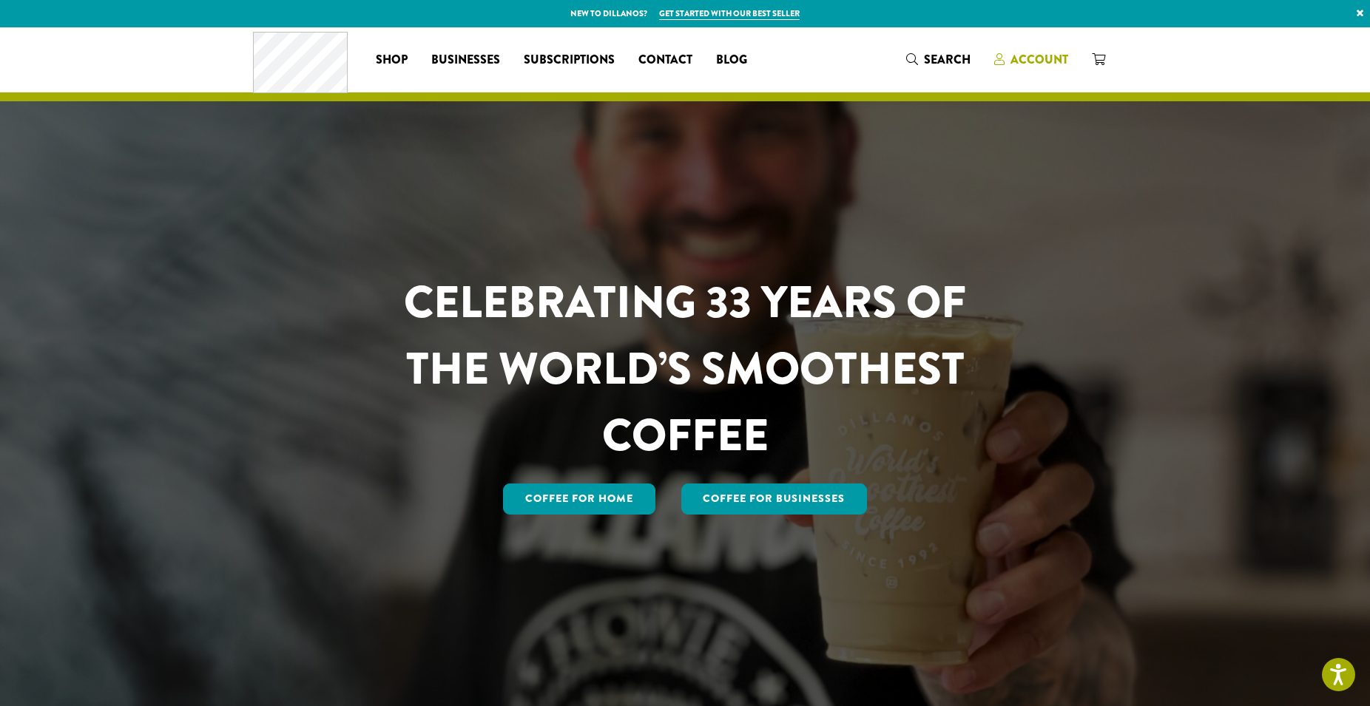
click at [1038, 61] on span "Account" at bounding box center [1039, 59] width 58 height 17
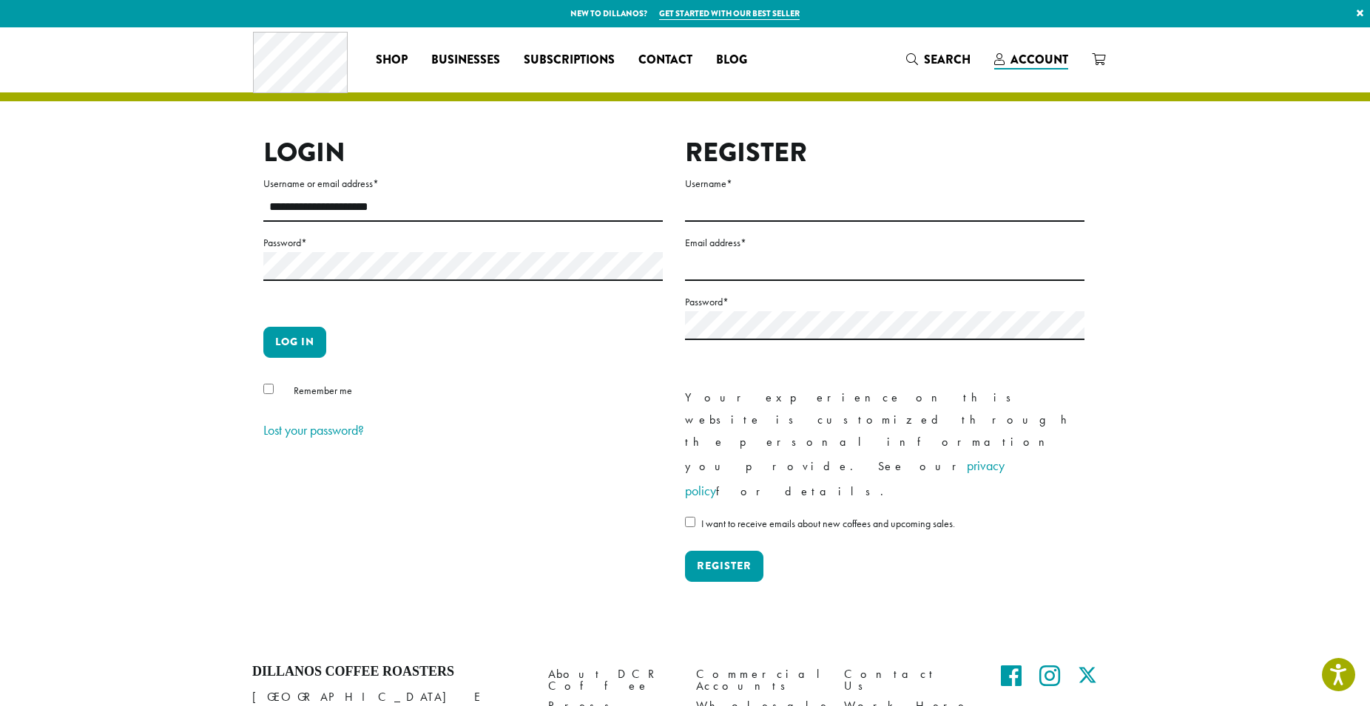
click at [297, 321] on form "**********" at bounding box center [462, 309] width 399 height 268
click at [310, 332] on button "Log in" at bounding box center [294, 342] width 63 height 31
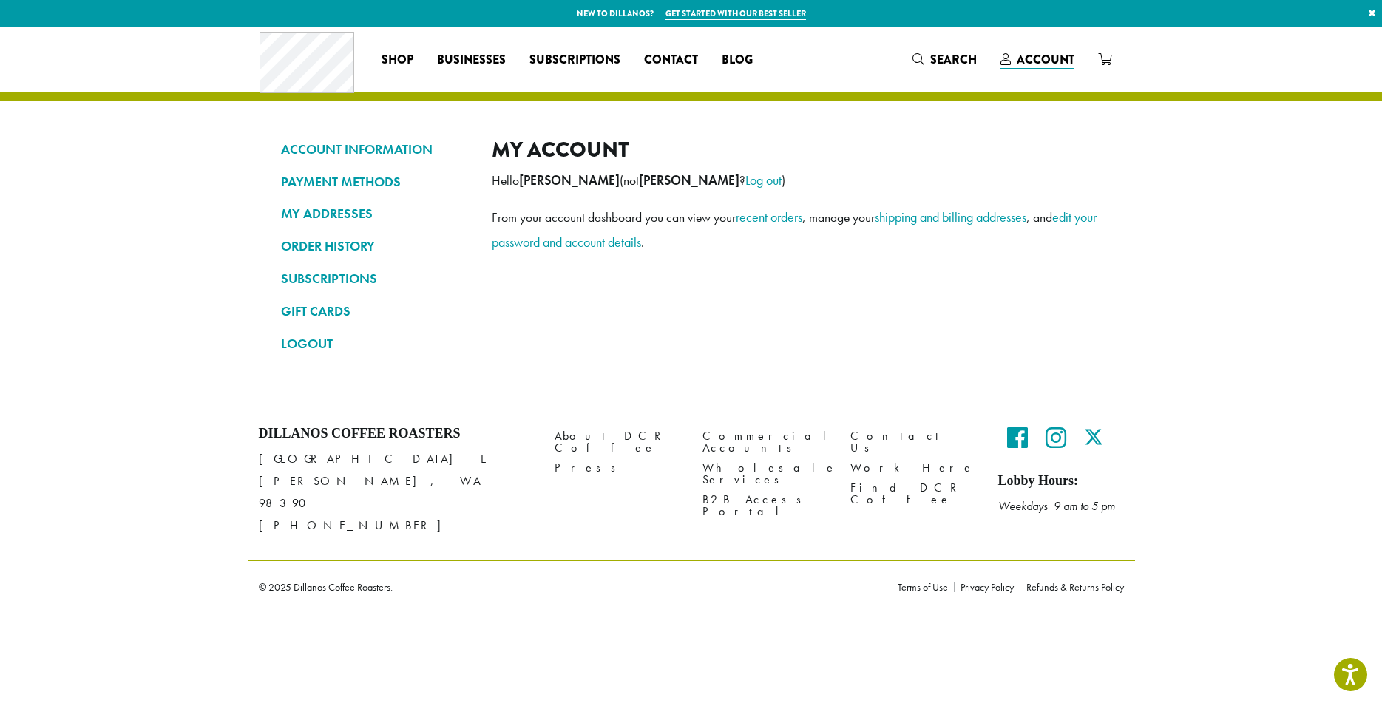
click at [570, 3] on p "New to Dillanos? Get started with our best seller ×" at bounding box center [691, 13] width 1382 height 27
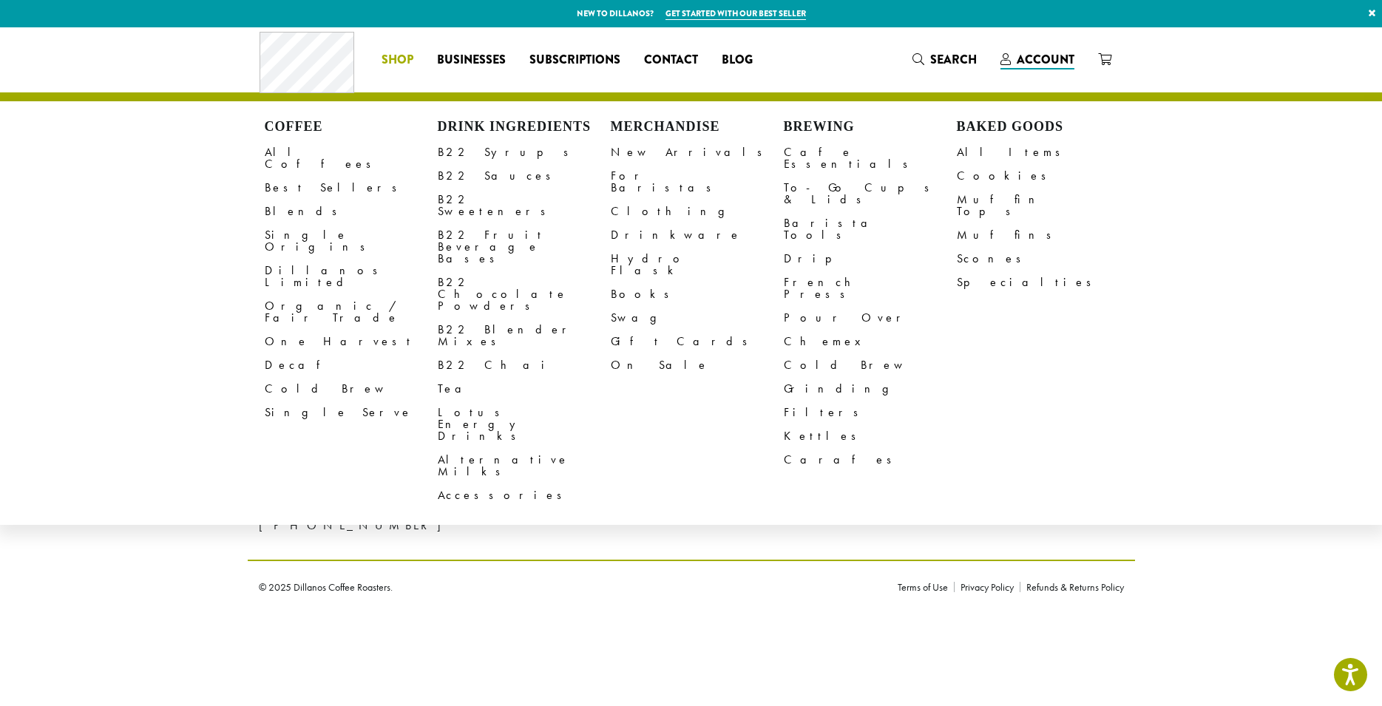
click at [398, 60] on span "Shop" at bounding box center [398, 60] width 32 height 18
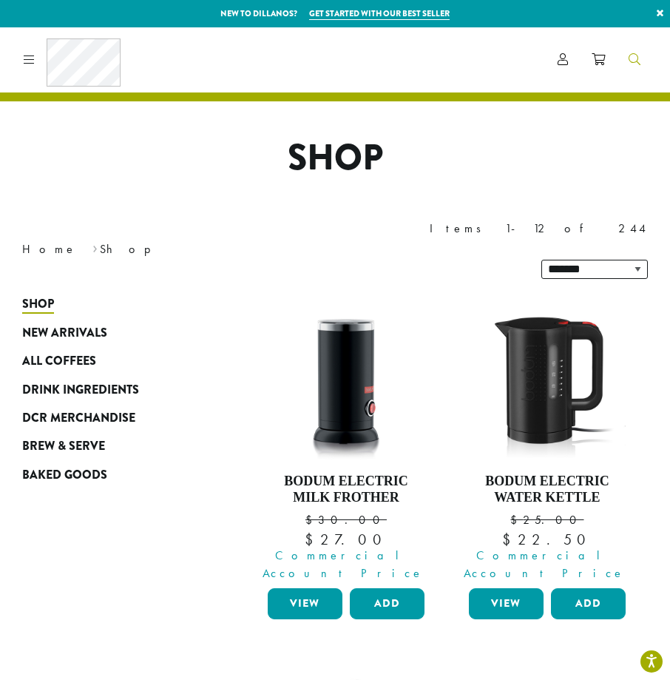
click at [639, 64] on icon "Search" at bounding box center [635, 59] width 12 height 12
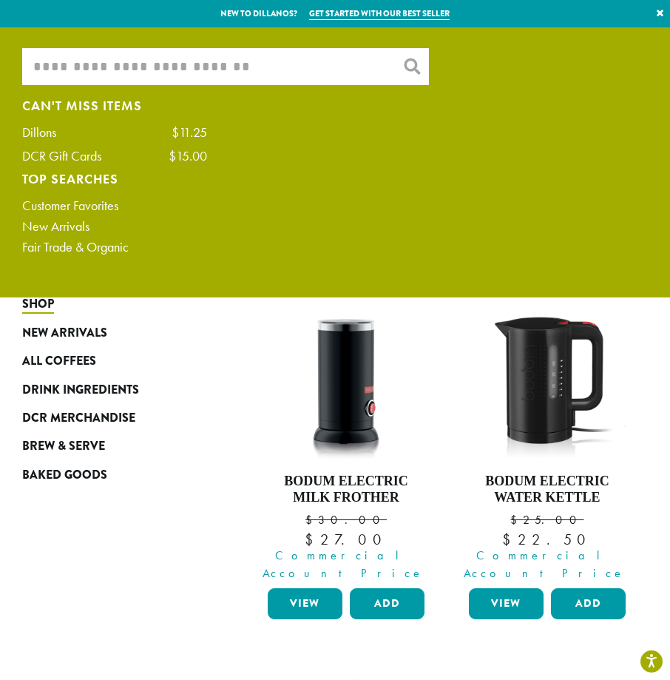
click at [267, 80] on input "What are you searching for?" at bounding box center [225, 66] width 407 height 37
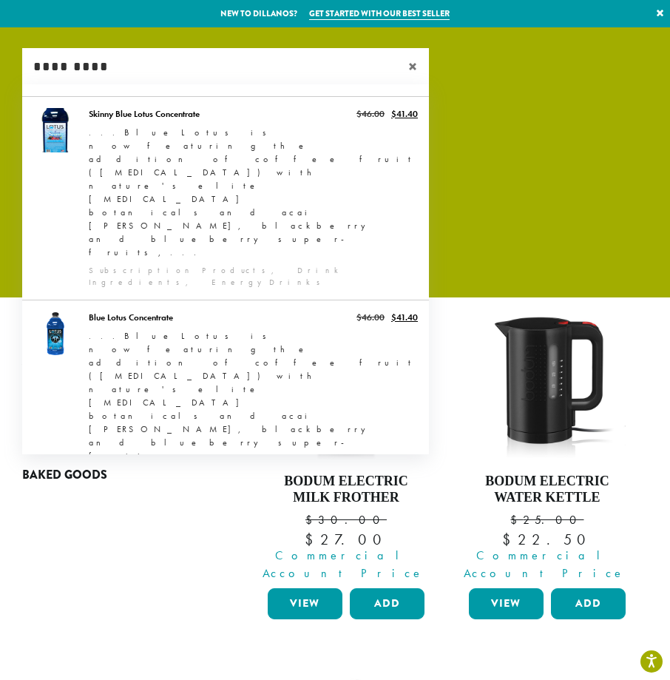
type input "*********"
click at [201, 574] on link "Barista 22 Blue Raspberry Syrup" at bounding box center [225, 609] width 407 height 70
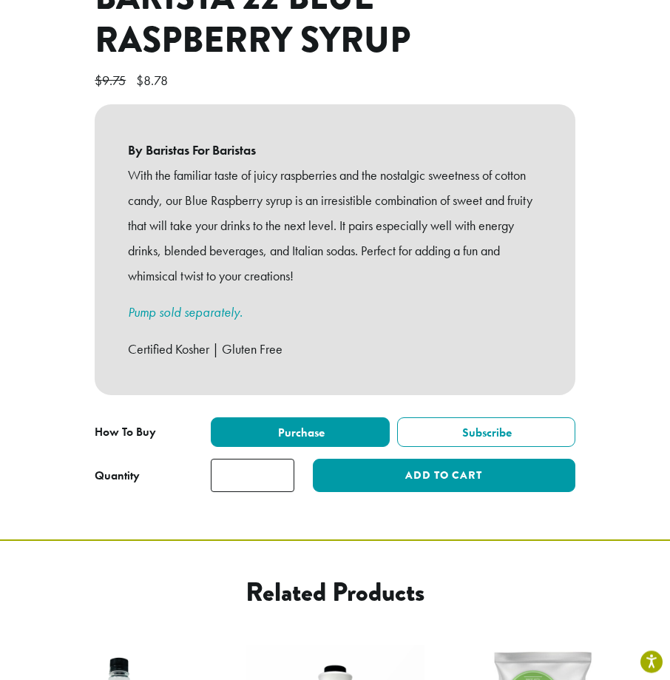
scroll to position [611, 0]
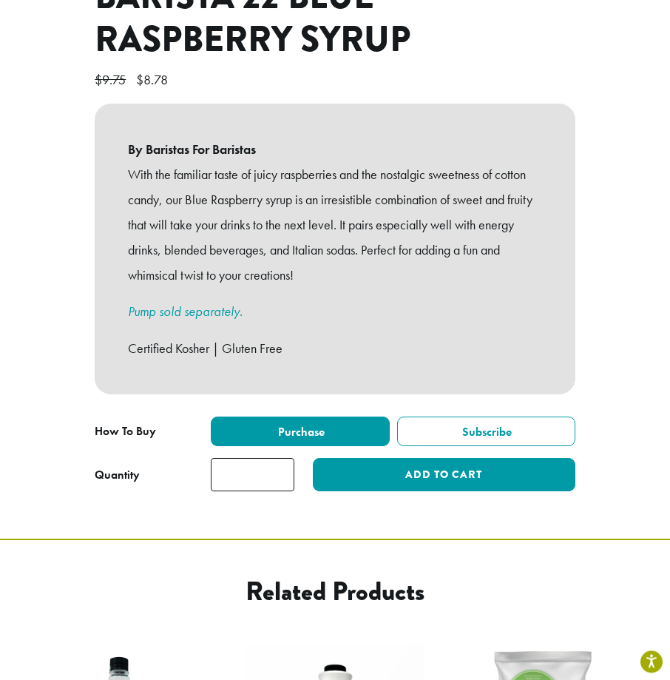
click at [259, 461] on input "*" at bounding box center [253, 474] width 84 height 33
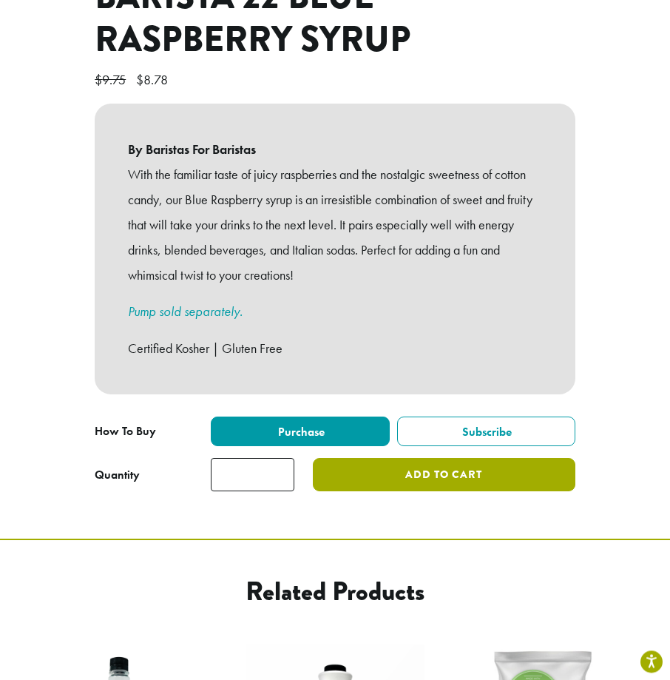
type input "*"
click at [443, 464] on button "Add to cart" at bounding box center [444, 474] width 263 height 33
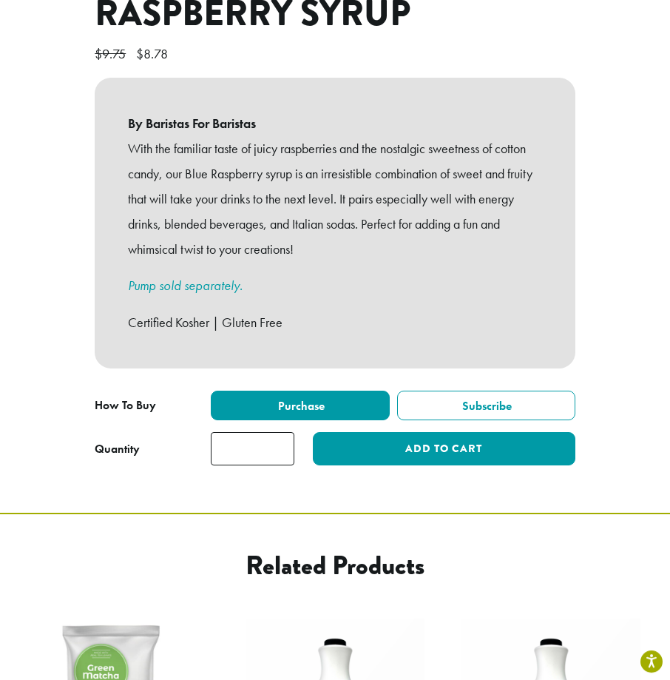
scroll to position [641, 0]
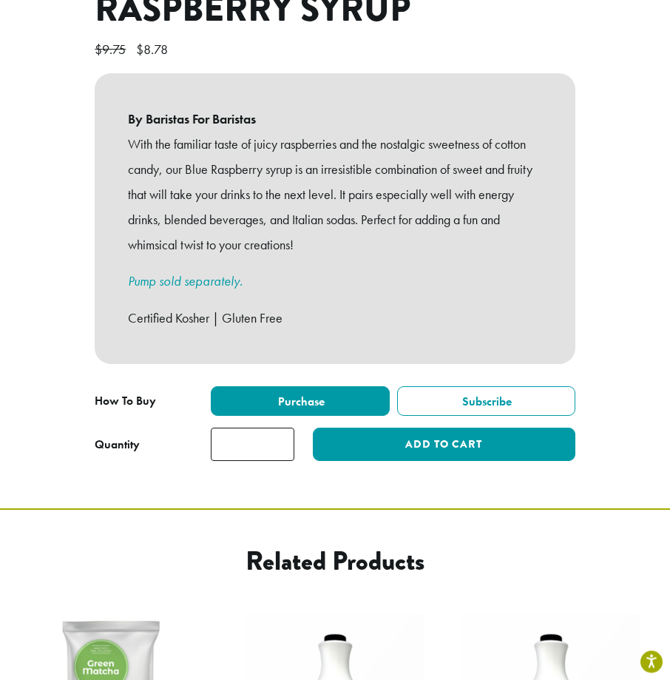
click at [256, 428] on input "*" at bounding box center [253, 443] width 84 height 33
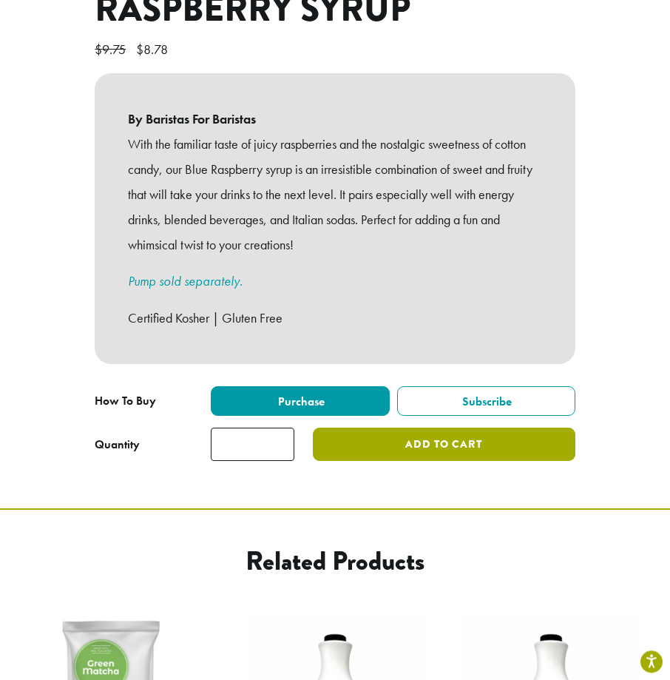
type input "*"
click at [392, 427] on button "Add to cart" at bounding box center [444, 443] width 263 height 33
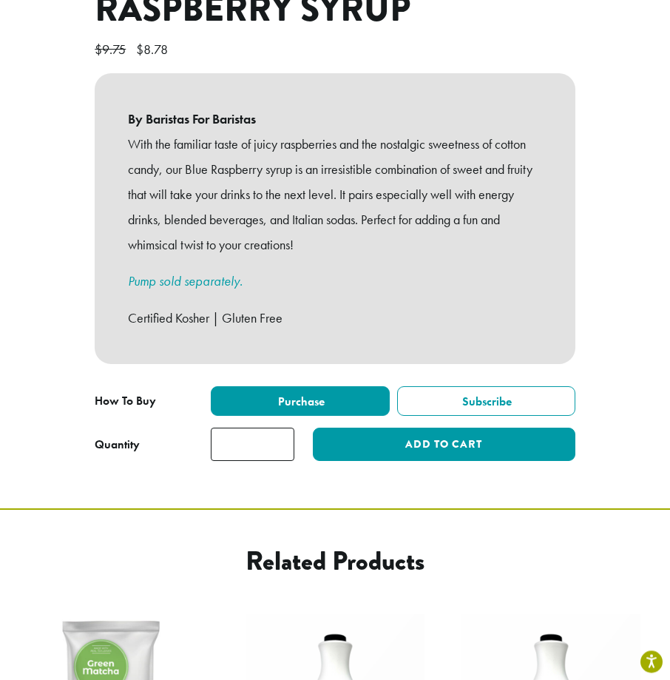
click at [439, 182] on p "With the familiar taste of juicy raspberries and the nostalgic sweetness of cot…" at bounding box center [335, 194] width 414 height 125
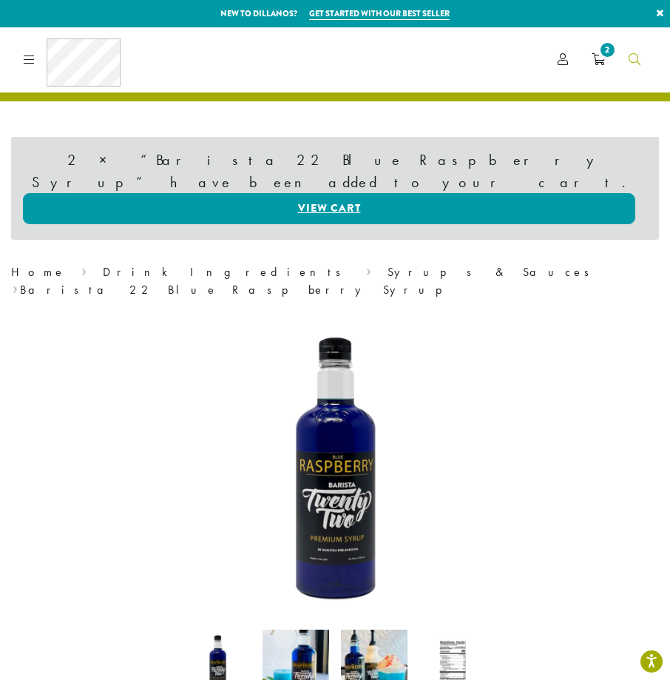
click at [634, 56] on icon "Search" at bounding box center [635, 59] width 12 height 12
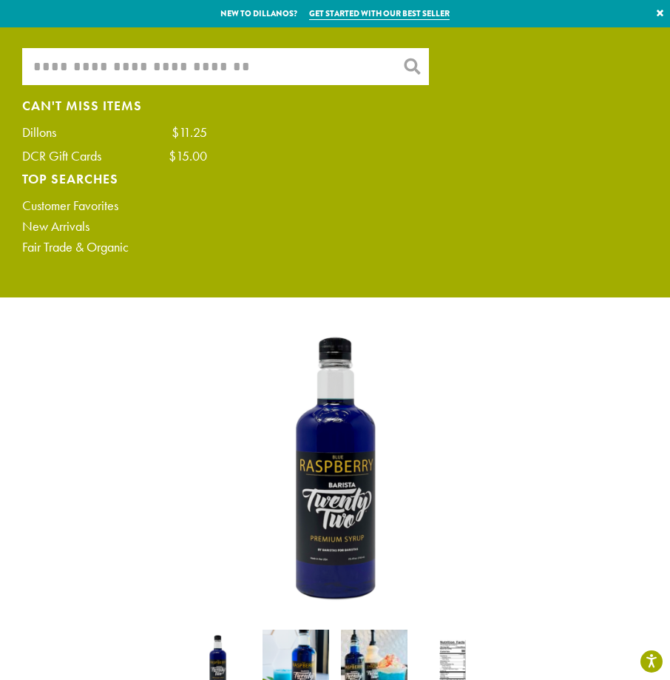
click at [199, 66] on input "What are you searching for?" at bounding box center [225, 66] width 407 height 37
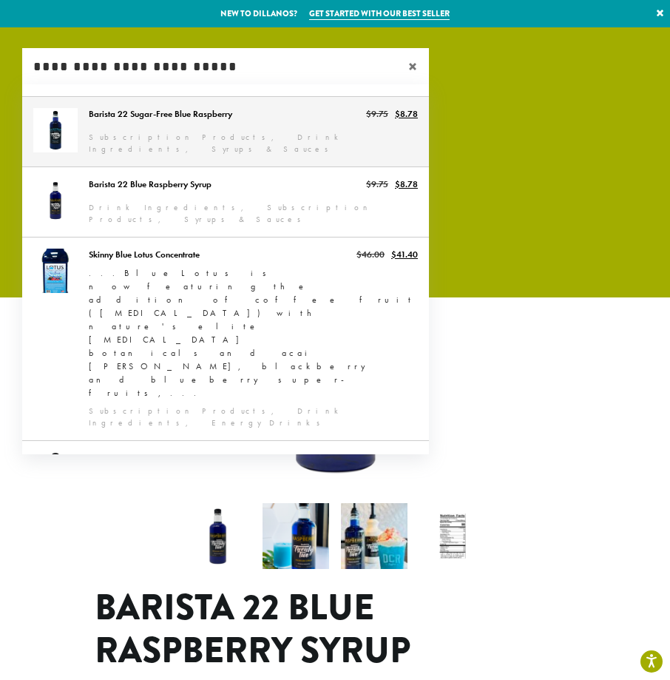
type input "**********"
click at [253, 145] on link "Barista 22 Sugar-Free Blue Raspberry" at bounding box center [225, 132] width 407 height 70
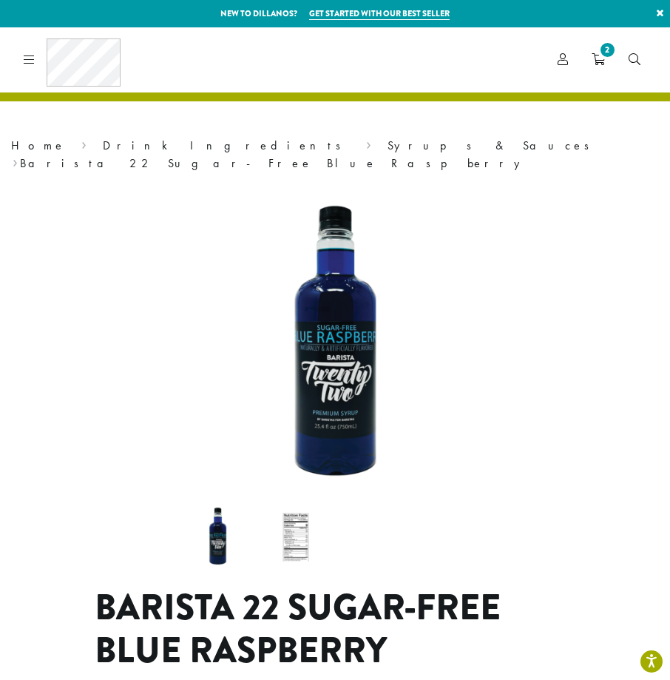
drag, startPoint x: 0, startPoint y: 0, endPoint x: 432, endPoint y: 371, distance: 569.0
click at [432, 371] on div "**********" at bounding box center [335, 637] width 670 height 1221
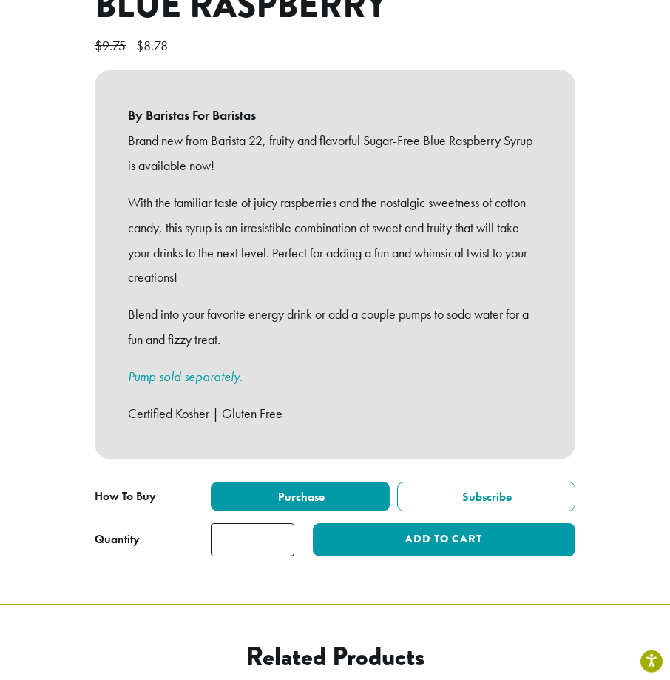
scroll to position [647, 0]
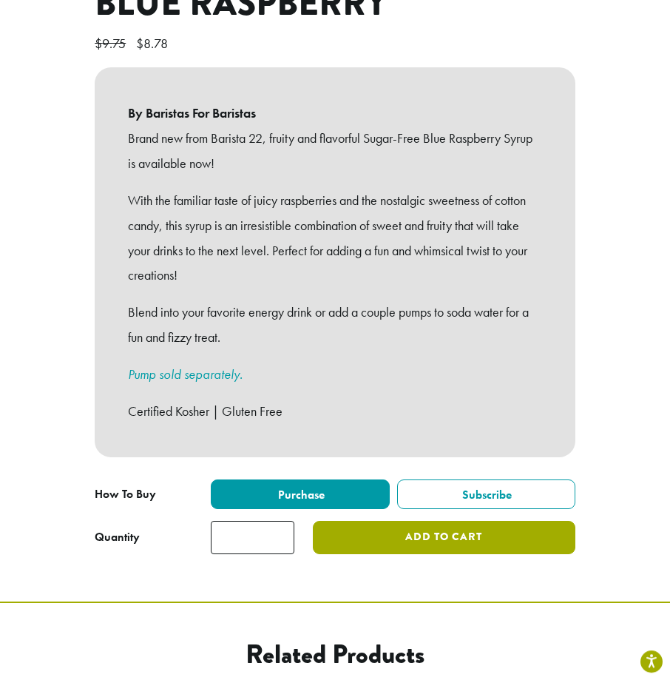
click at [452, 521] on button "Add to cart" at bounding box center [444, 537] width 263 height 33
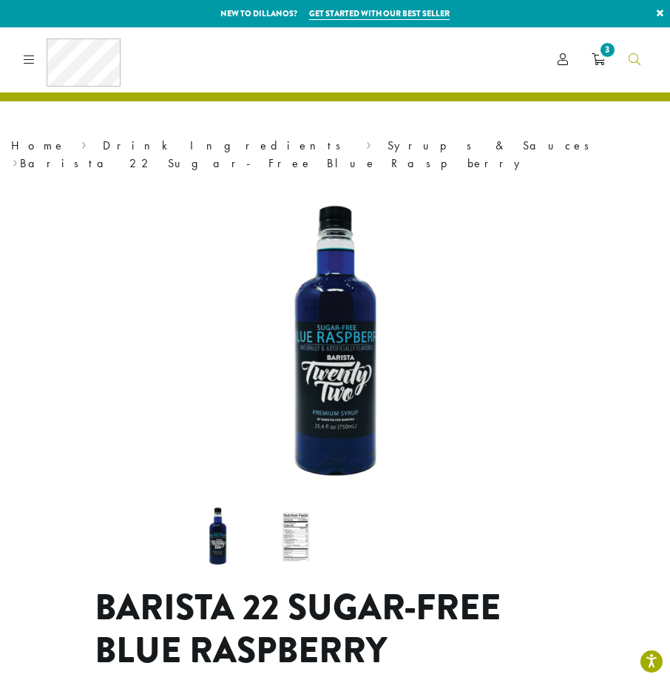
click at [643, 50] on link "Search" at bounding box center [634, 59] width 35 height 24
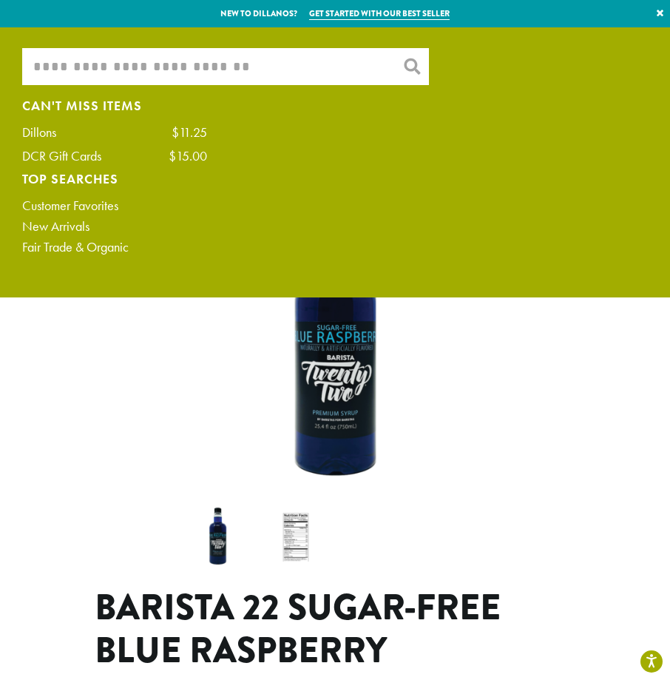
click at [217, 67] on input "What are you searching for?" at bounding box center [225, 66] width 407 height 37
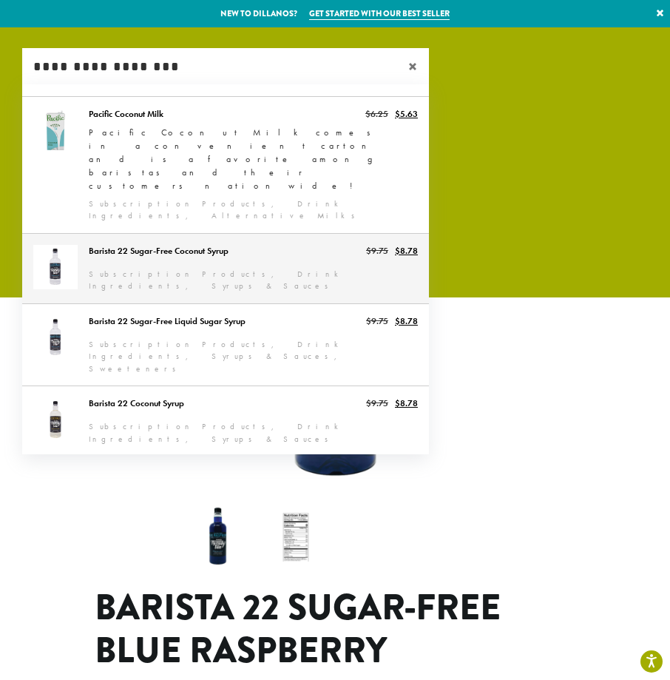
type input "**********"
click at [169, 234] on link "Barista 22 Sugar-Free Coconut Syrup" at bounding box center [225, 269] width 407 height 70
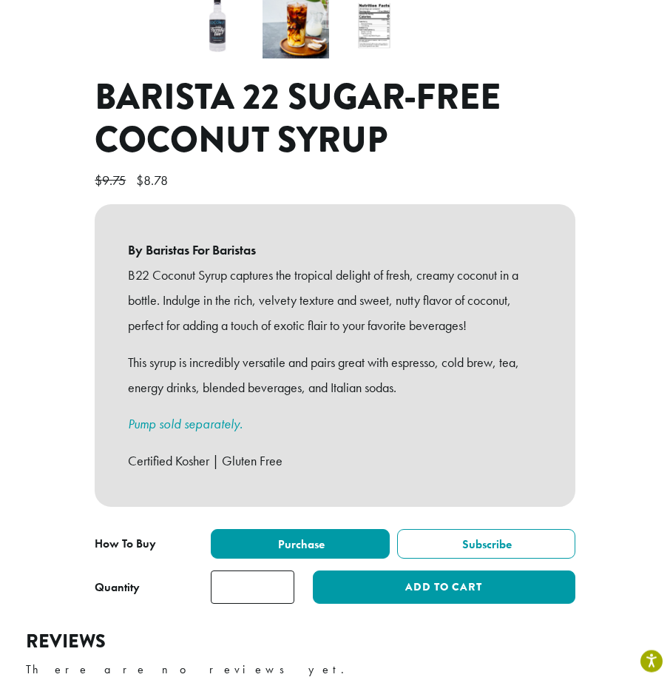
scroll to position [538, 0]
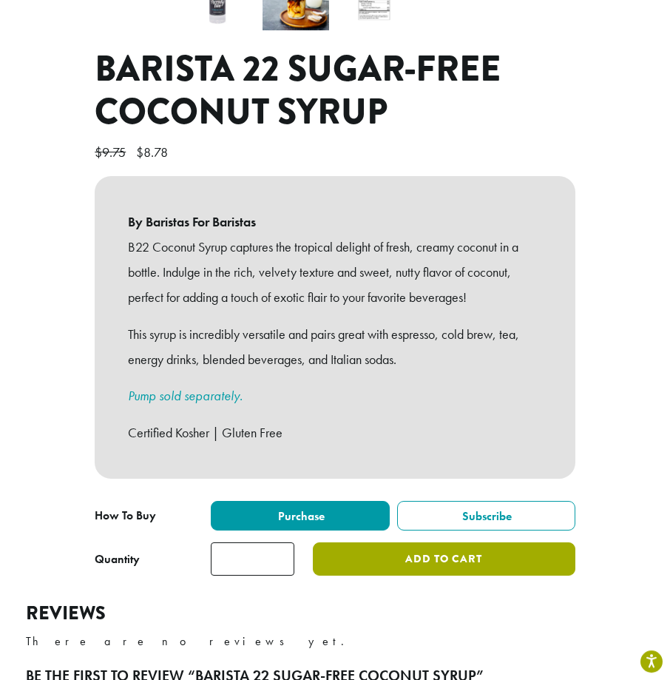
click at [424, 542] on button "Add to cart" at bounding box center [444, 558] width 263 height 33
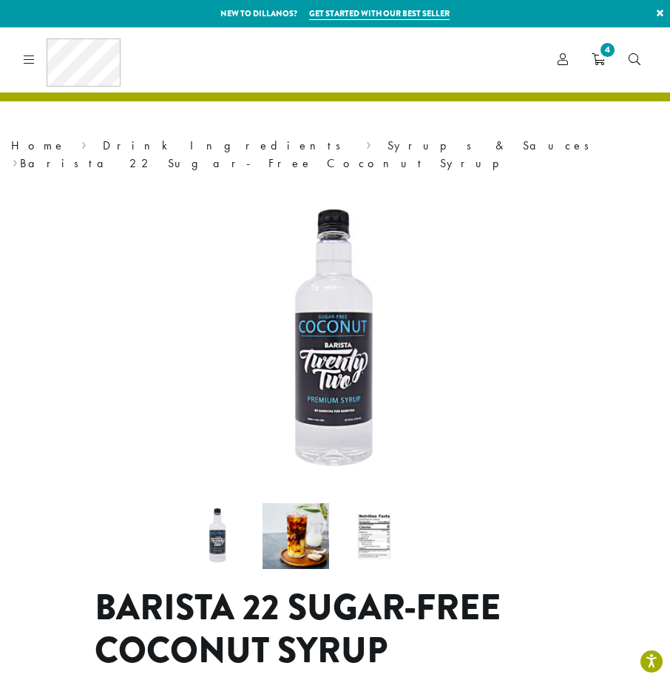
click at [647, 46] on div "Coffee All Coffees Best Sellers Blends Single Origins Dillanos Limited Organic …" at bounding box center [335, 59] width 635 height 48
click at [637, 50] on link "Search" at bounding box center [634, 59] width 35 height 24
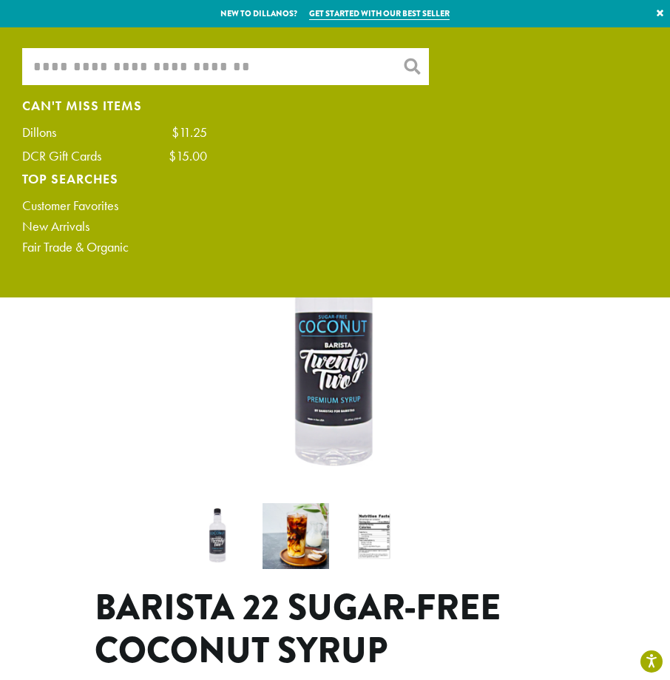
click at [268, 85] on div "What are you searching for? × Can't Miss Items Dillons $11.25 DCR Gift Cards $1…" at bounding box center [335, 154] width 648 height 213
click at [261, 70] on input "What are you searching for?" at bounding box center [225, 66] width 407 height 37
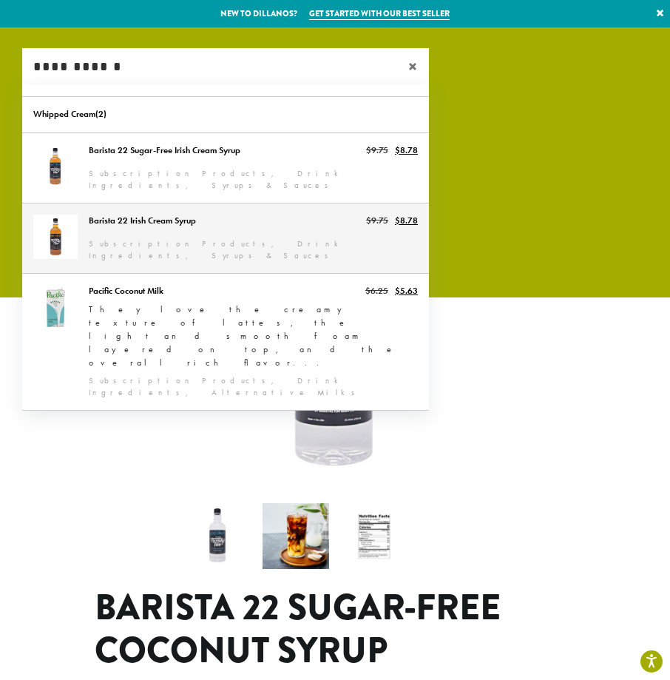
type input "**********"
click at [209, 220] on link "Barista 22 Irish Cream Syrup" at bounding box center [225, 238] width 407 height 70
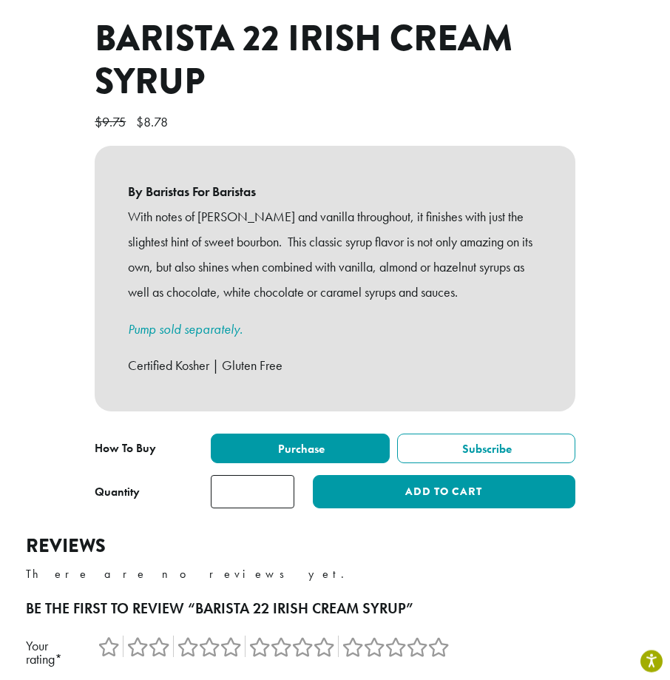
scroll to position [572, 0]
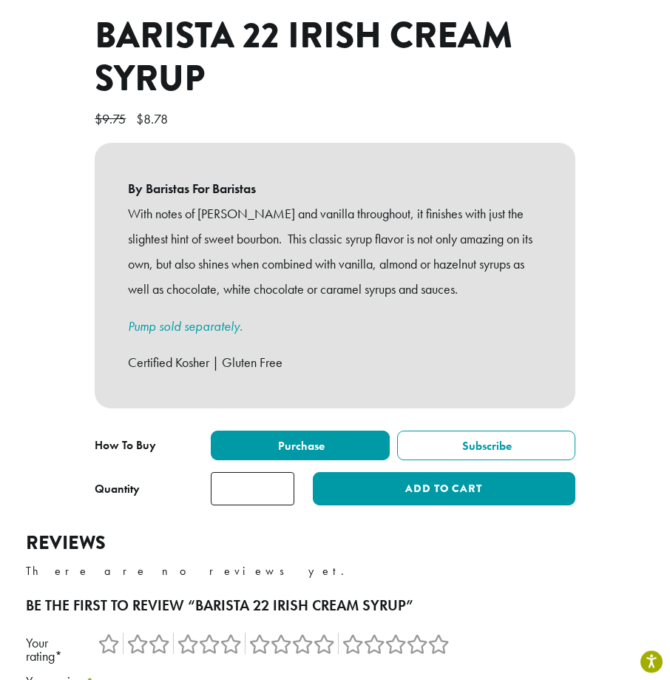
click at [256, 478] on input "*" at bounding box center [253, 488] width 84 height 33
type input "*"
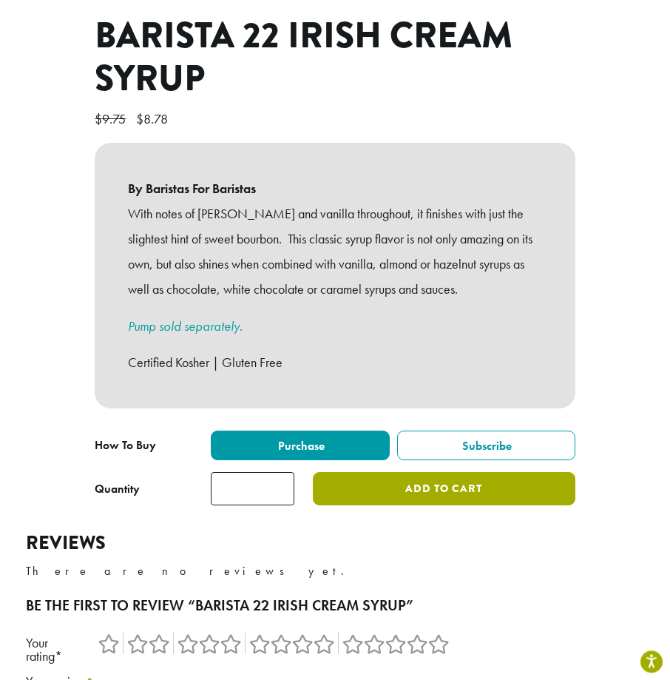
type input "*"
click at [385, 472] on button "Add to cart" at bounding box center [444, 488] width 263 height 33
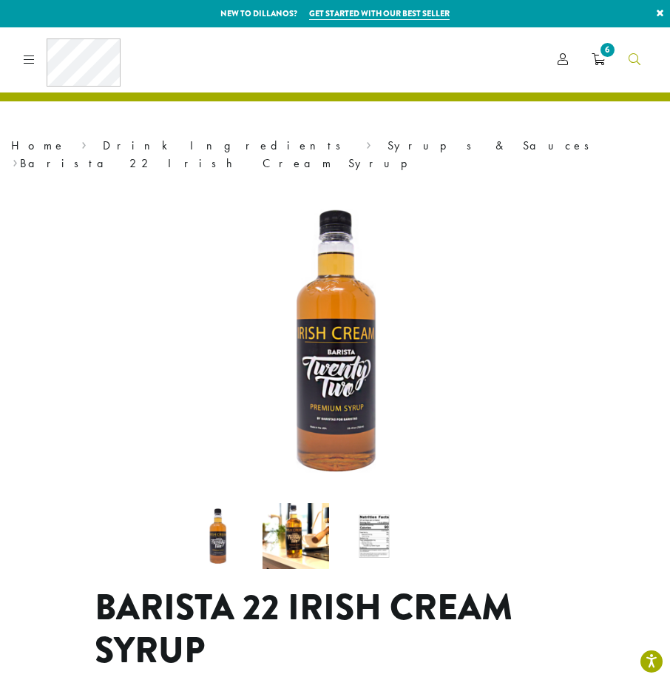
click at [644, 60] on link "Search" at bounding box center [634, 59] width 35 height 24
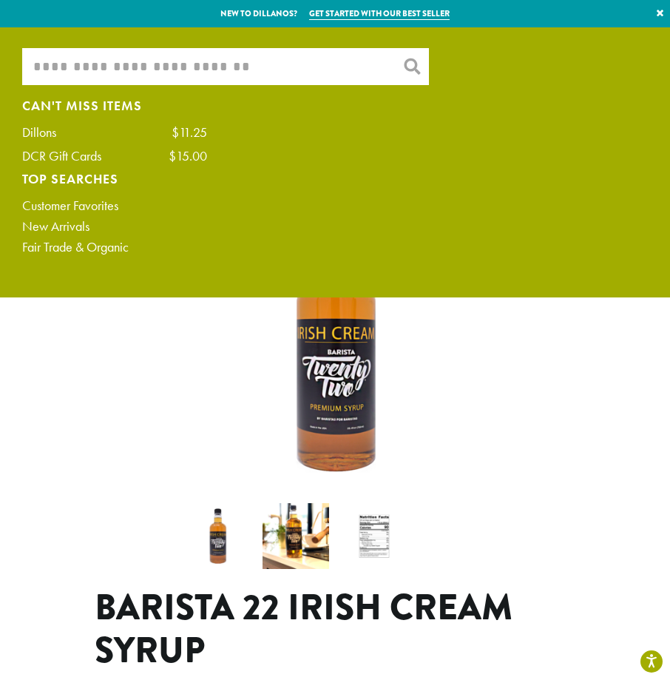
click at [292, 52] on input "What are you searching for?" at bounding box center [225, 66] width 407 height 37
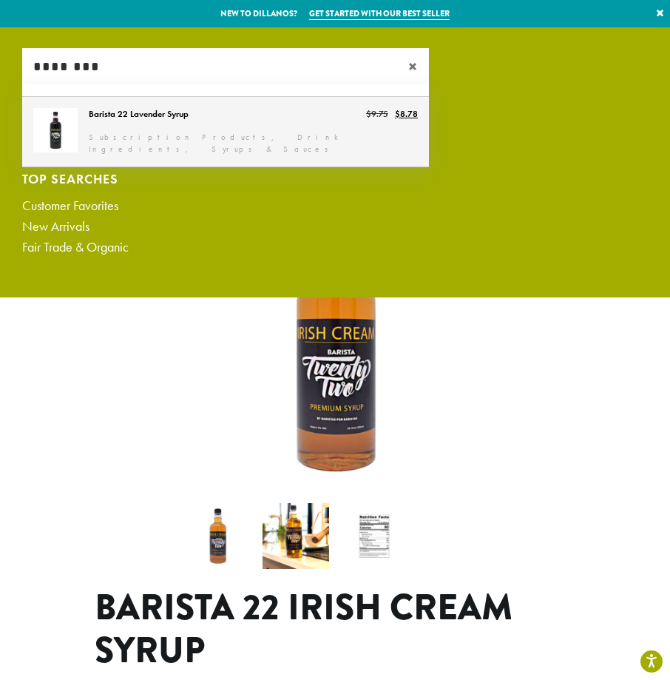
type input "********"
click at [200, 106] on link "Barista 22 Lavender Syrup" at bounding box center [225, 132] width 407 height 70
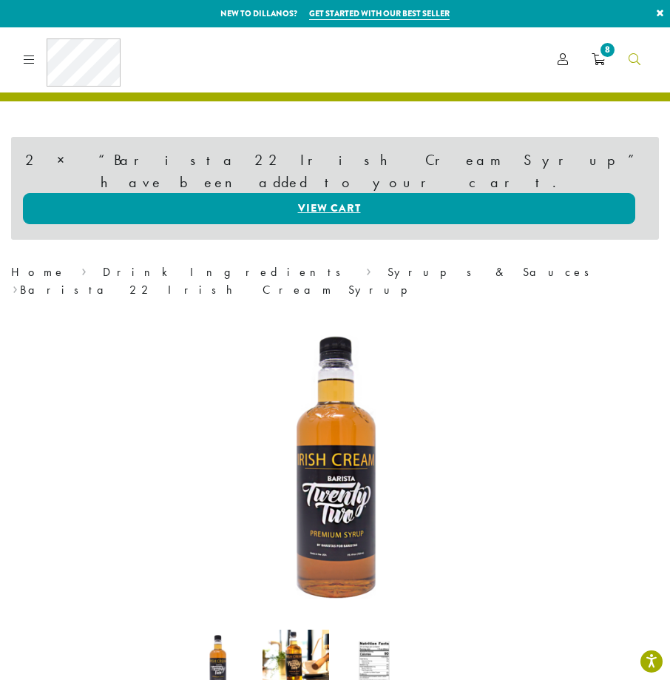
click at [631, 64] on icon "Search" at bounding box center [635, 59] width 12 height 12
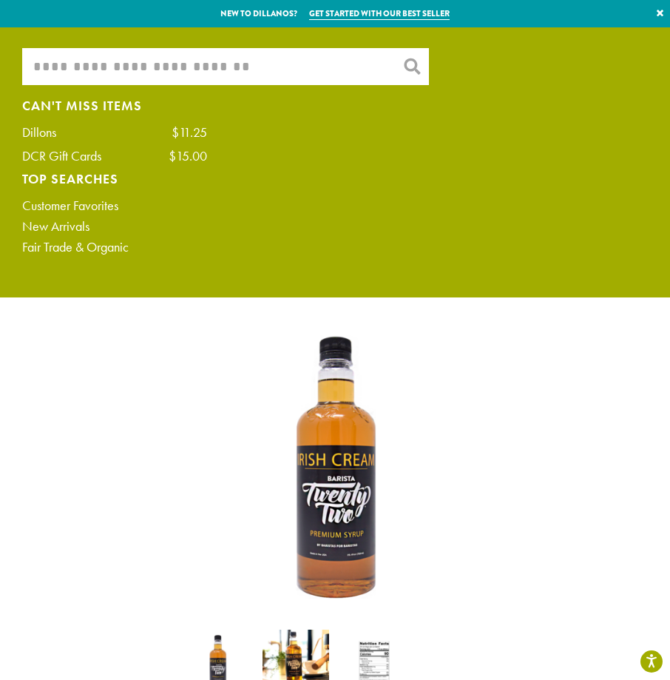
click at [266, 75] on input "What are you searching for?" at bounding box center [225, 66] width 407 height 37
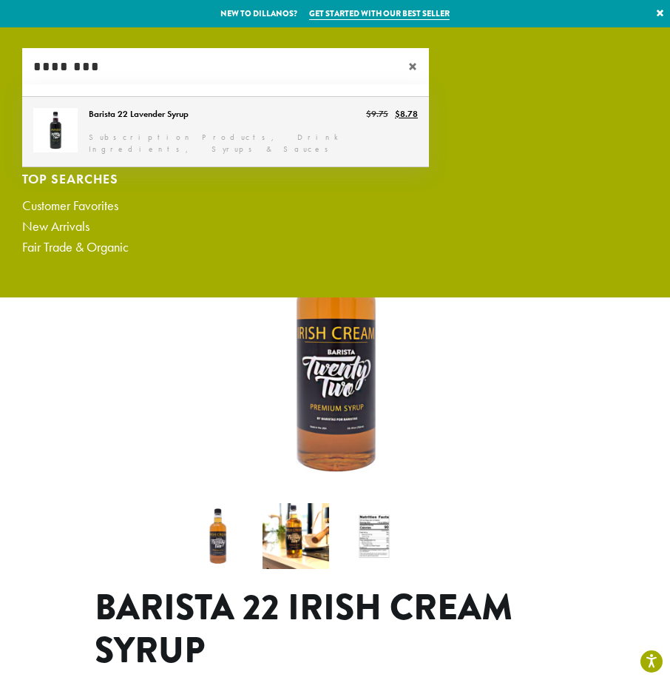
type input "********"
click at [240, 138] on link "Barista 22 Lavender Syrup" at bounding box center [225, 132] width 407 height 70
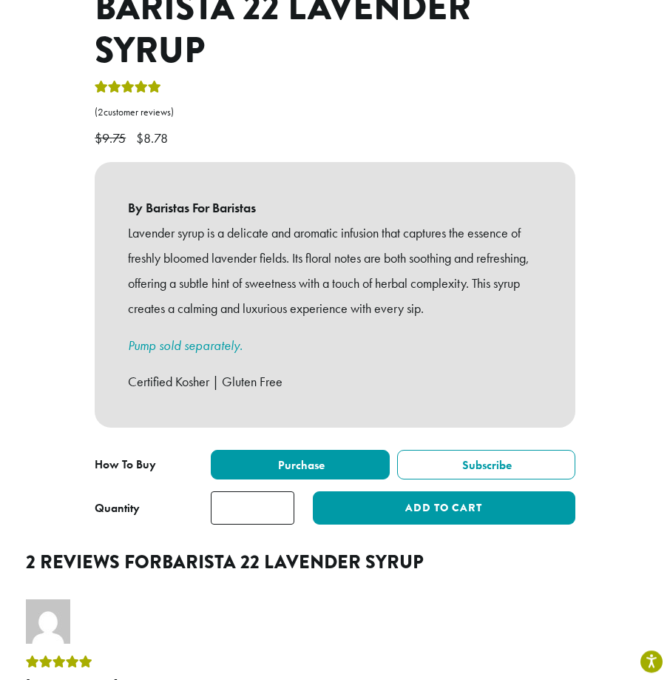
scroll to position [601, 0]
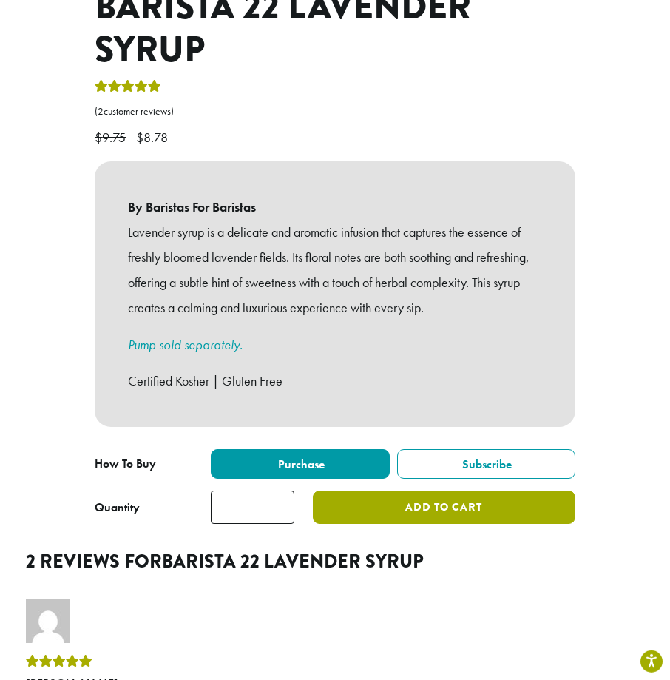
click at [345, 490] on button "Add to cart" at bounding box center [444, 506] width 263 height 33
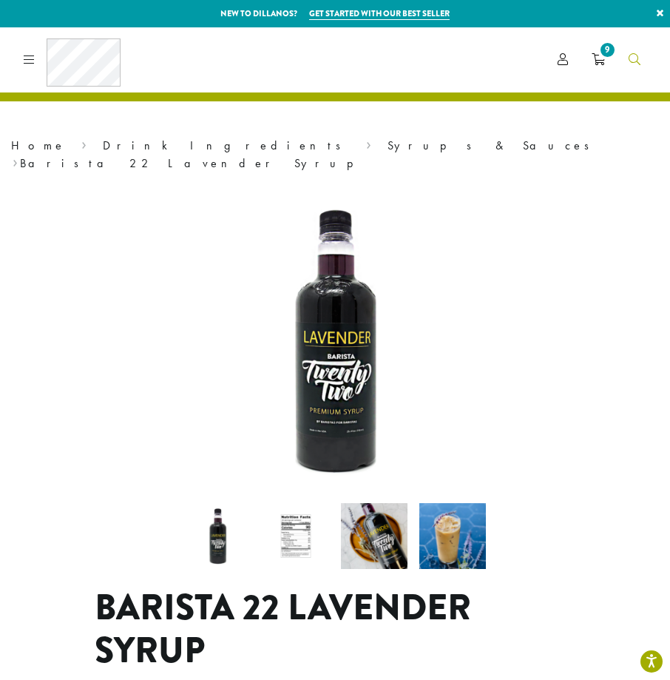
click at [620, 63] on link "Search" at bounding box center [634, 59] width 35 height 24
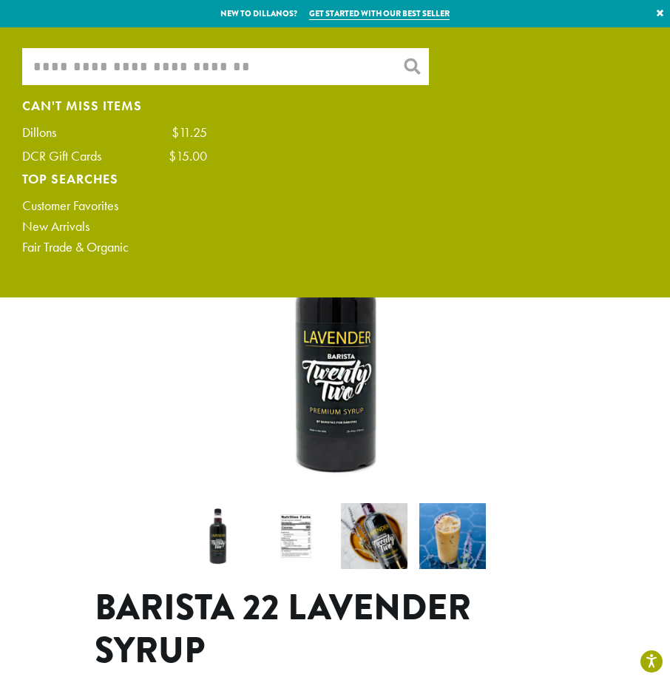
click at [355, 76] on input "What are you searching for?" at bounding box center [225, 66] width 407 height 37
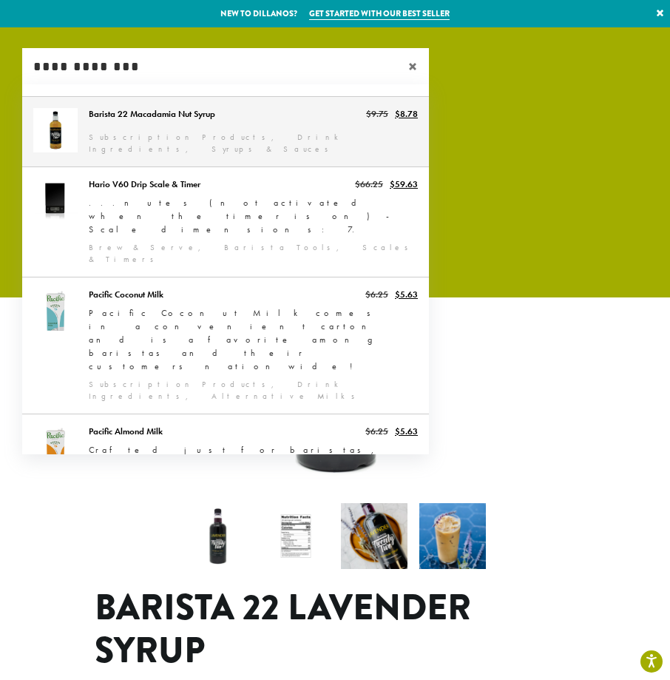
type input "**********"
click at [280, 119] on link "Barista 22 Macadamia Nut Syrup" at bounding box center [225, 132] width 407 height 70
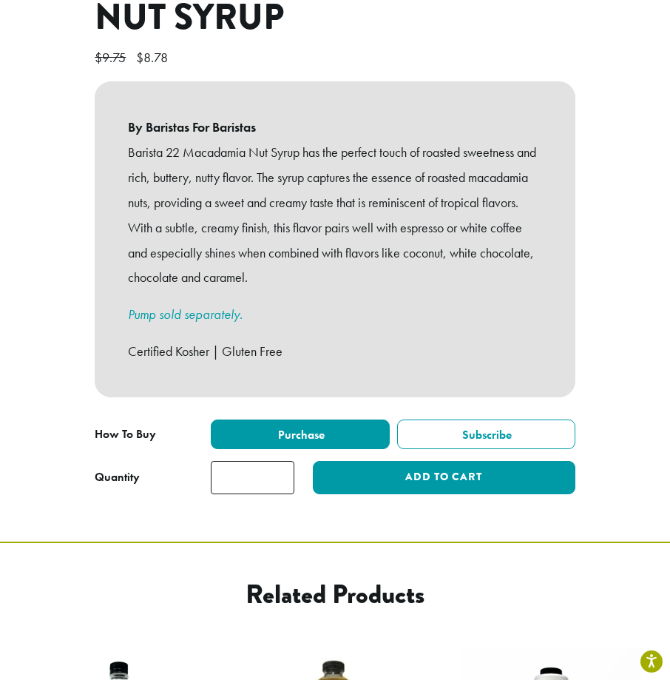
scroll to position [634, 0]
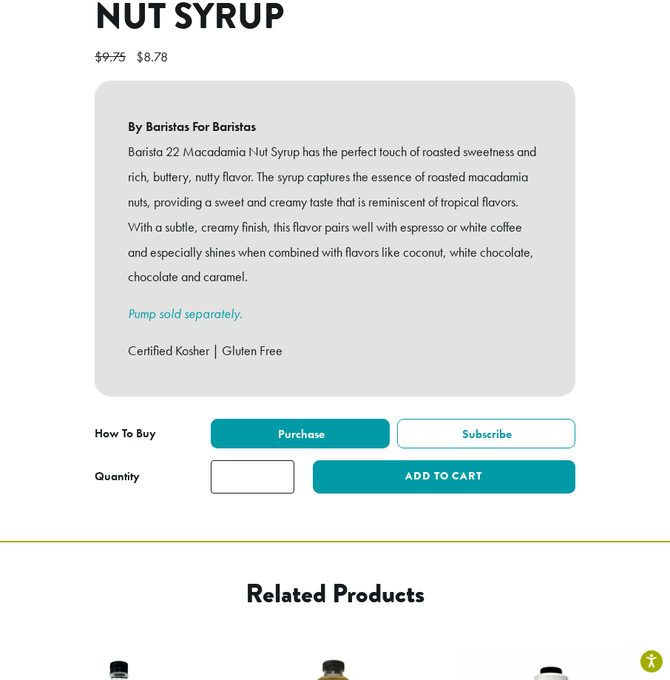
click at [259, 467] on input "*" at bounding box center [253, 476] width 84 height 33
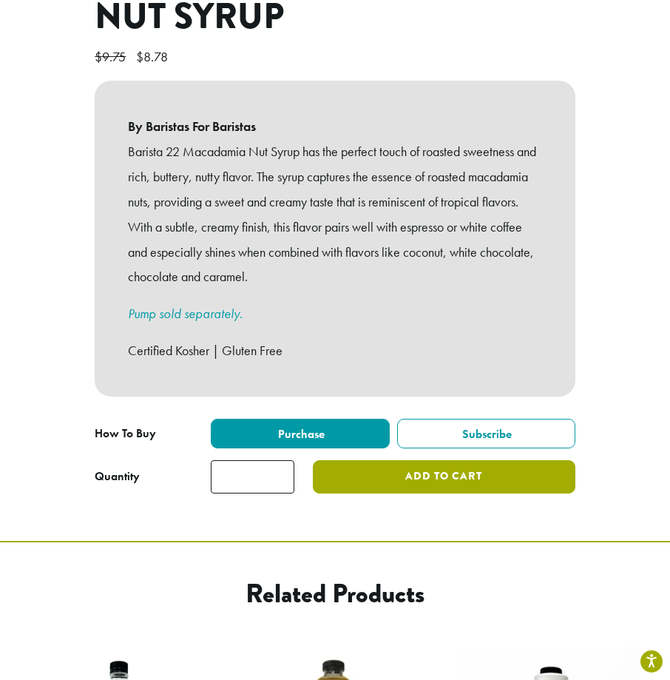
type input "*"
click at [359, 471] on button "Add to cart" at bounding box center [444, 476] width 263 height 33
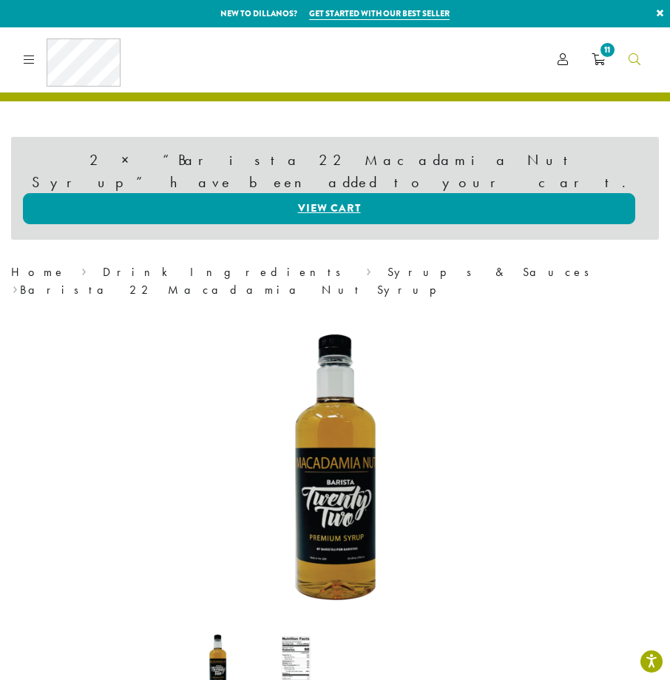
click at [635, 53] on span "Search" at bounding box center [635, 60] width 12 height 18
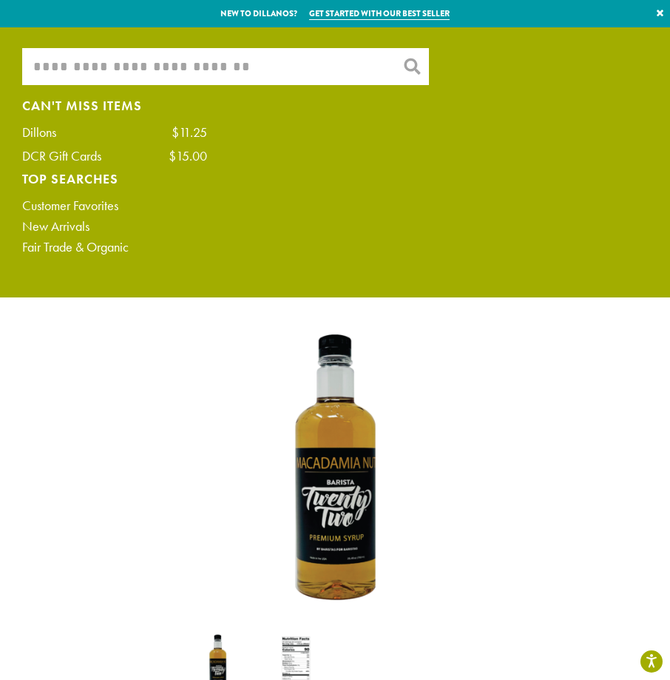
click at [300, 64] on input "What are you searching for?" at bounding box center [225, 66] width 407 height 37
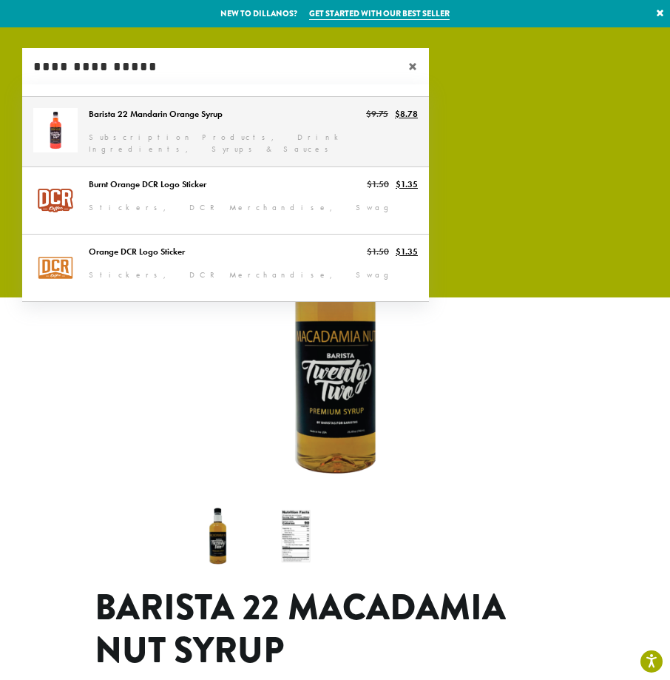
type input "**********"
click at [191, 117] on link "Barista 22 Mandarin Orange Syrup" at bounding box center [225, 132] width 407 height 70
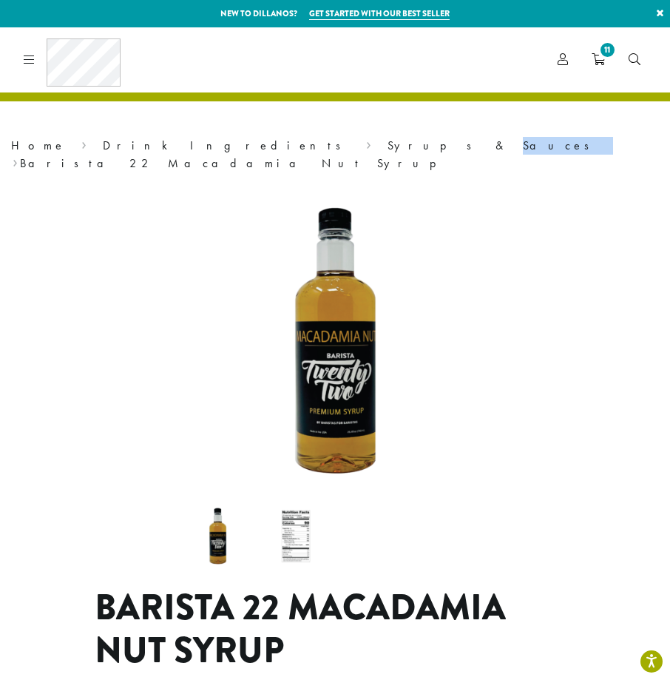
click at [191, 117] on div "2 × “Barista 22 Macadamia Nut Syrup” have been added to your cart. View cart Ho…" at bounding box center [335, 600] width 670 height 1147
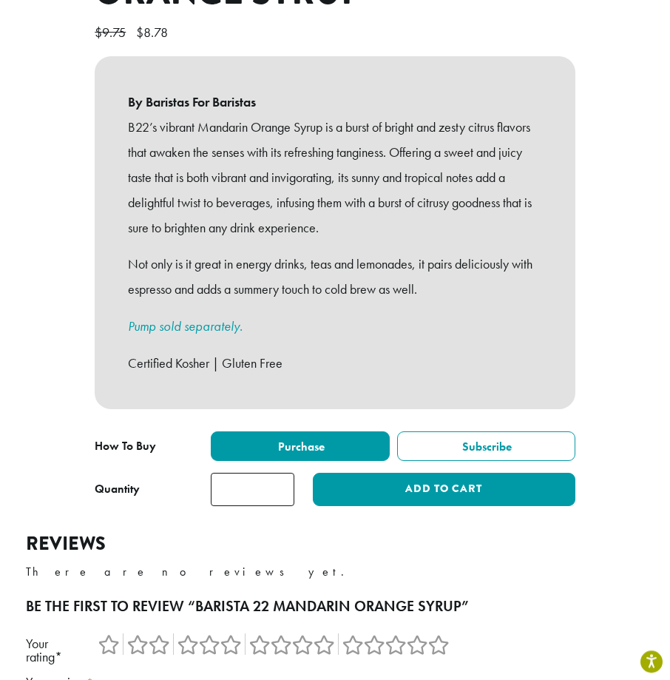
scroll to position [659, 0]
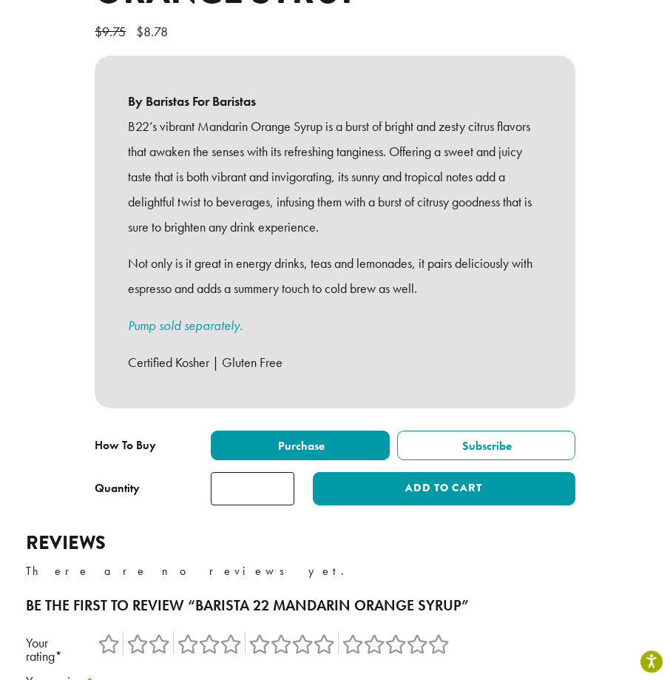
click at [132, 452] on div "**********" at bounding box center [335, 450] width 481 height 41
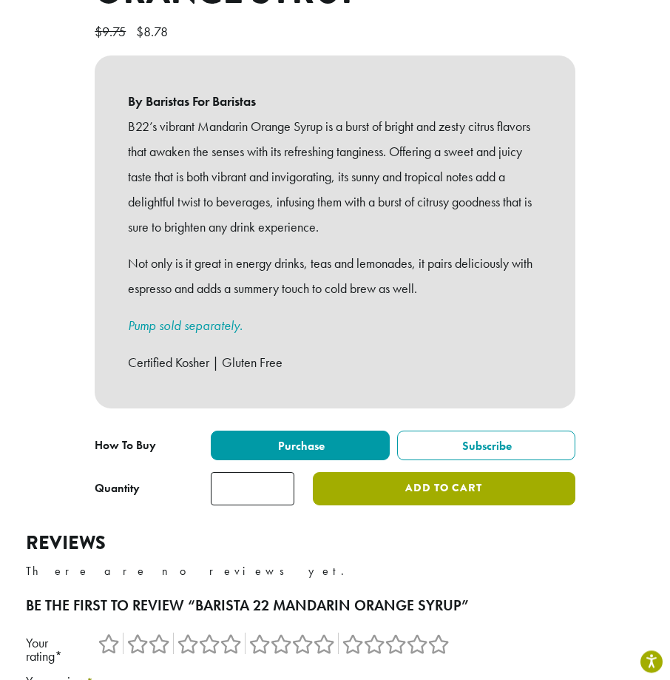
click at [342, 472] on button "Add to cart" at bounding box center [444, 488] width 263 height 33
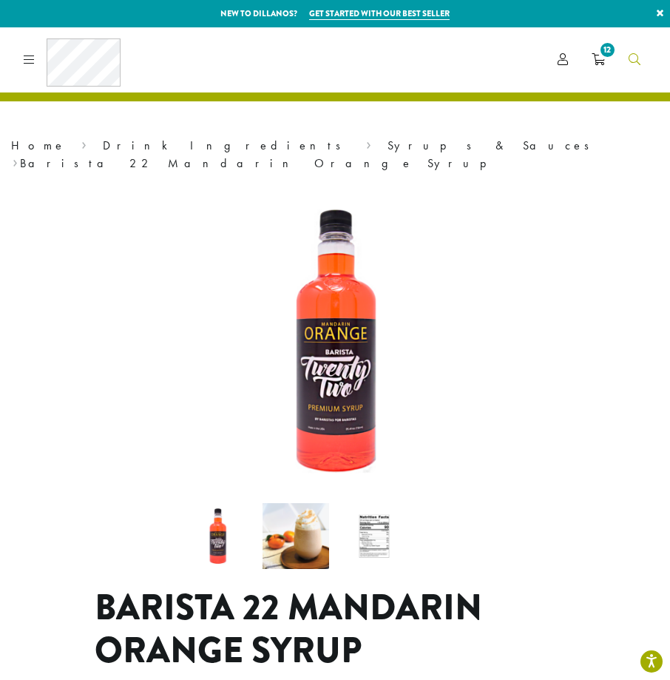
click at [626, 55] on link "Search" at bounding box center [634, 59] width 35 height 24
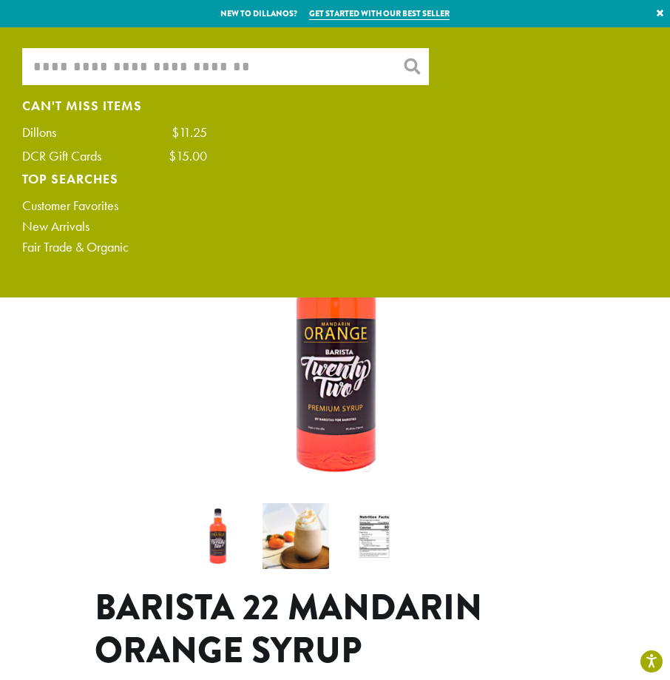
click at [208, 72] on input "What are you searching for?" at bounding box center [225, 66] width 407 height 37
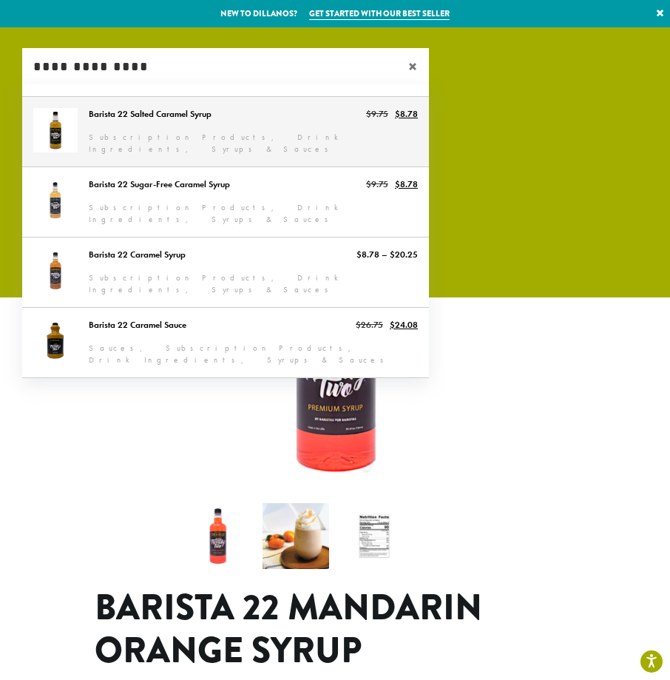
type input "**********"
click at [217, 112] on link "Barista 22 Salted Caramel Syrup" at bounding box center [225, 132] width 407 height 70
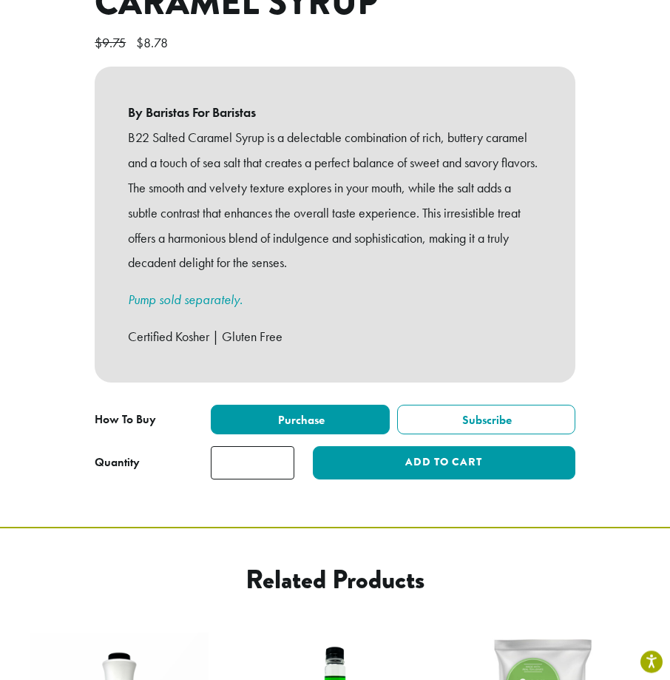
scroll to position [649, 0]
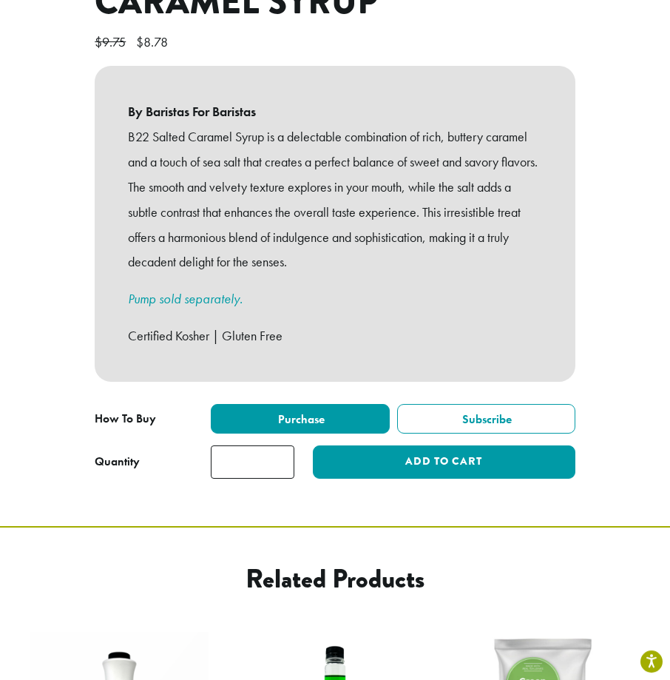
click at [260, 445] on input "*" at bounding box center [253, 461] width 84 height 33
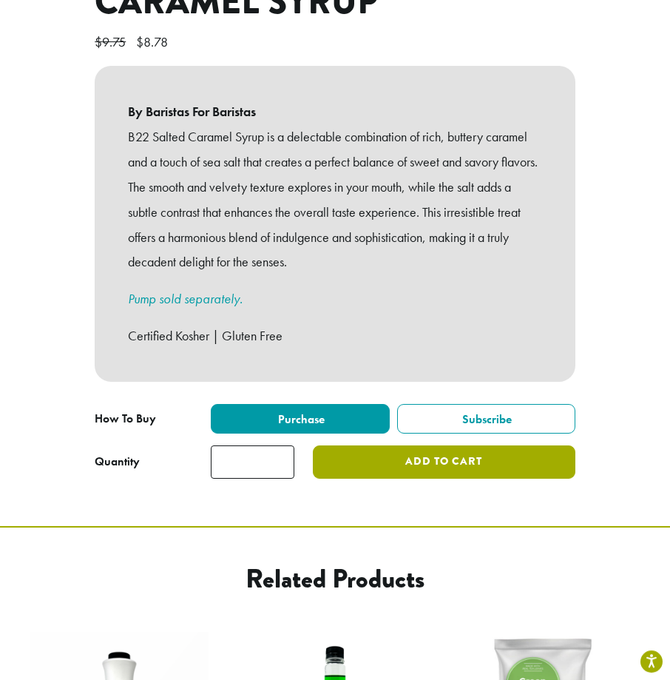
type input "*"
click at [492, 445] on button "Add to cart" at bounding box center [444, 461] width 263 height 33
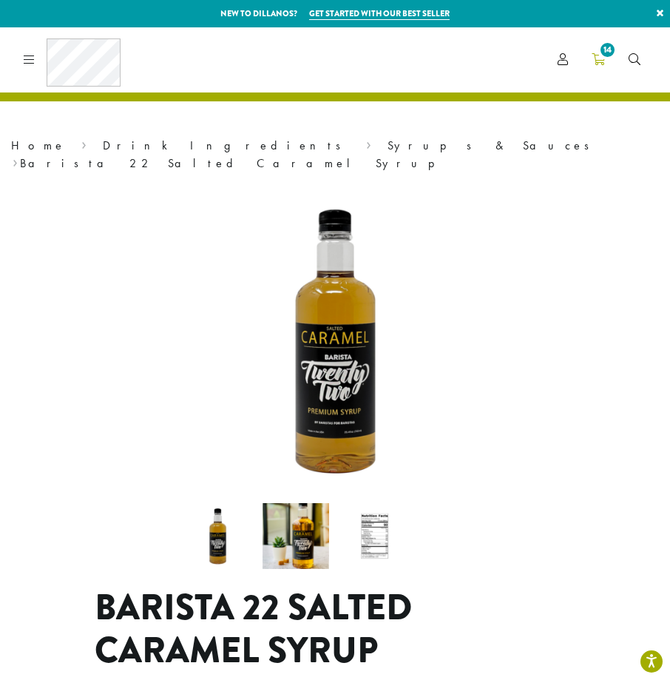
click at [602, 60] on icon "14" at bounding box center [598, 59] width 13 height 12
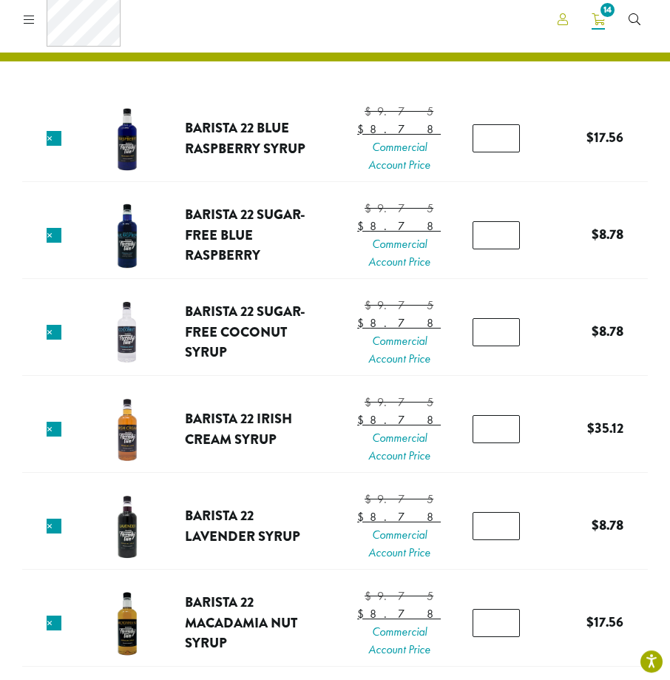
scroll to position [30, 0]
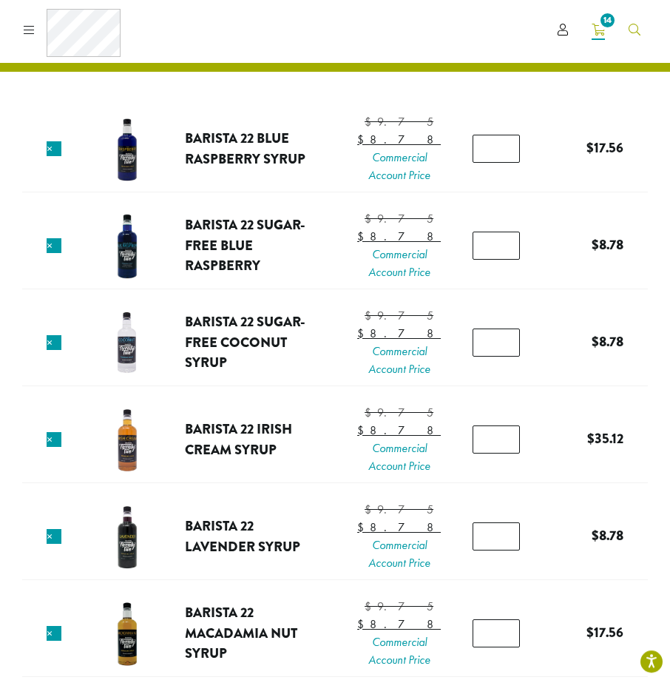
click at [629, 35] on icon "Search" at bounding box center [635, 30] width 12 height 12
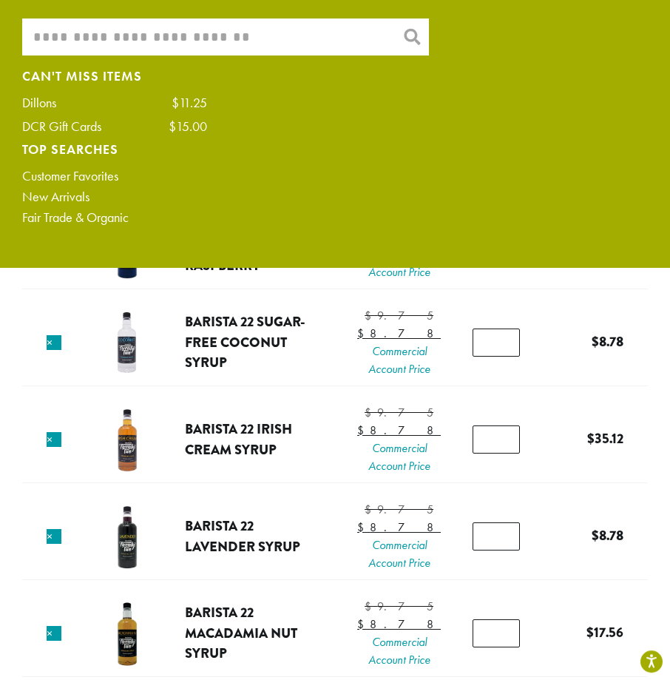
click at [181, 44] on input "What are you searching for?" at bounding box center [225, 36] width 407 height 37
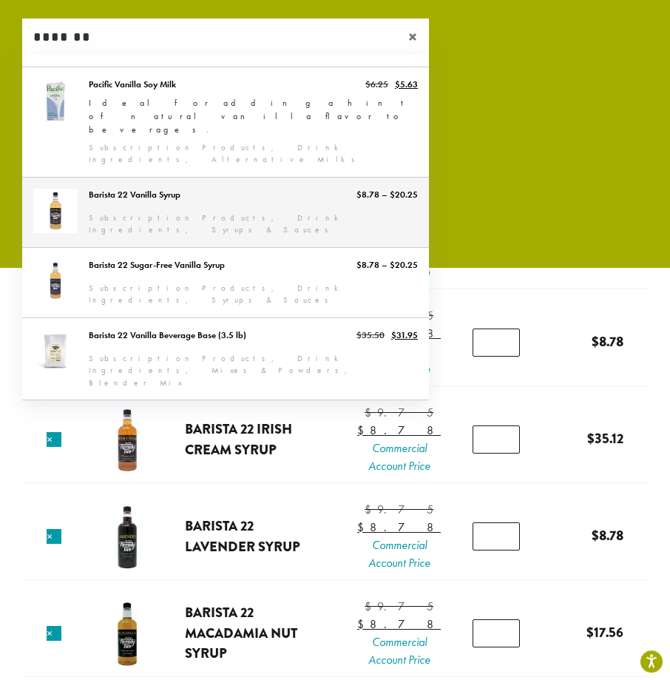
type input "*******"
click at [159, 180] on link "Barista 22 Vanilla Syrup" at bounding box center [225, 212] width 407 height 70
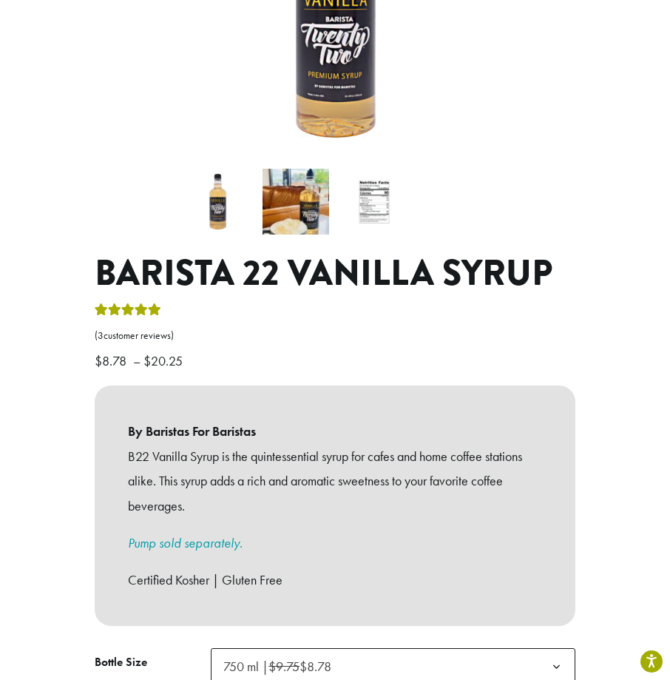
scroll to position [579, 0]
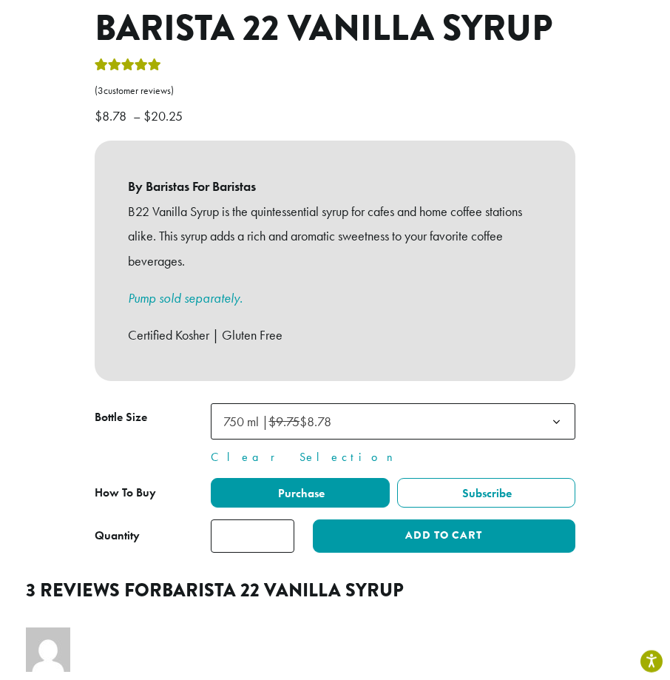
click at [252, 519] on input "*" at bounding box center [253, 535] width 84 height 33
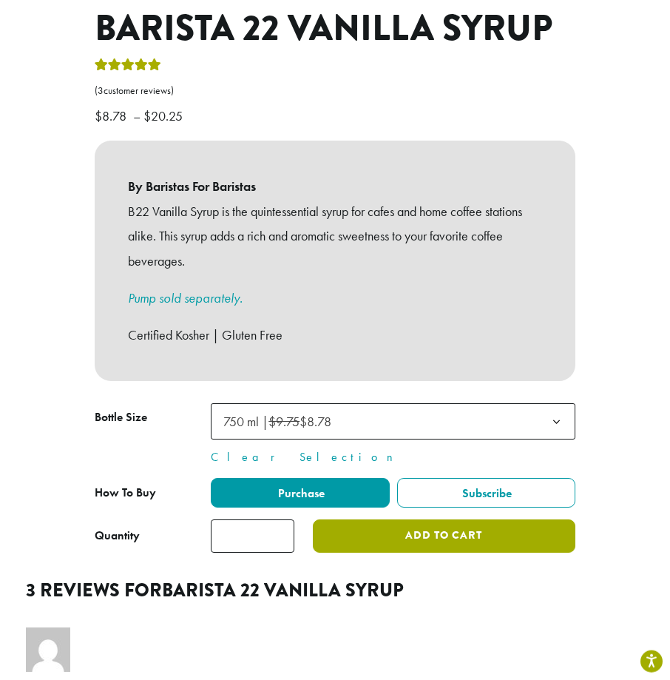
type input "*"
click at [410, 519] on button "Add to cart" at bounding box center [444, 535] width 263 height 33
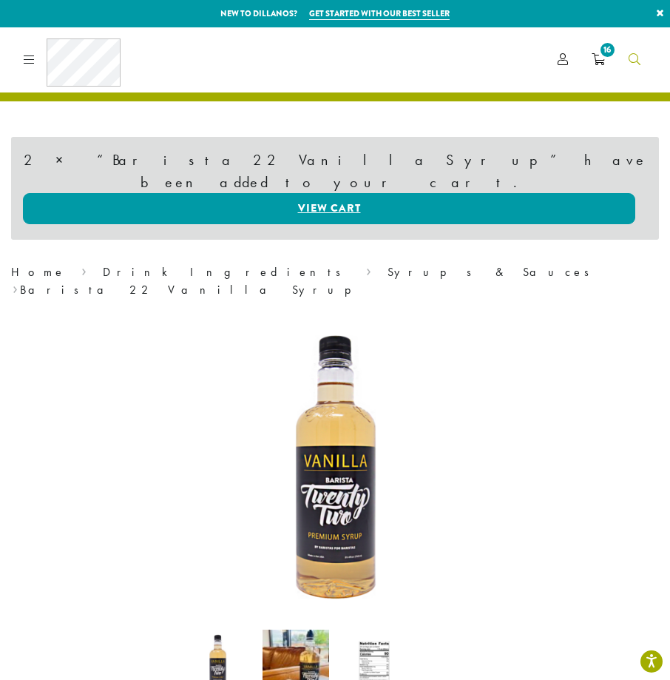
click at [644, 58] on link "Search" at bounding box center [634, 59] width 35 height 24
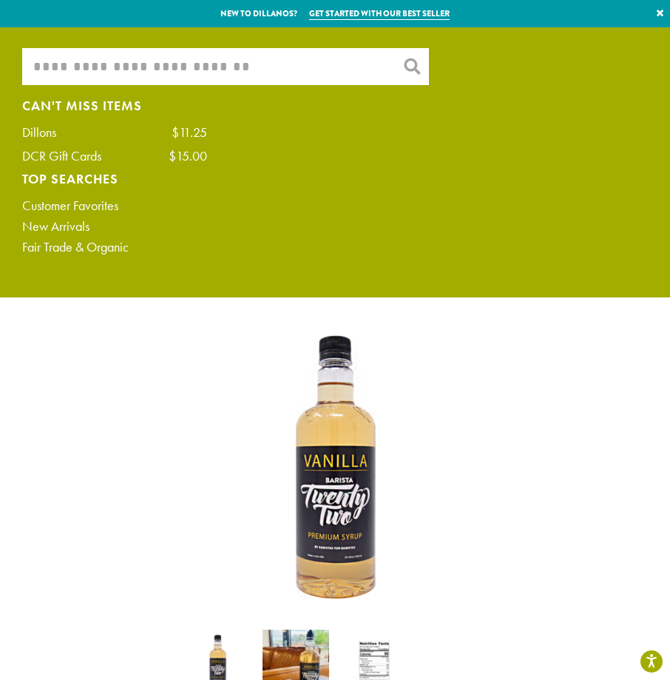
click at [157, 42] on ul "What are you searching for? × Can't Miss Items Dillons $11.25 DCR Gift Cards $1…" at bounding box center [335, 162] width 670 height 270
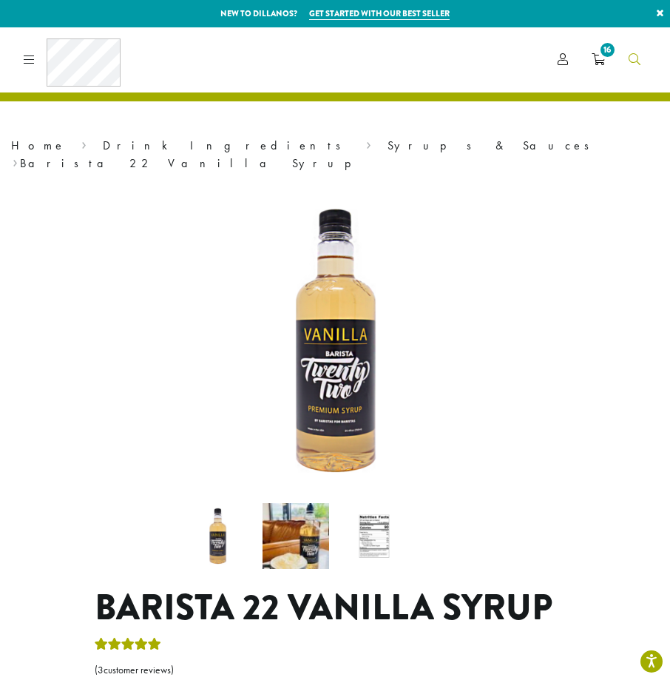
click at [644, 57] on link "Search" at bounding box center [634, 59] width 35 height 24
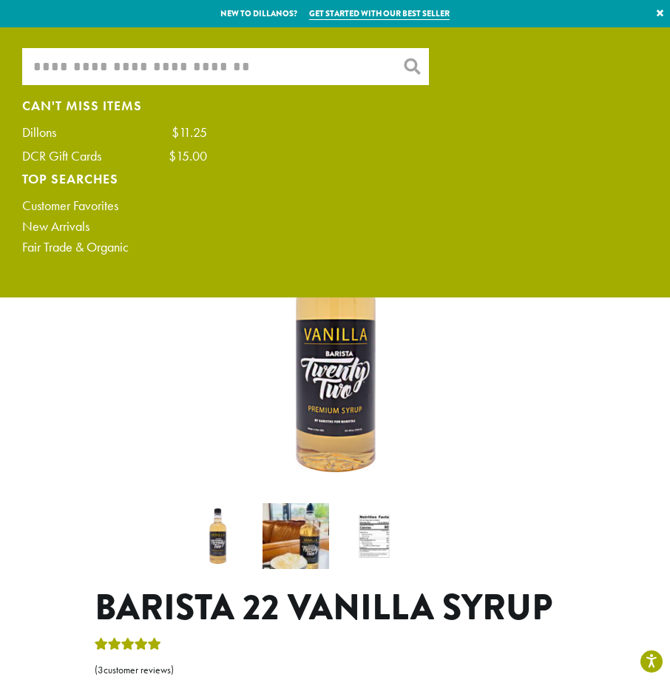
click at [298, 75] on input "What are you searching for?" at bounding box center [225, 66] width 407 height 37
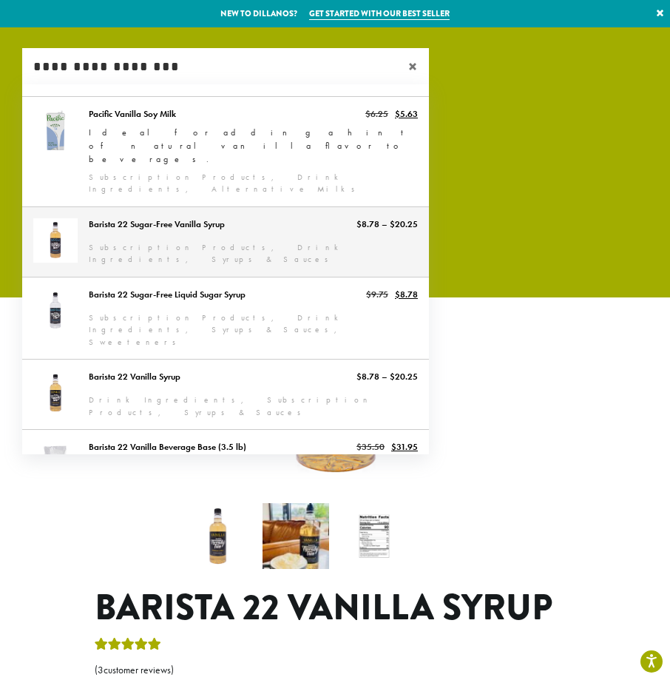
type input "**********"
click at [277, 207] on link "Barista 22 Sugar-Free Vanilla Syrup" at bounding box center [225, 242] width 407 height 70
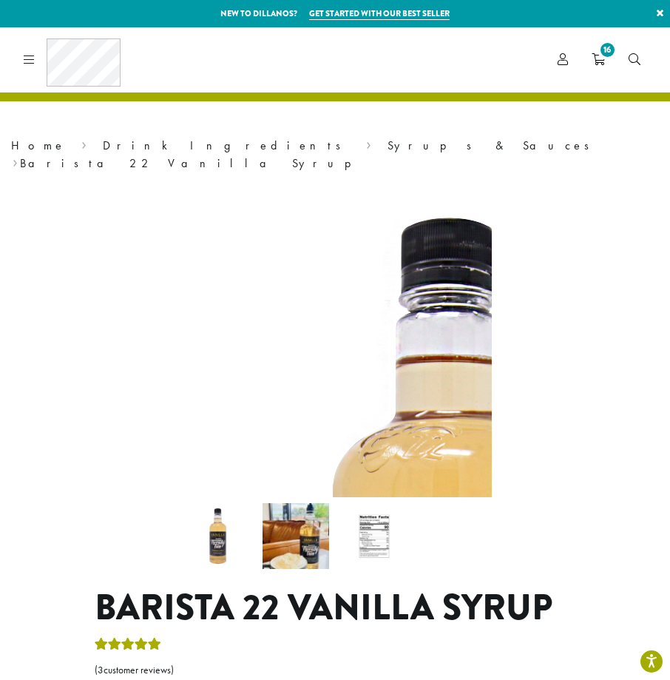
click at [277, 186] on img at bounding box center [449, 606] width 924 height 924
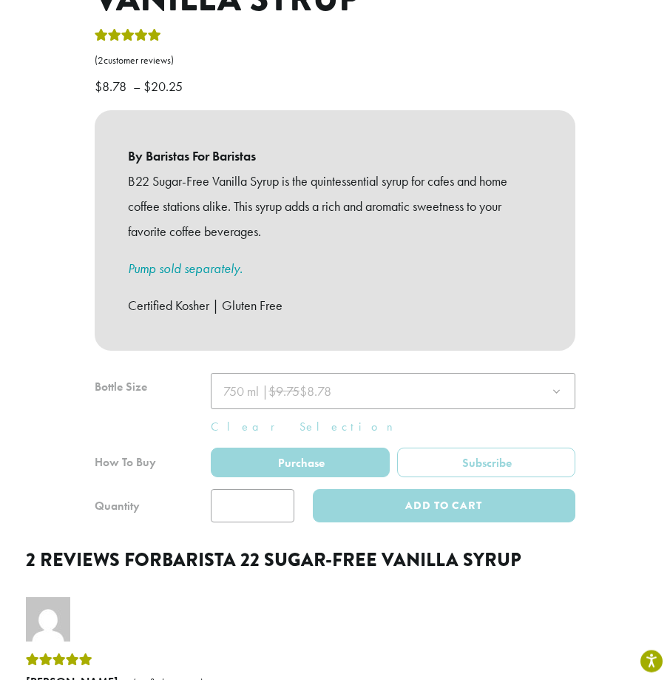
scroll to position [654, 0]
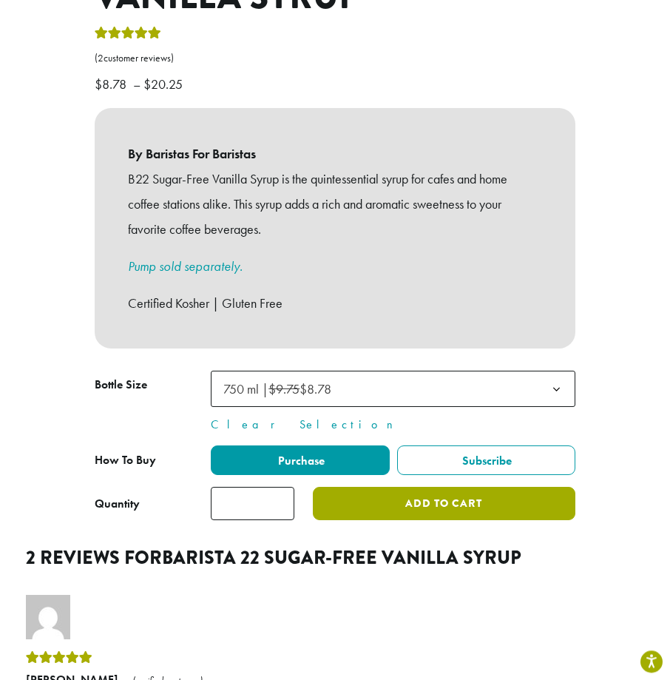
click at [314, 488] on button "Add to cart" at bounding box center [444, 503] width 263 height 33
click at [407, 487] on button "Add to cart" at bounding box center [444, 503] width 263 height 33
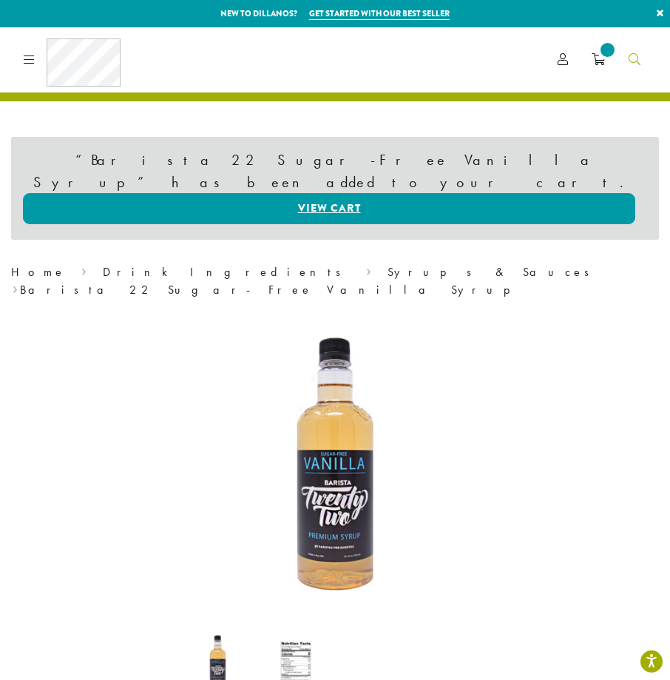
click at [635, 52] on span "Search" at bounding box center [635, 60] width 12 height 18
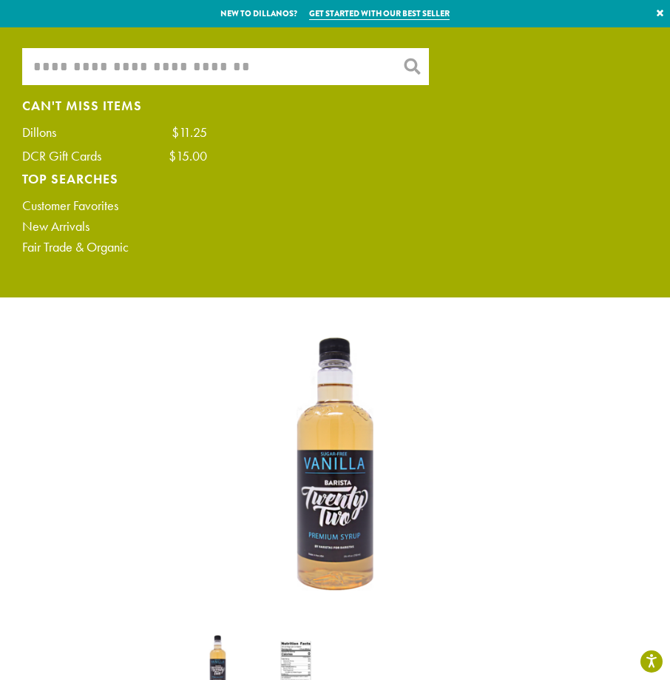
click at [186, 70] on input "What are you searching for?" at bounding box center [225, 66] width 407 height 37
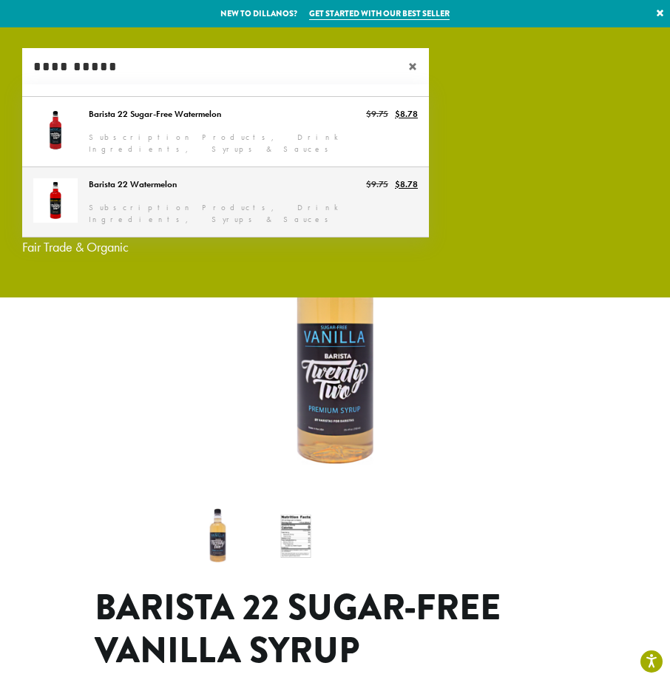
type input "**********"
click at [181, 173] on link "Barista 22 Watermelon" at bounding box center [225, 202] width 407 height 70
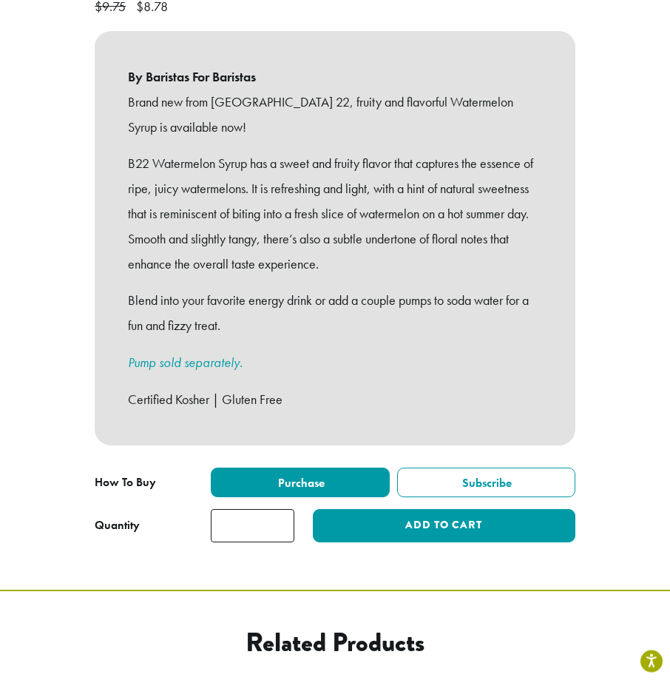
scroll to position [699, 0]
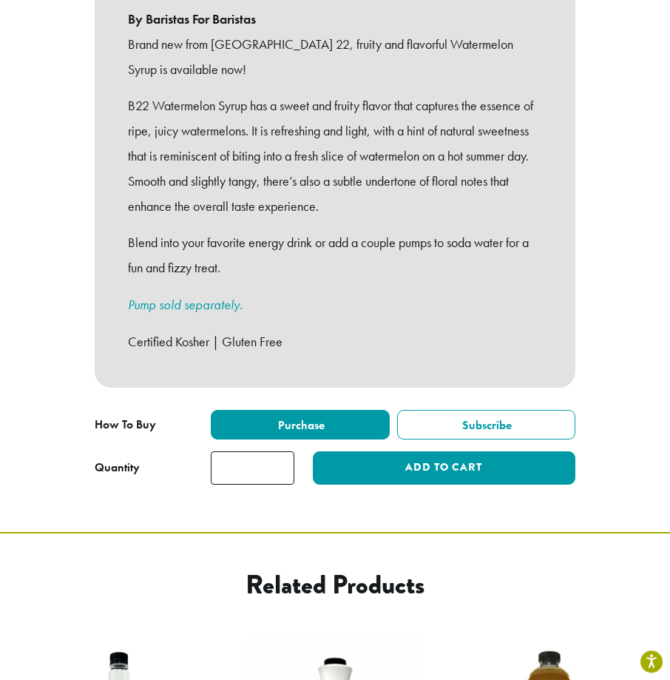
click at [251, 467] on input "*" at bounding box center [253, 467] width 84 height 33
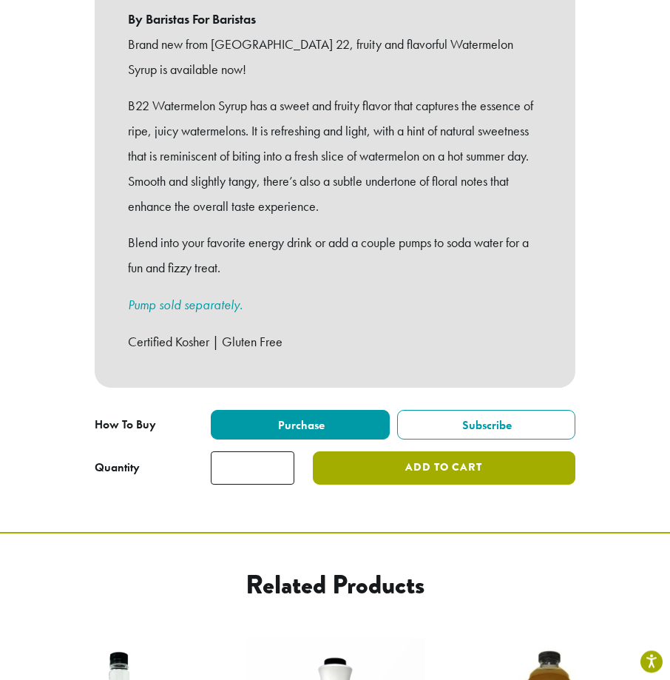
type input "*"
click at [327, 458] on button "Add to cart" at bounding box center [444, 467] width 263 height 33
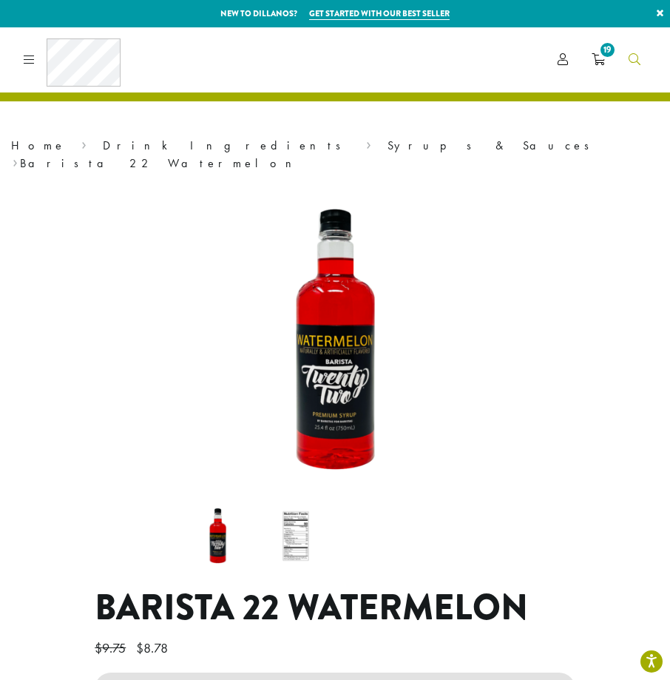
click at [635, 67] on span "Search" at bounding box center [635, 60] width 12 height 18
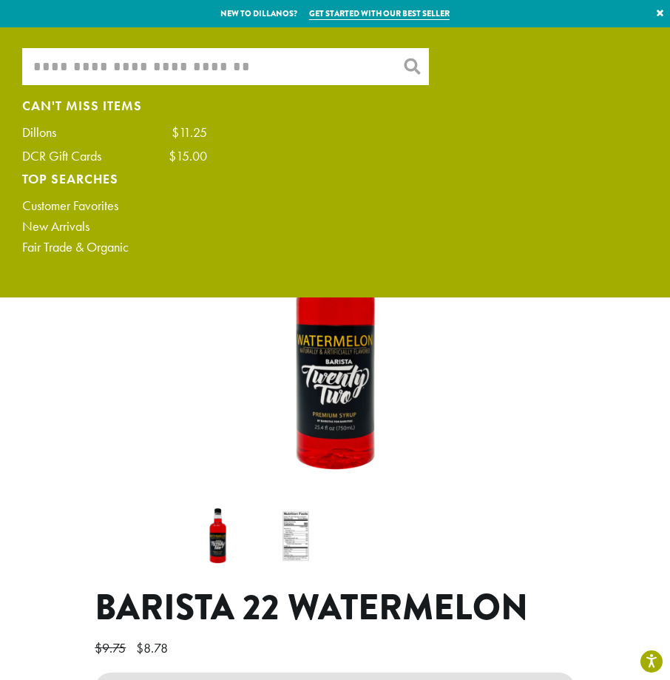
click at [219, 77] on input "What are you searching for?" at bounding box center [225, 66] width 407 height 37
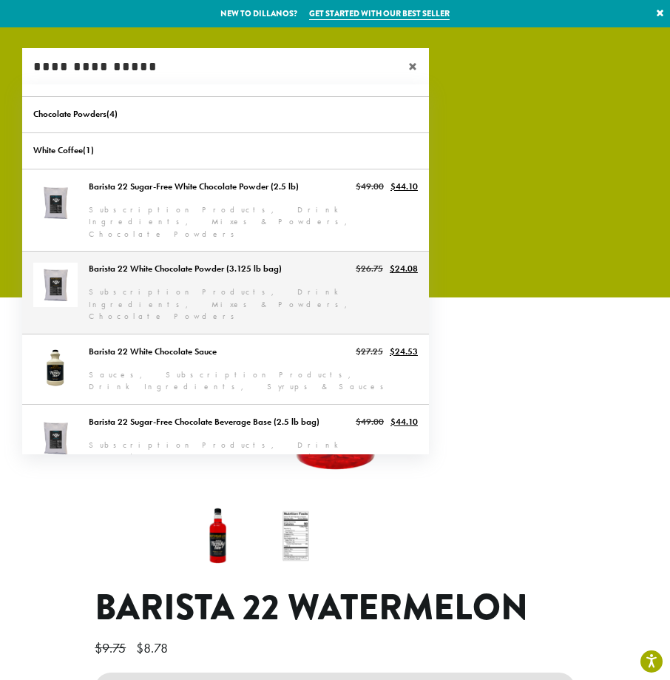
type input "**********"
click at [206, 257] on link "Barista 22 White Chocolate Powder (3.125 lb bag)" at bounding box center [225, 292] width 407 height 82
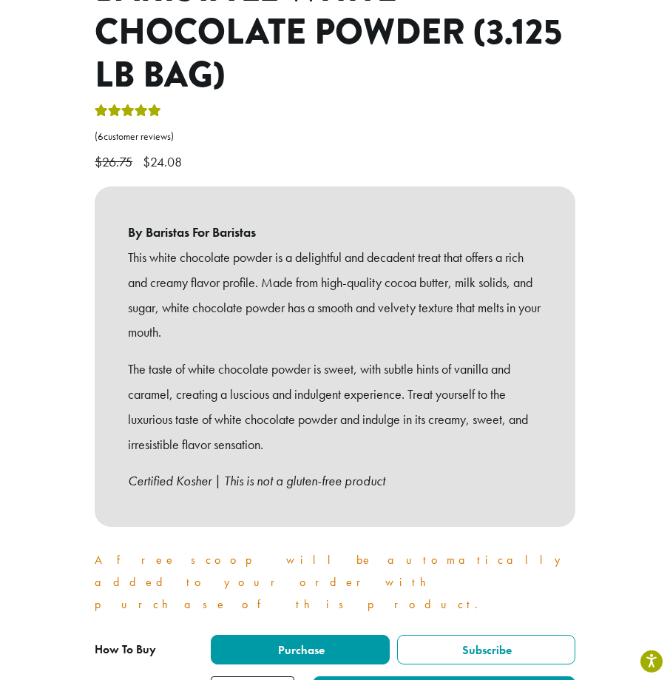
scroll to position [642, 0]
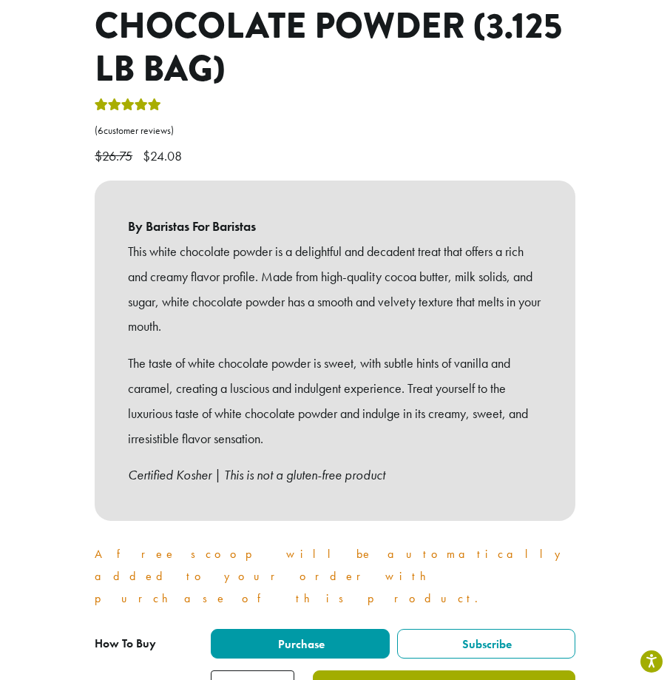
click at [387, 670] on button "Add to cart" at bounding box center [444, 686] width 263 height 33
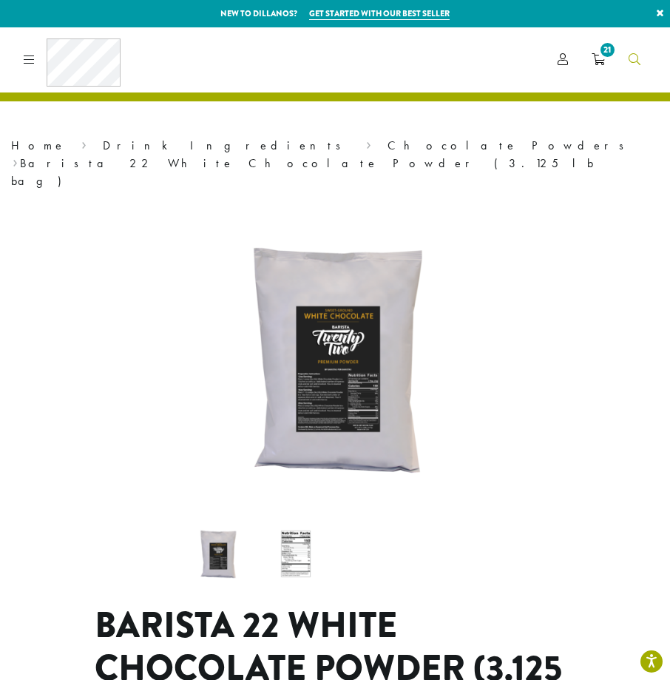
click at [637, 64] on icon "Search" at bounding box center [635, 59] width 12 height 12
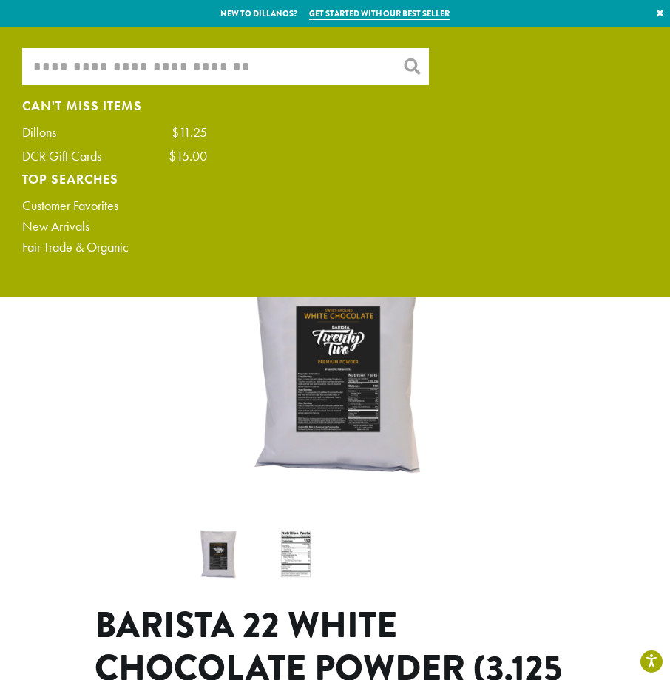
click at [159, 70] on input "What are you searching for?" at bounding box center [225, 66] width 407 height 37
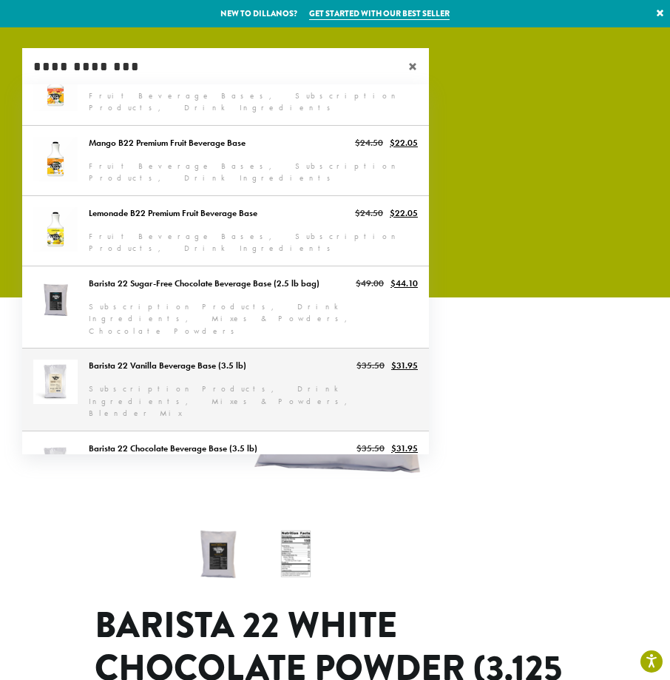
scroll to position [289, 0]
type input "**********"
click at [155, 350] on link "Barista 22 Vanilla Beverage Base (3.5 lb)" at bounding box center [225, 389] width 407 height 82
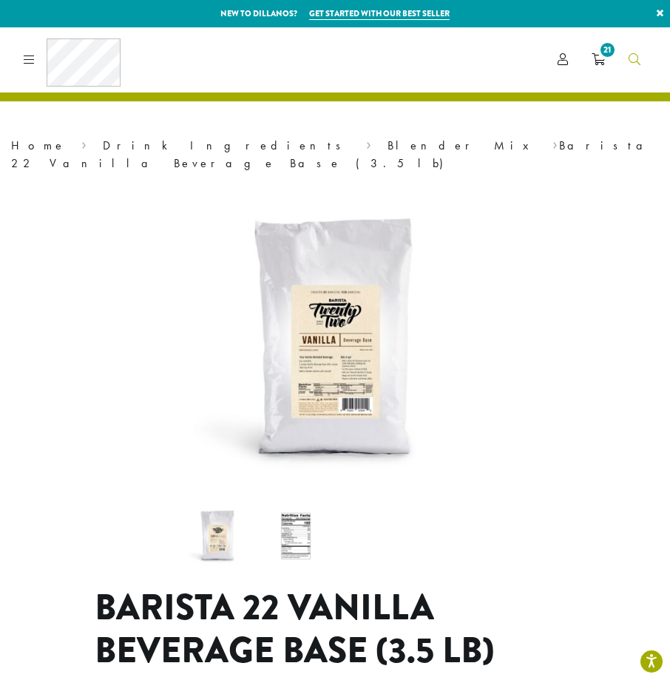
click at [627, 55] on link "Search" at bounding box center [634, 59] width 35 height 24
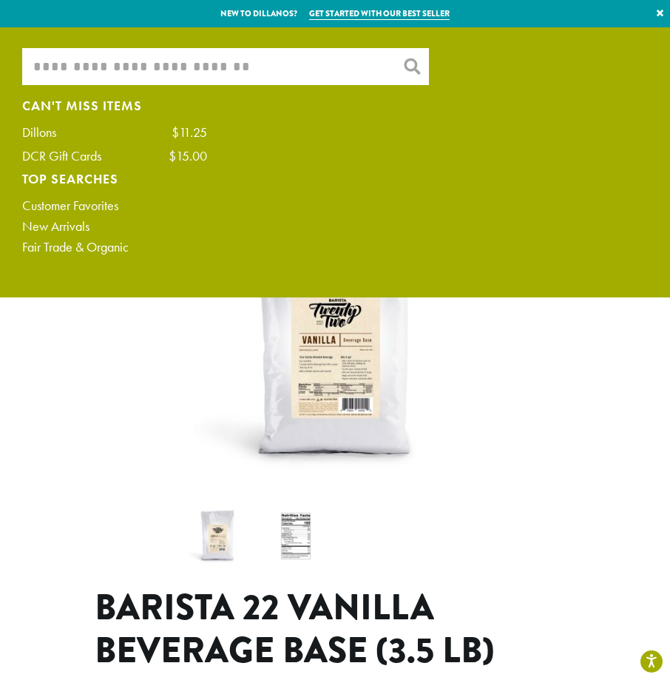
click at [326, 61] on input "What are you searching for?" at bounding box center [225, 66] width 407 height 37
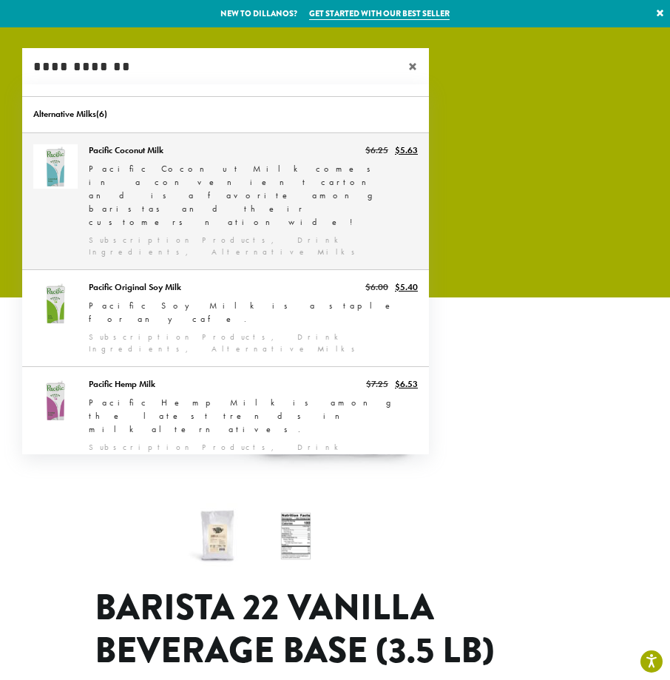
type input "**********"
click at [276, 161] on link "Pacific Coconut Milk" at bounding box center [225, 201] width 407 height 136
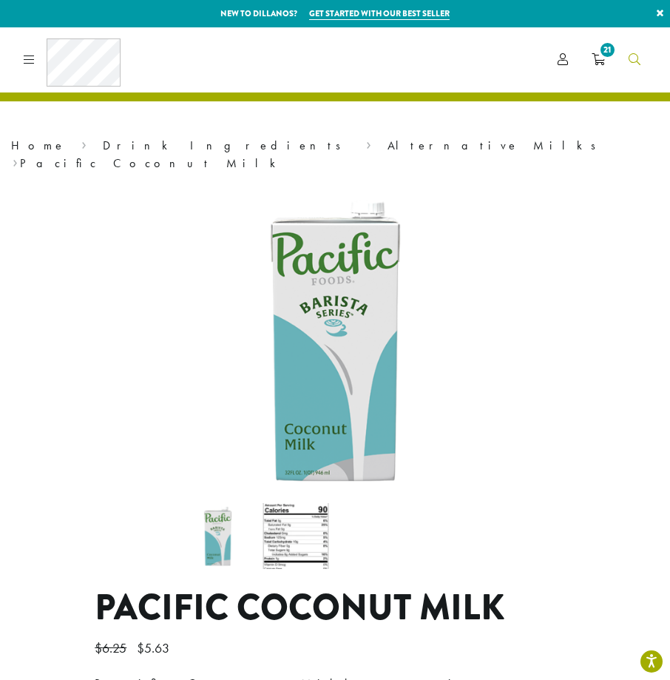
click at [626, 59] on link "Search" at bounding box center [634, 59] width 35 height 24
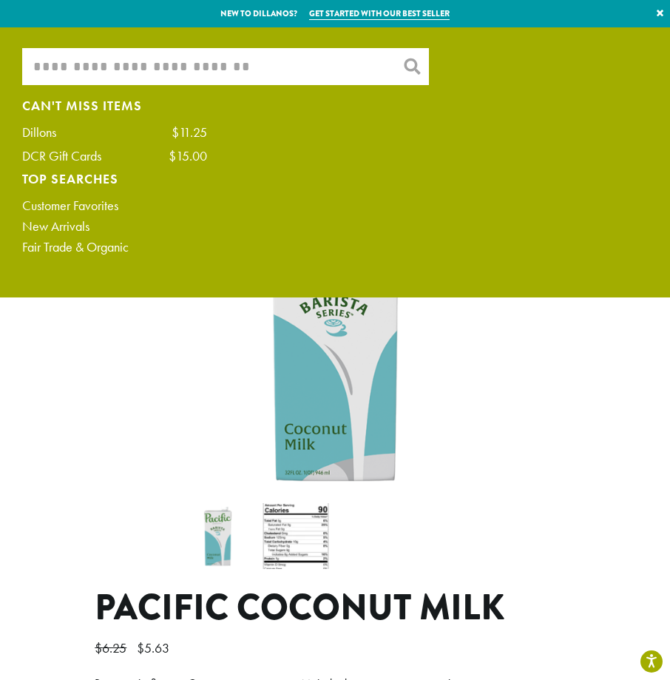
click at [340, 77] on input "What are you searching for?" at bounding box center [225, 66] width 407 height 37
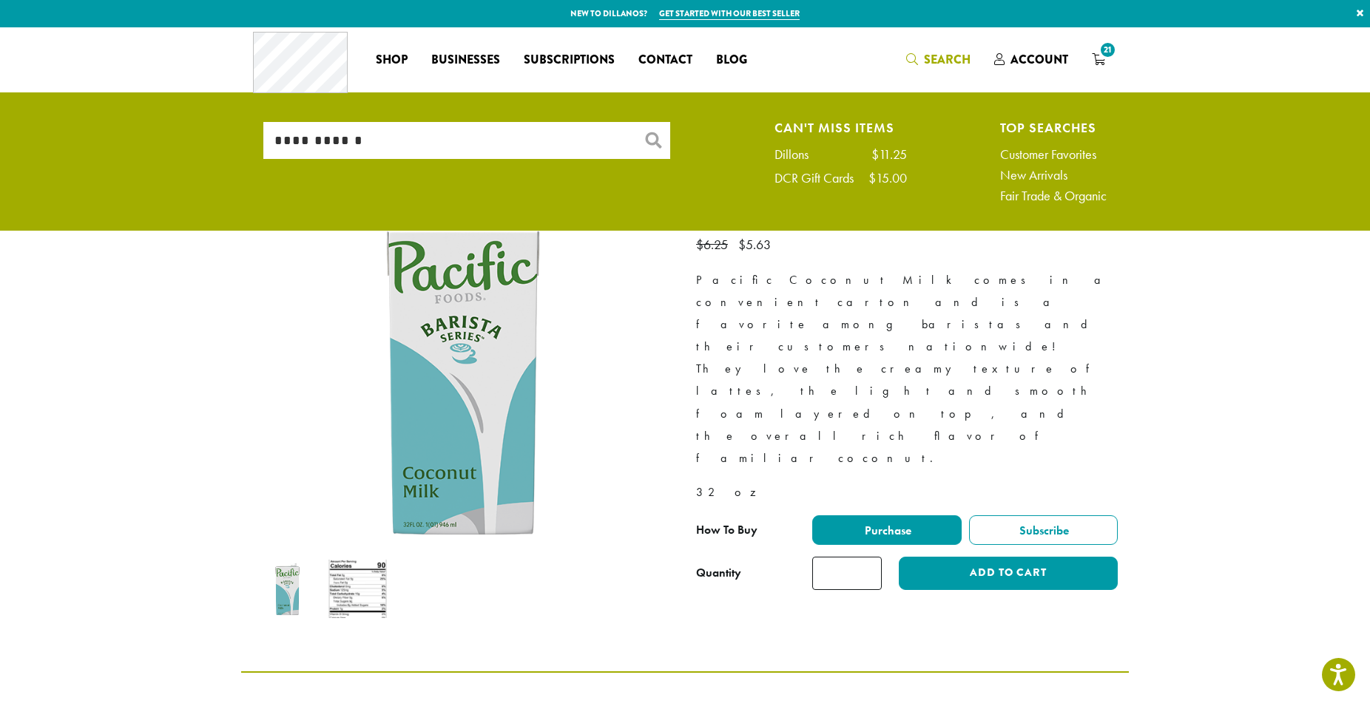
click at [414, 147] on input "**********" at bounding box center [466, 140] width 407 height 37
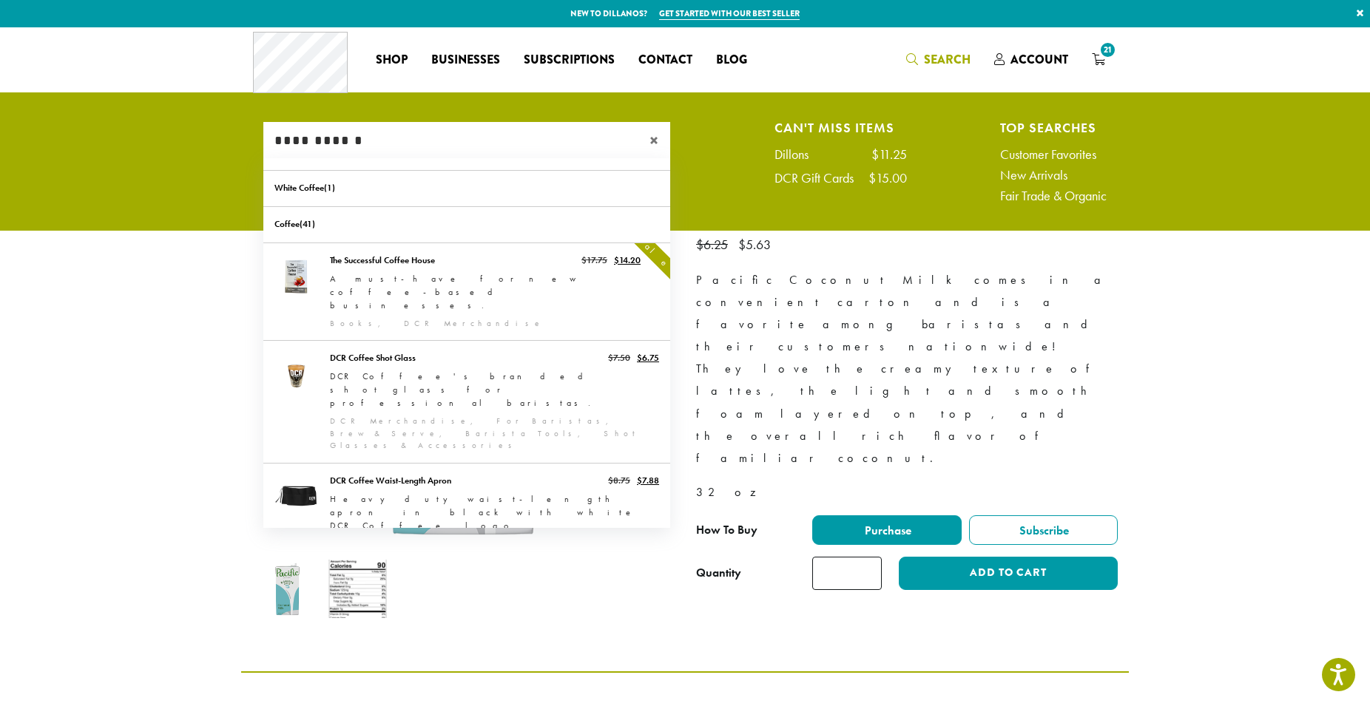
click at [414, 147] on input "**********" at bounding box center [466, 140] width 407 height 37
type input "*"
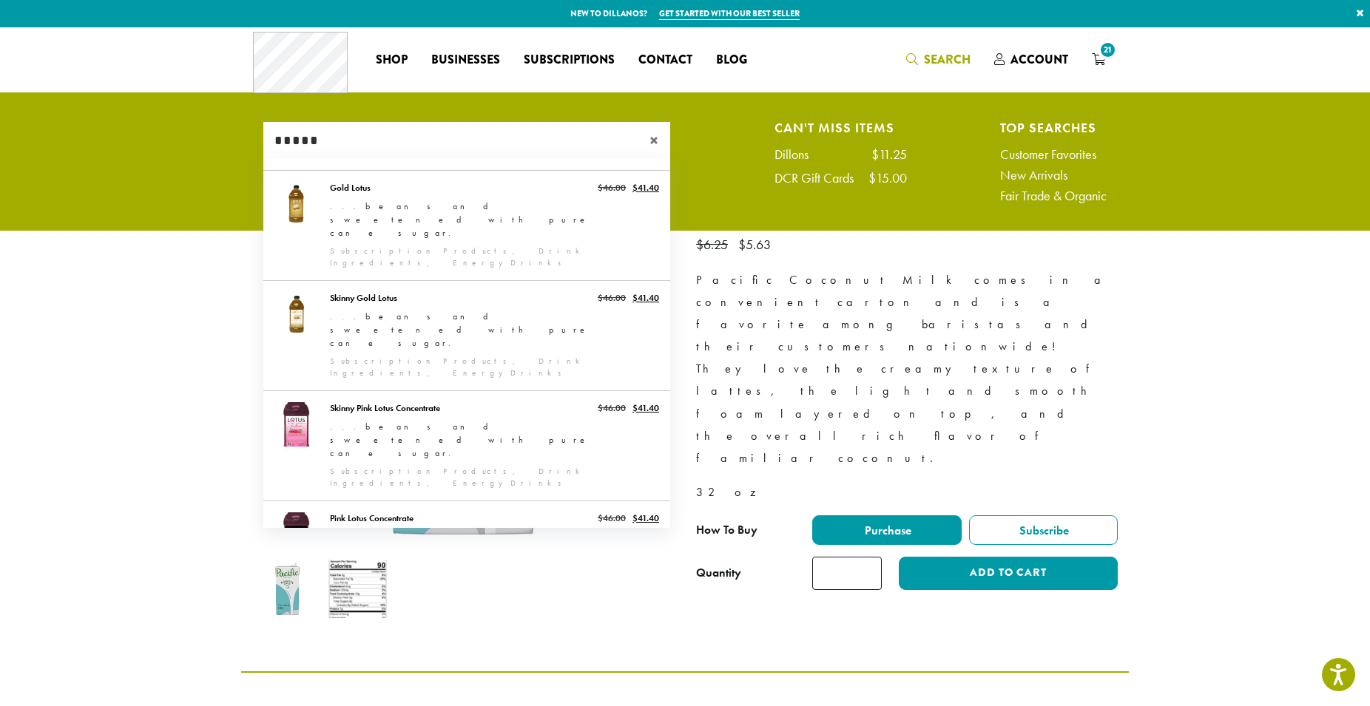
type input "*****"
click at [649, 142] on div "×" at bounding box center [656, 140] width 28 height 37
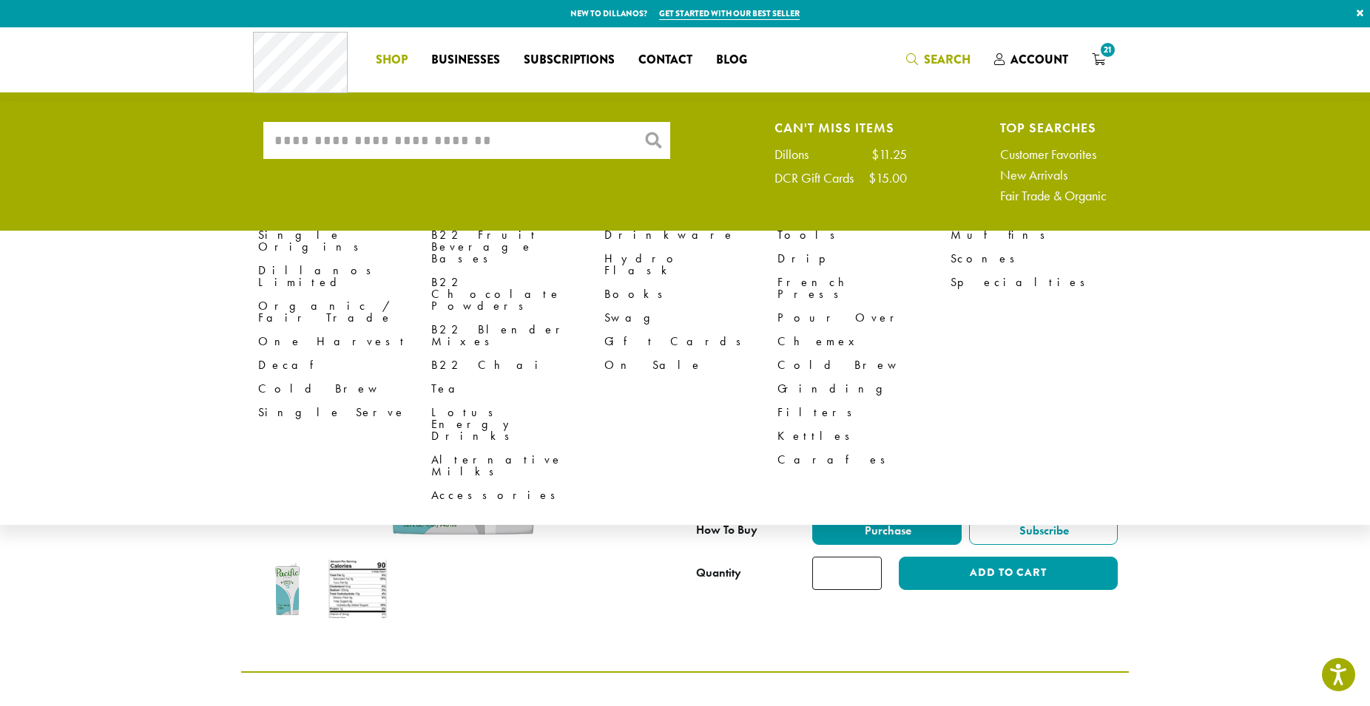
click at [393, 190] on div "What are you searching for? × Can't Miss Items Dillons $11.25 DCR Gift Cards $1…" at bounding box center [684, 166] width 865 height 88
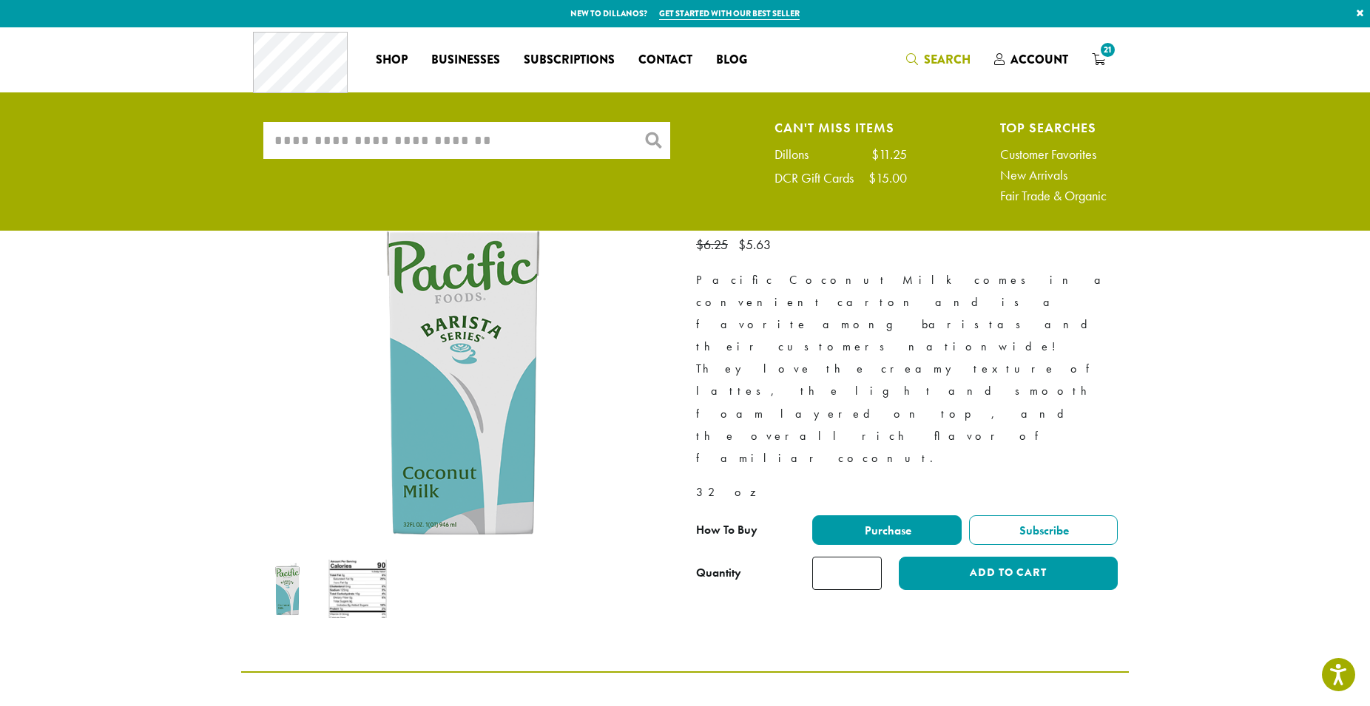
click at [669, 566] on div "**********" at bounding box center [907, 410] width 444 height 452
click at [530, 51] on link "Subscriptions" at bounding box center [569, 60] width 115 height 24
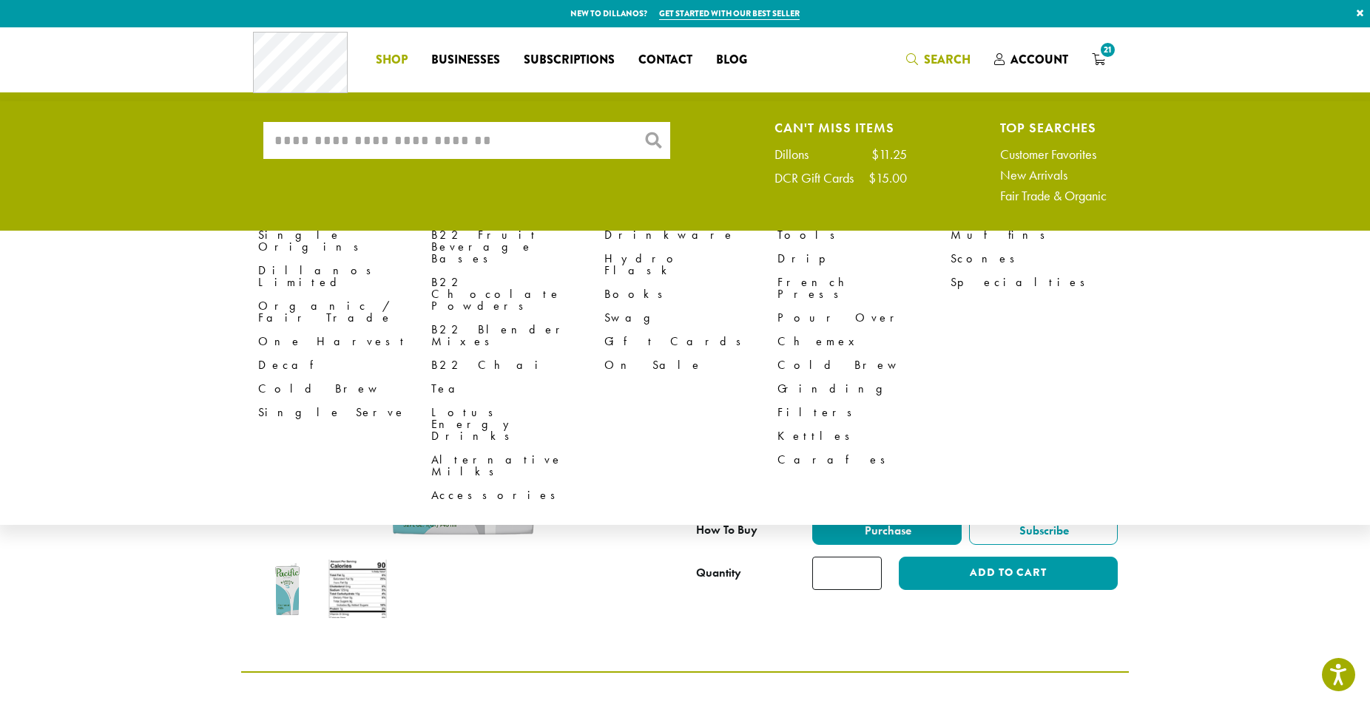
click at [397, 53] on li "Coffee All Coffees Best Sellers Blends Single Origins Dillanos Limited Organic …" at bounding box center [391, 60] width 55 height 24
click at [397, 53] on span "Shop" at bounding box center [392, 60] width 32 height 18
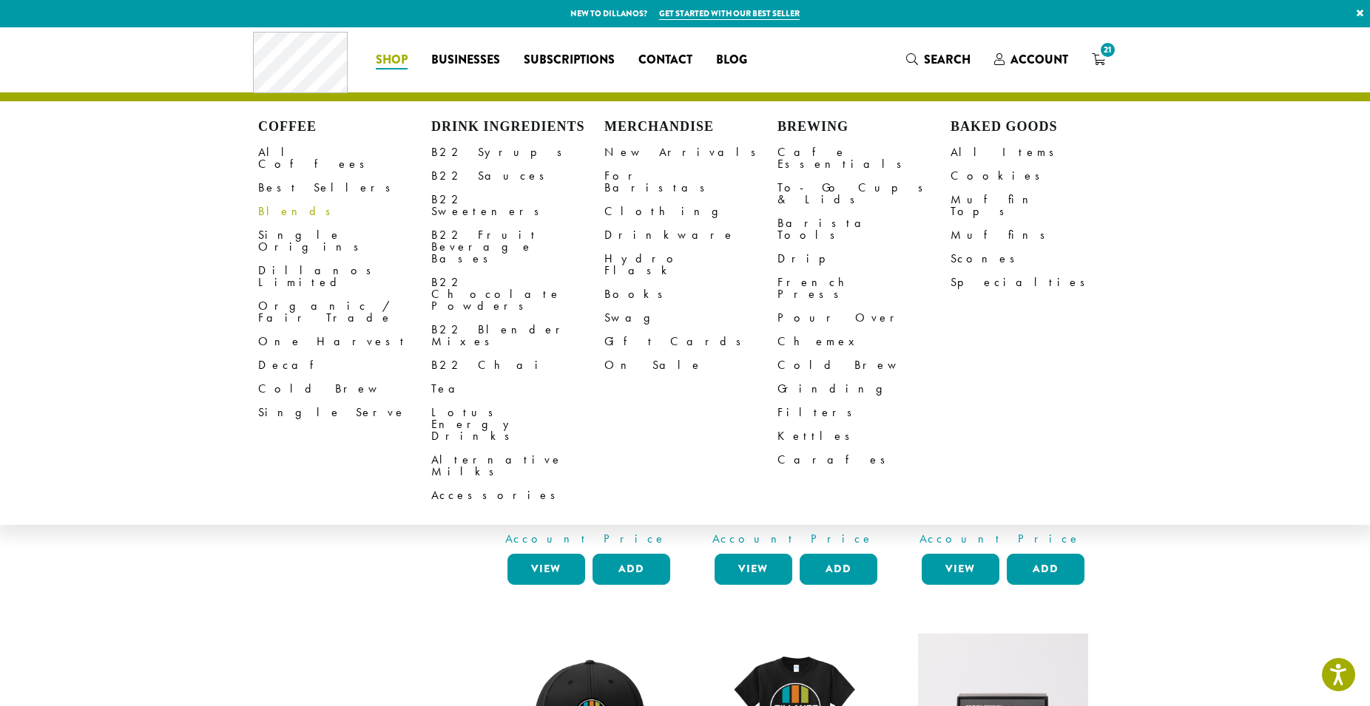
click at [292, 200] on link "Blends" at bounding box center [344, 212] width 173 height 24
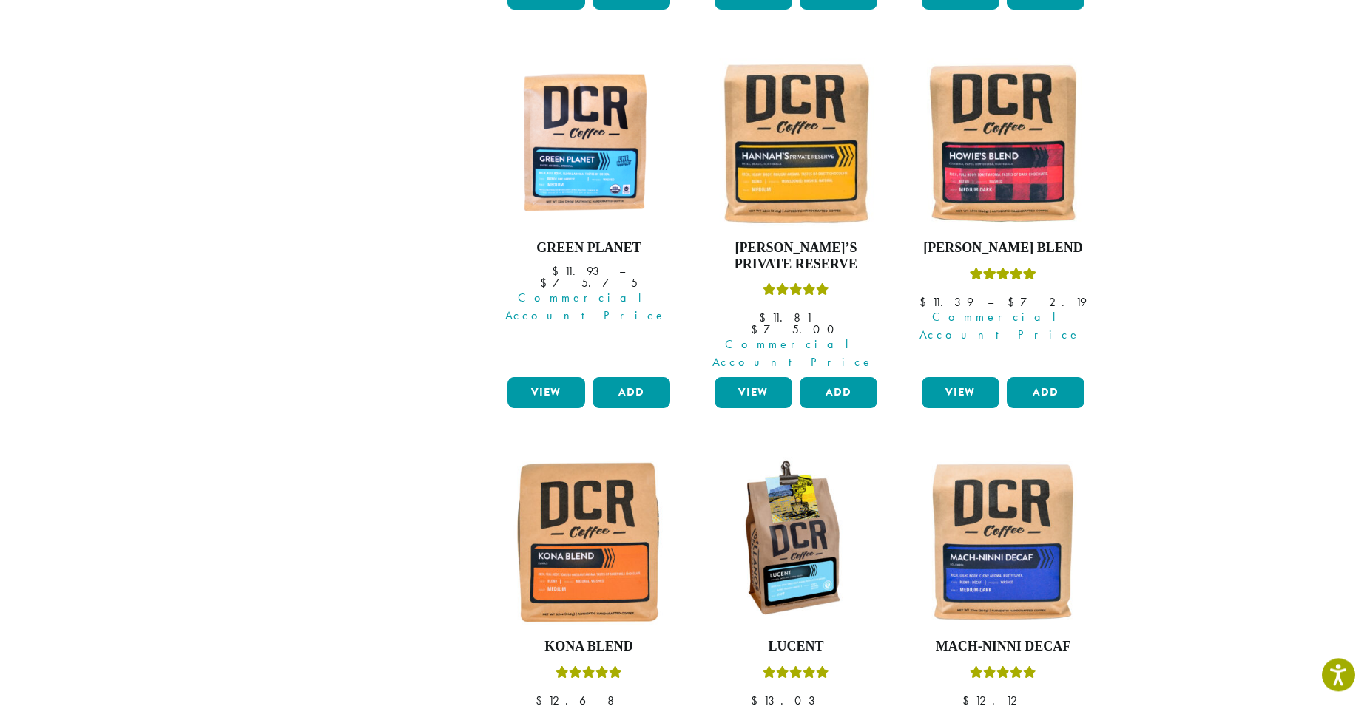
scroll to position [963, 0]
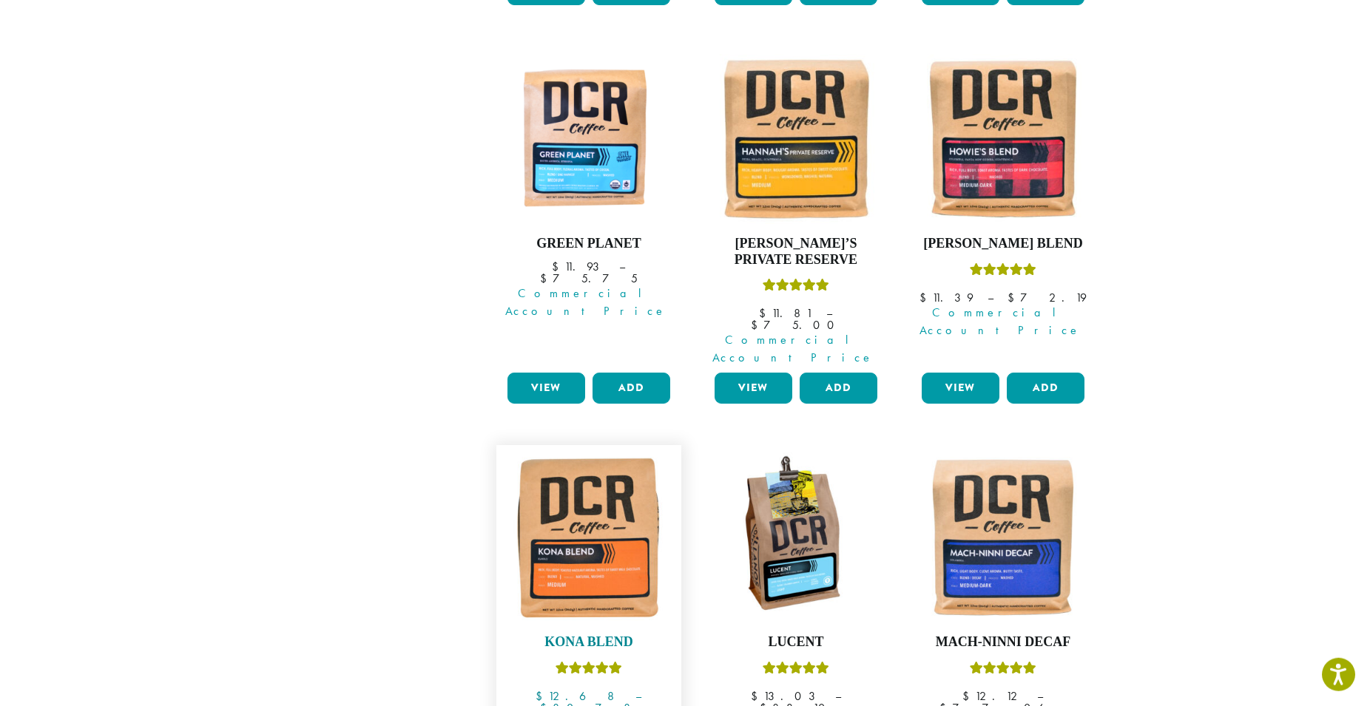
click at [608, 494] on img at bounding box center [589, 538] width 170 height 170
click at [608, 495] on img at bounding box center [589, 538] width 170 height 170
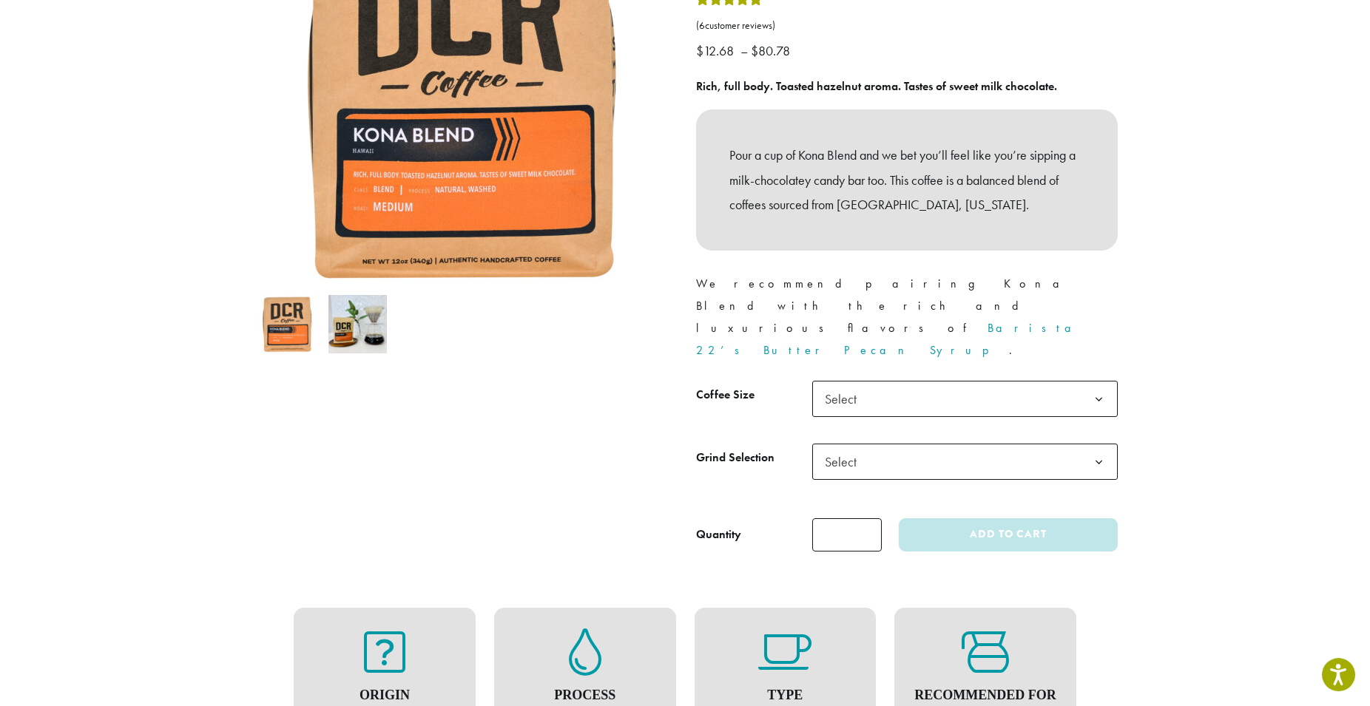
scroll to position [248, 0]
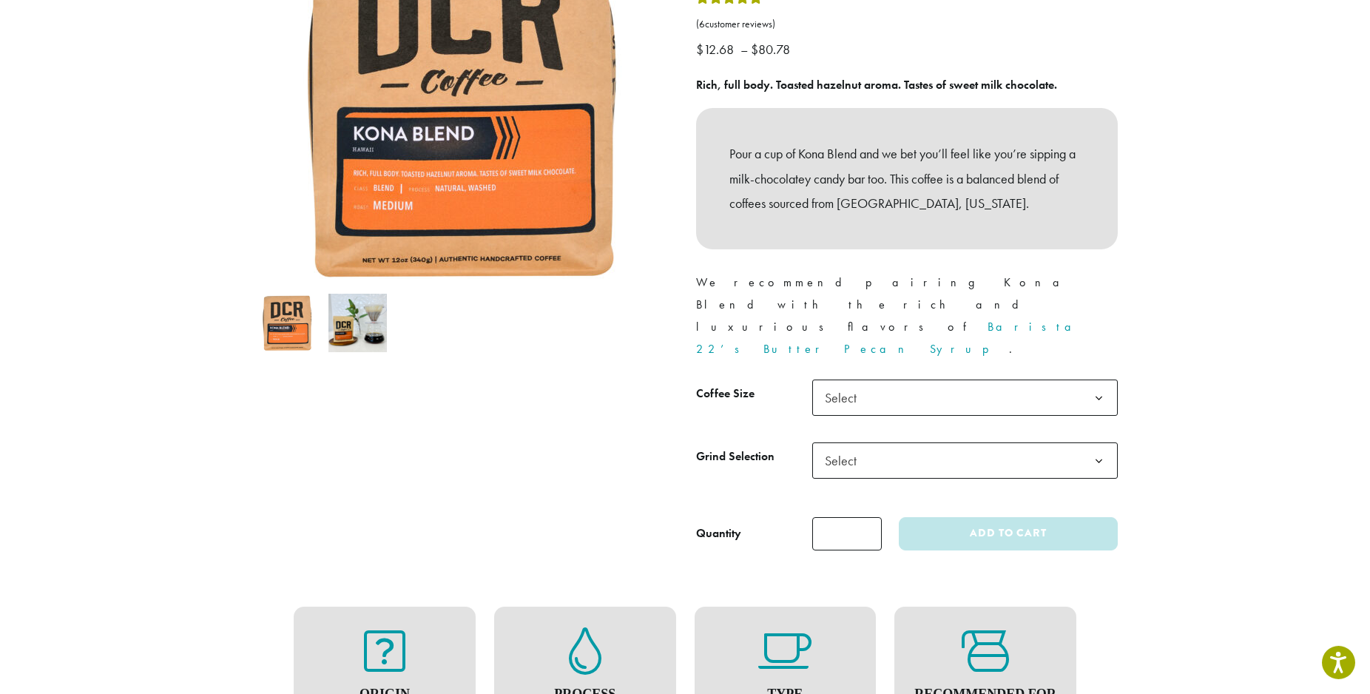
click at [871, 379] on span "Select" at bounding box center [964, 397] width 305 height 36
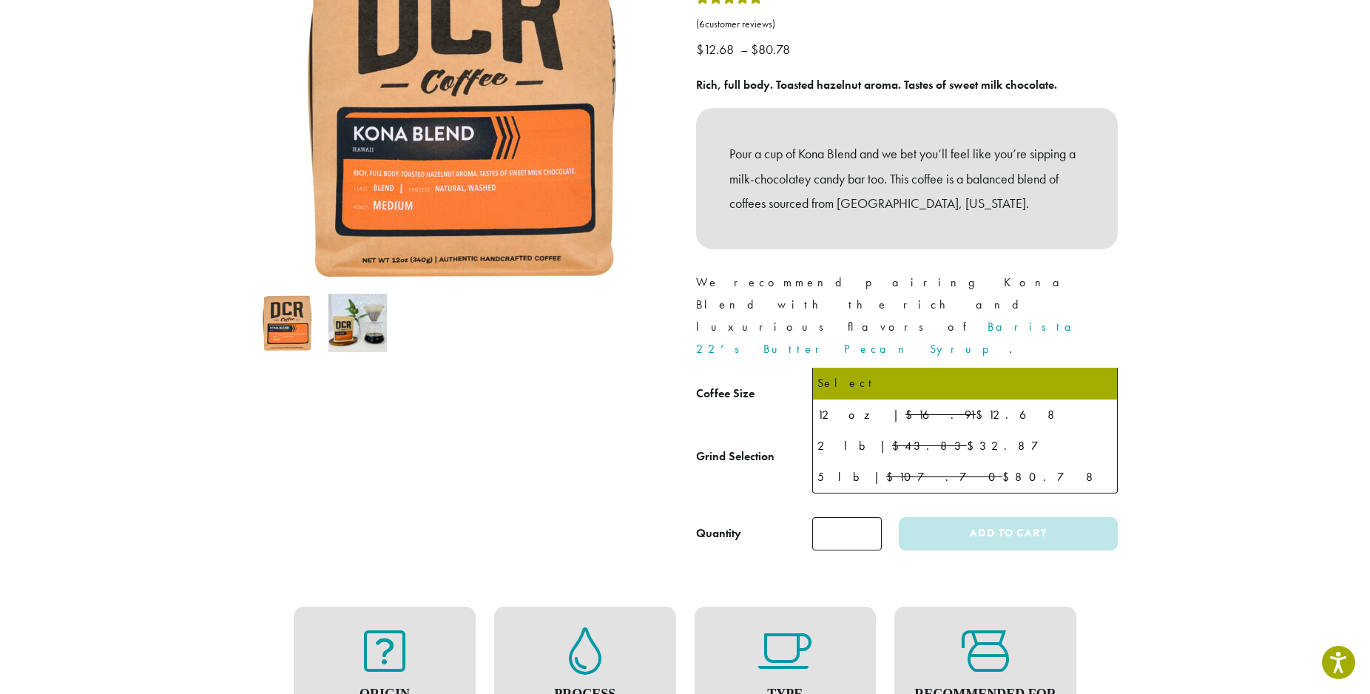
click at [871, 379] on span "Select" at bounding box center [964, 397] width 305 height 36
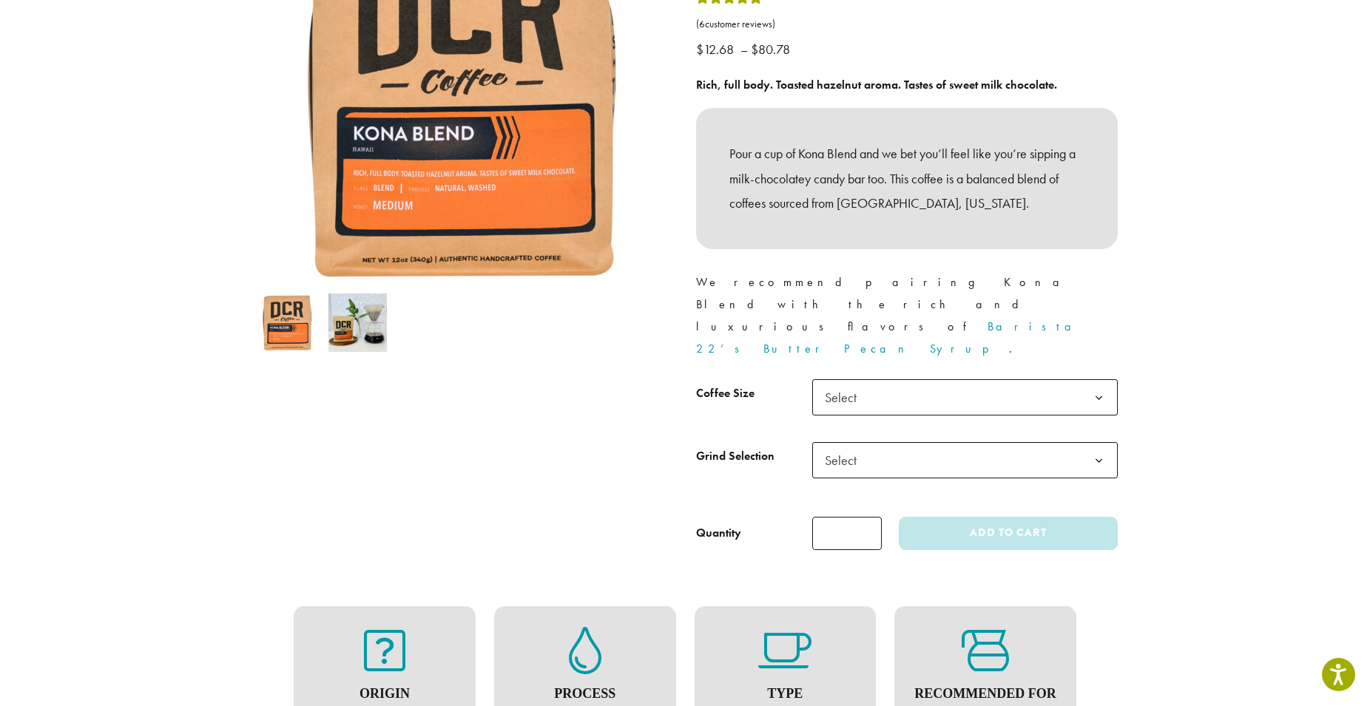
click at [871, 379] on span "Select" at bounding box center [964, 397] width 305 height 36
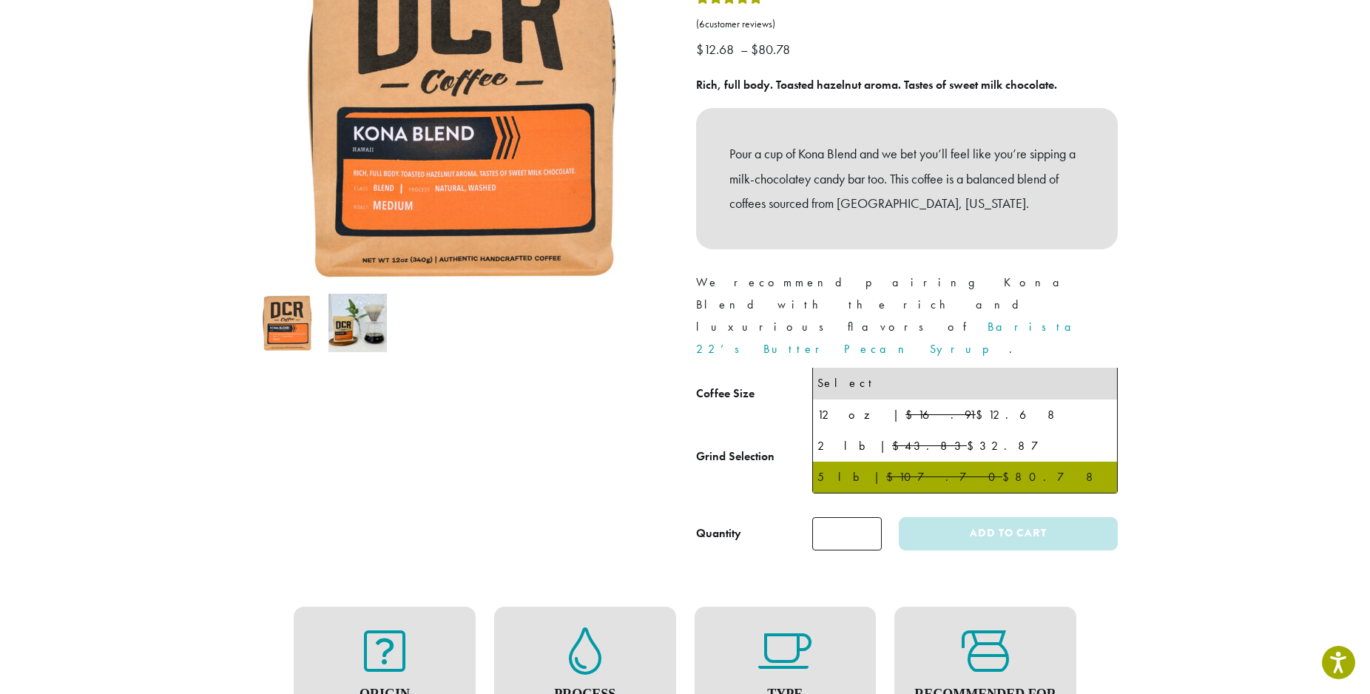
select select "**********"
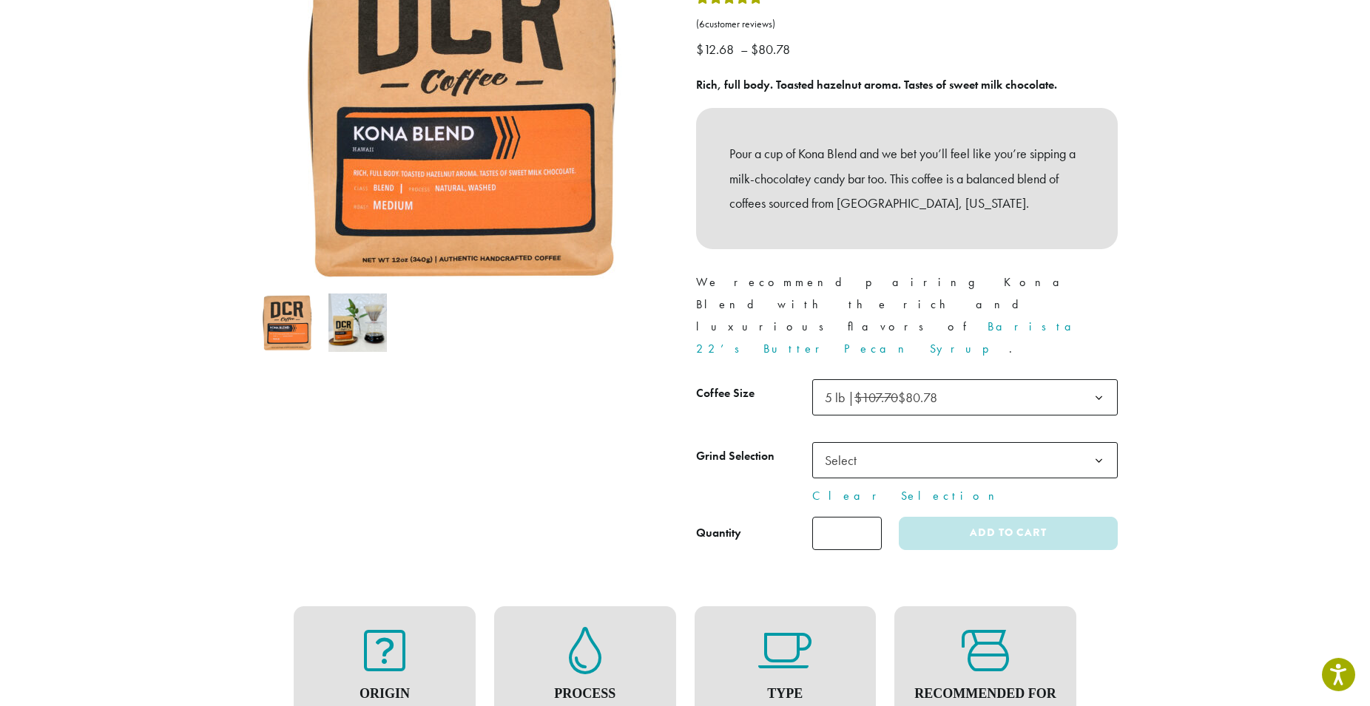
click at [865, 396] on tbody "**********" at bounding box center [907, 442] width 422 height 126
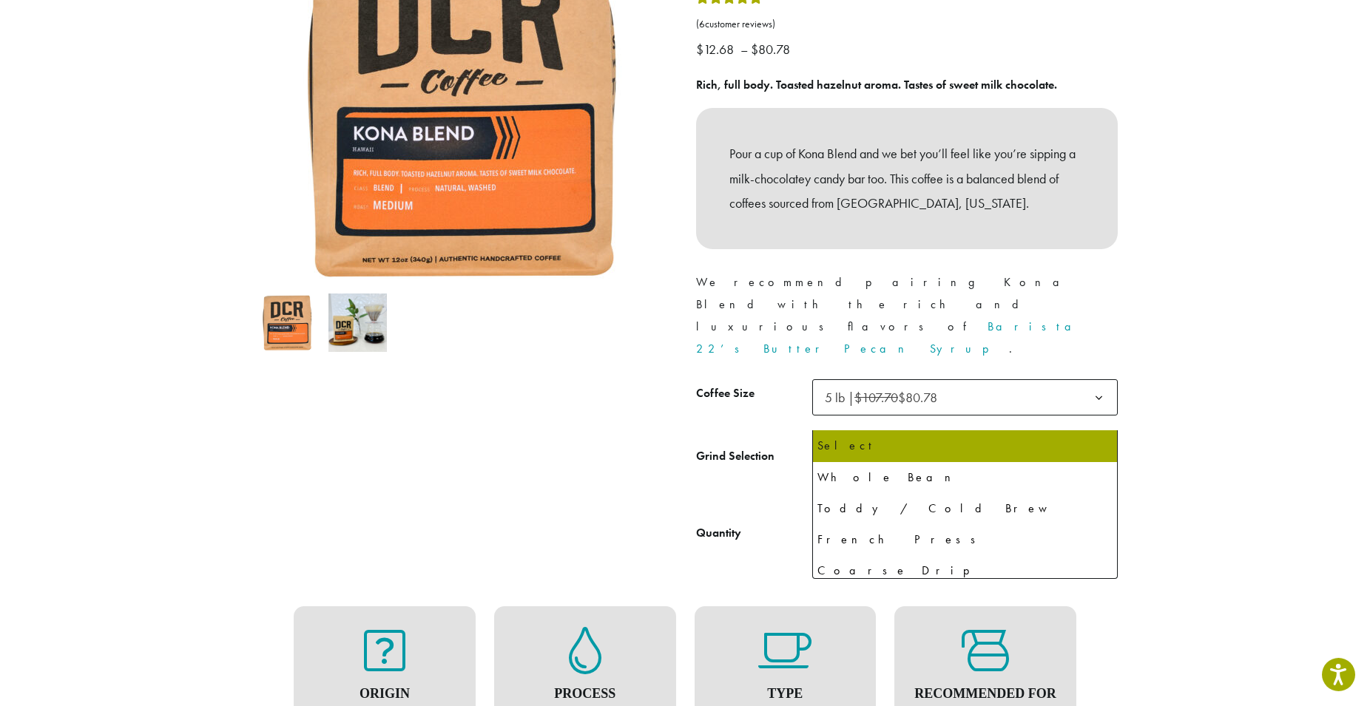
click at [865, 446] on span "Select" at bounding box center [845, 460] width 53 height 29
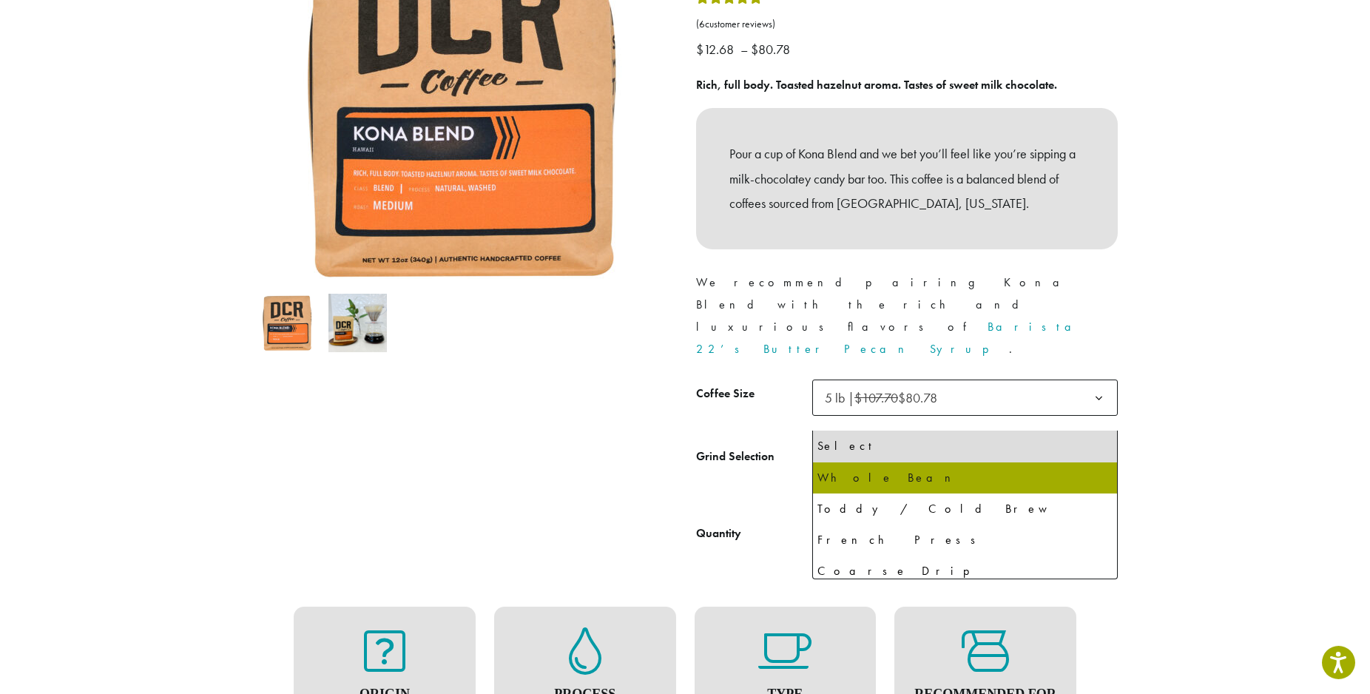
select select "**********"
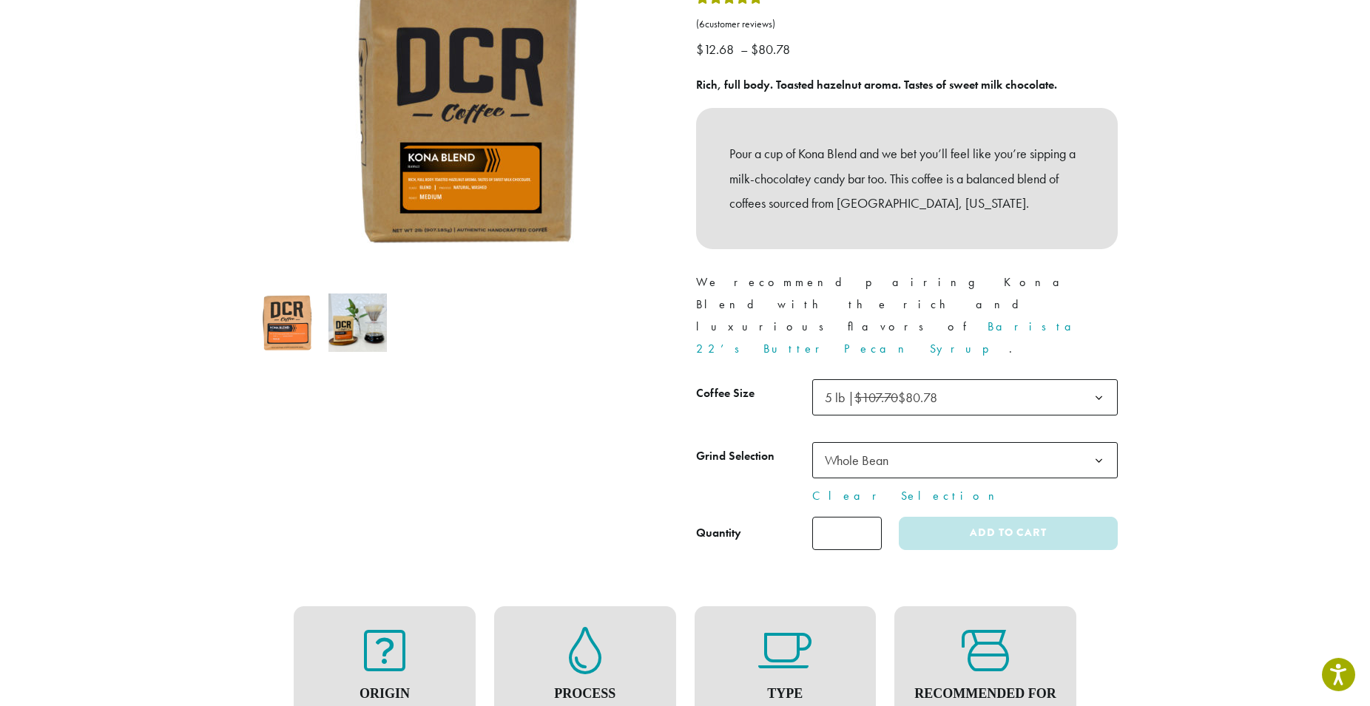
click at [873, 465] on form "**********" at bounding box center [907, 464] width 422 height 171
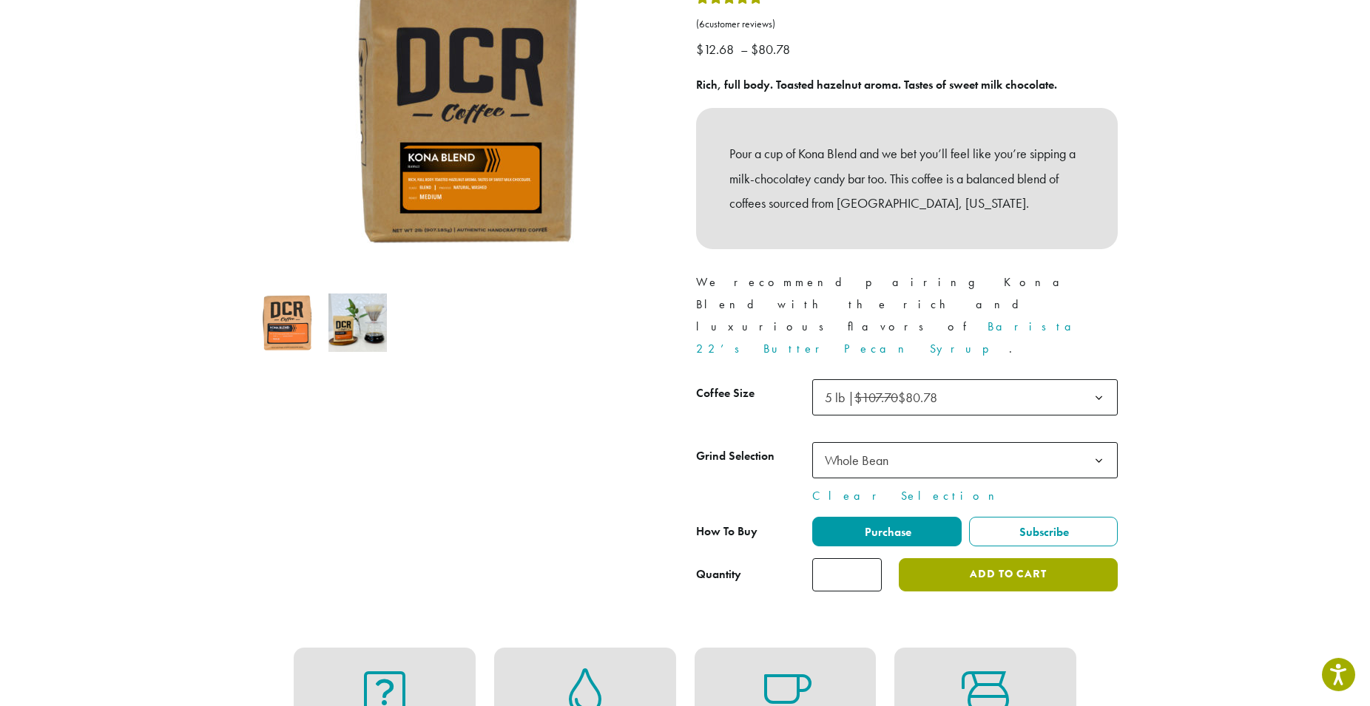
click at [957, 558] on button "Add to cart" at bounding box center [1008, 574] width 219 height 33
click at [958, 558] on button "Add to cart" at bounding box center [1008, 574] width 219 height 33
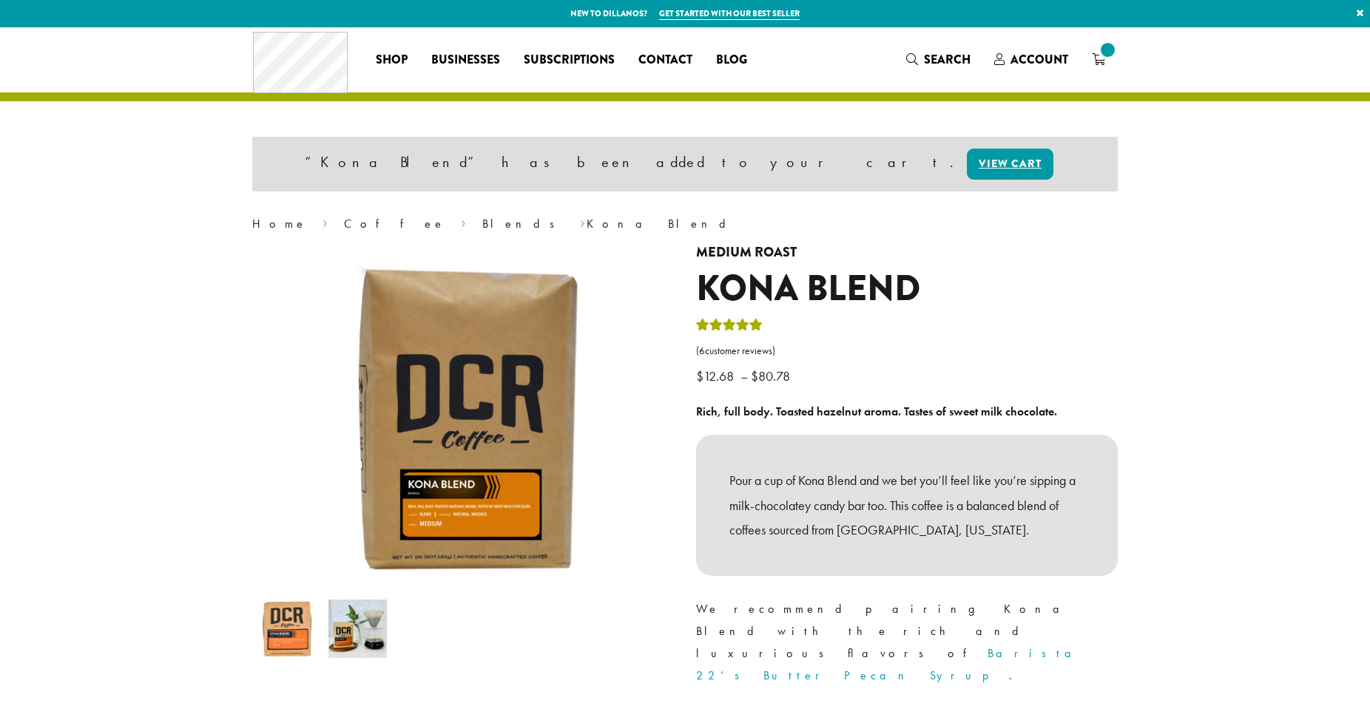
click at [958, 529] on p "Pour a cup of Kona Blend and we bet you’ll feel like you’re sipping a milk-choc…" at bounding box center [906, 505] width 355 height 75
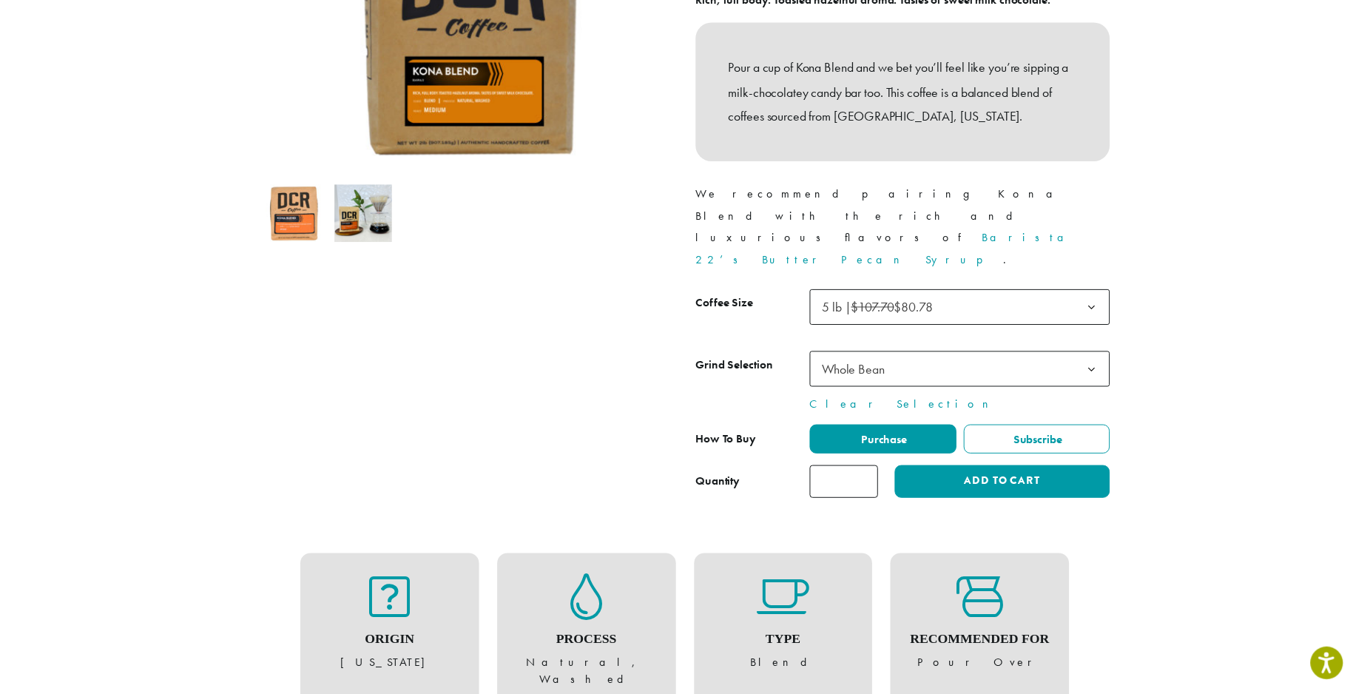
scroll to position [335, 0]
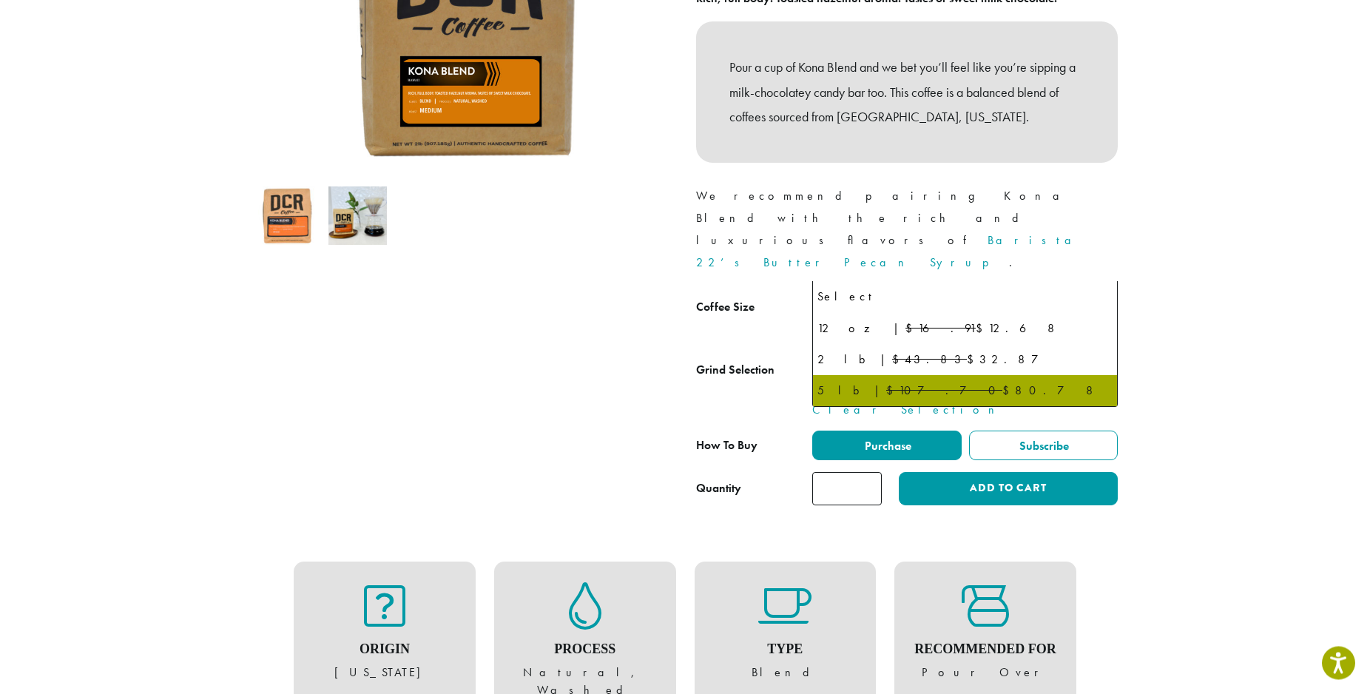
click at [1019, 293] on span "5 lb | $107.70 $80.78" at bounding box center [964, 311] width 305 height 36
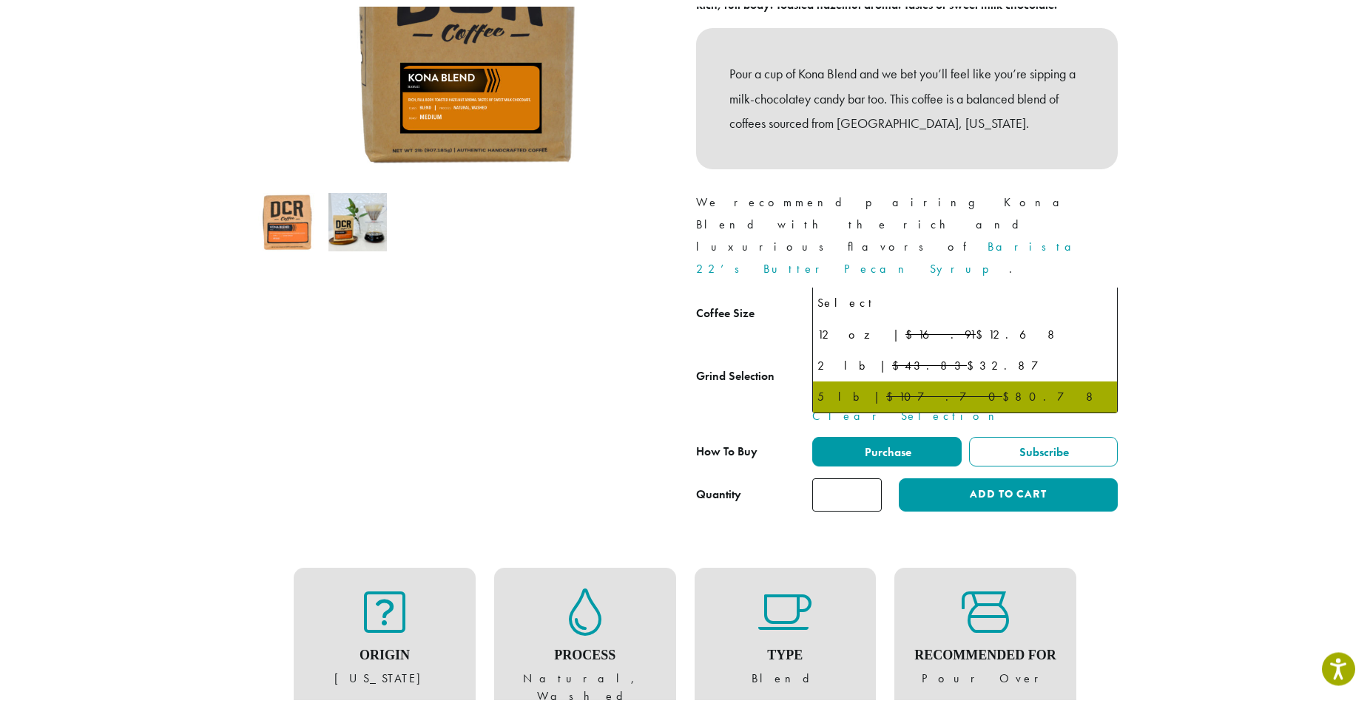
scroll to position [334, 0]
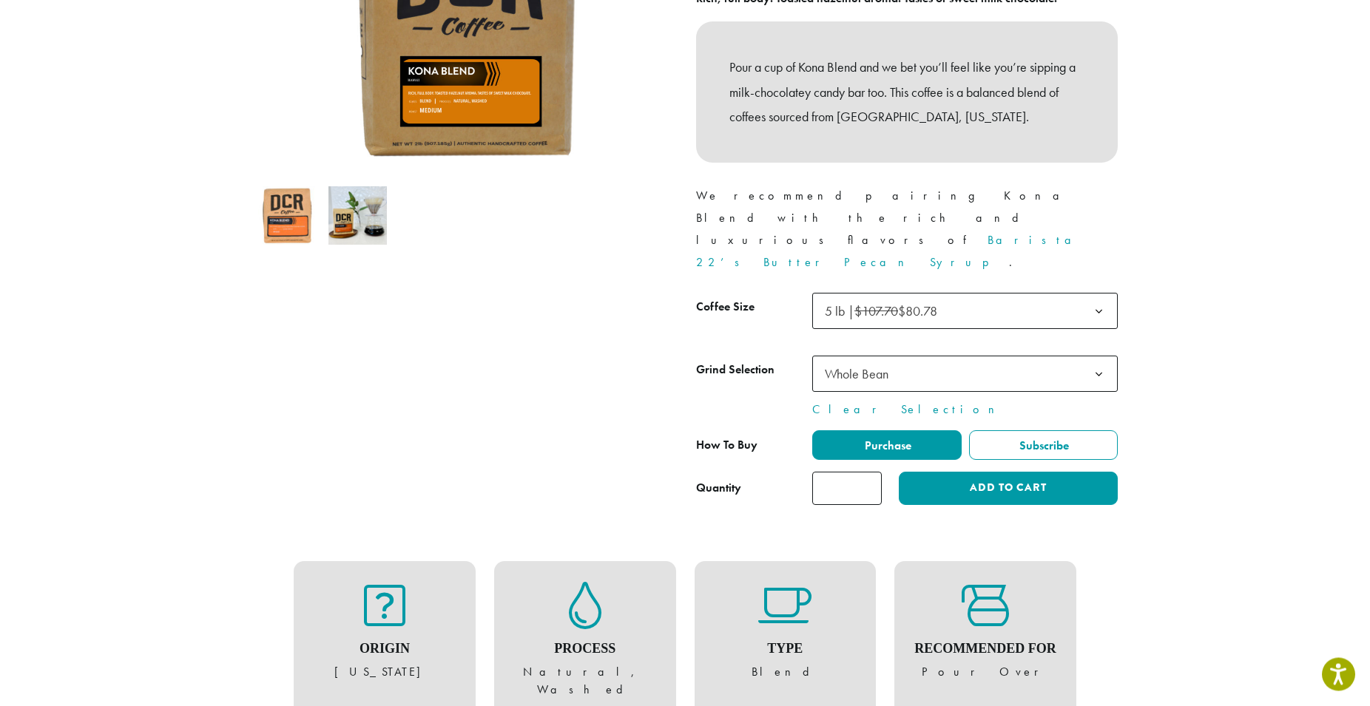
click at [1019, 294] on span "5 lb | $107.70 $80.78" at bounding box center [964, 312] width 305 height 36
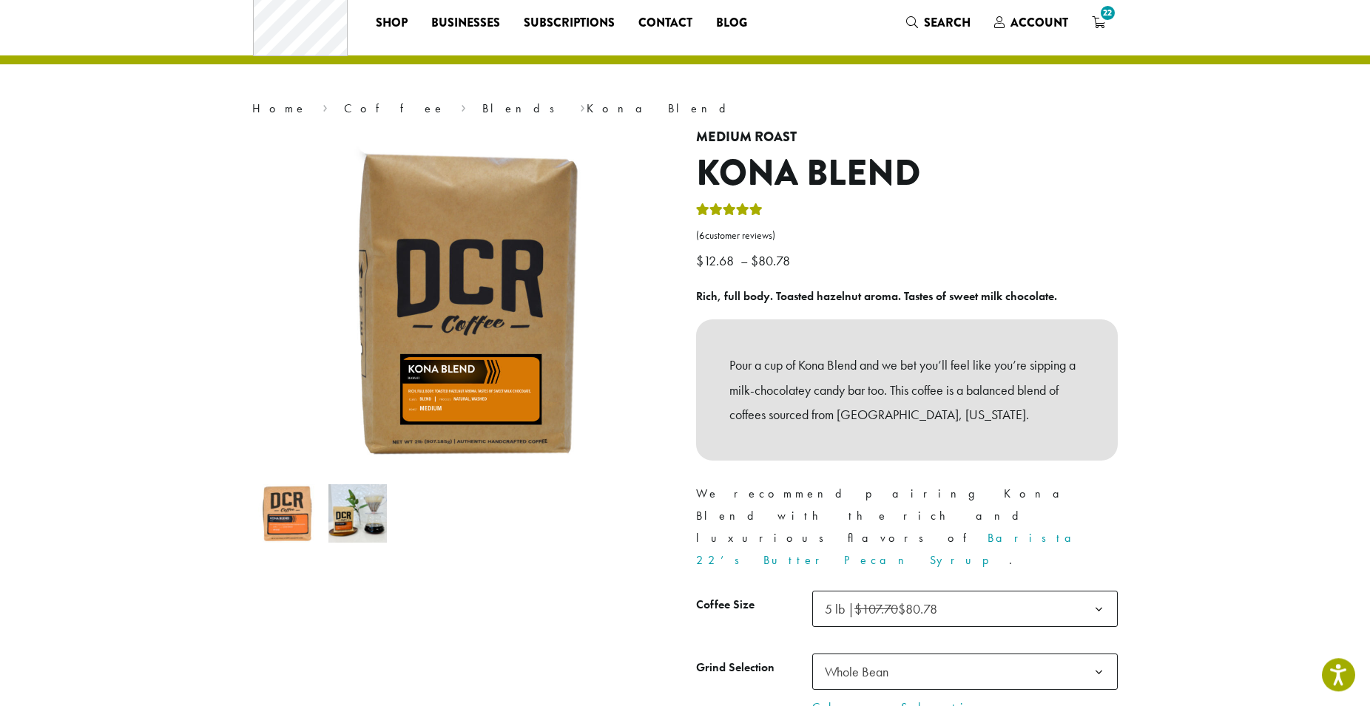
scroll to position [0, 0]
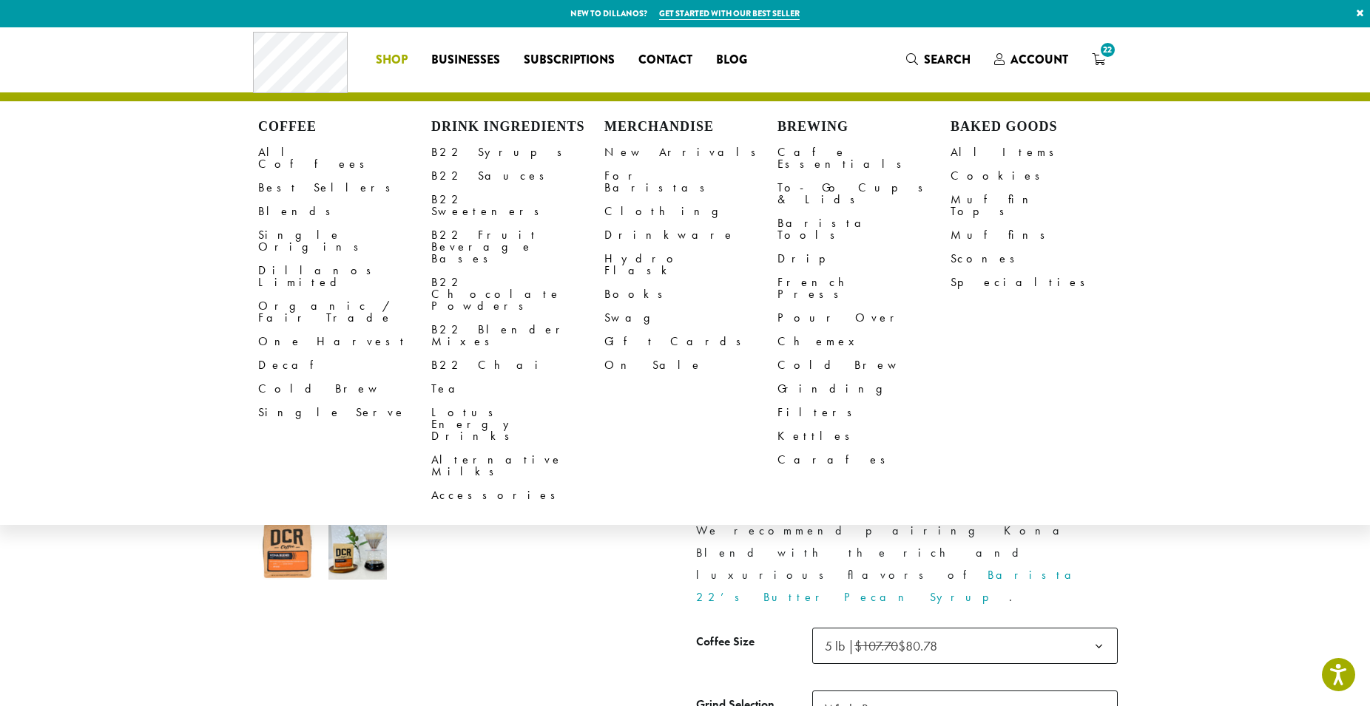
click at [524, 126] on h4 "Drink Ingredients" at bounding box center [517, 127] width 173 height 16
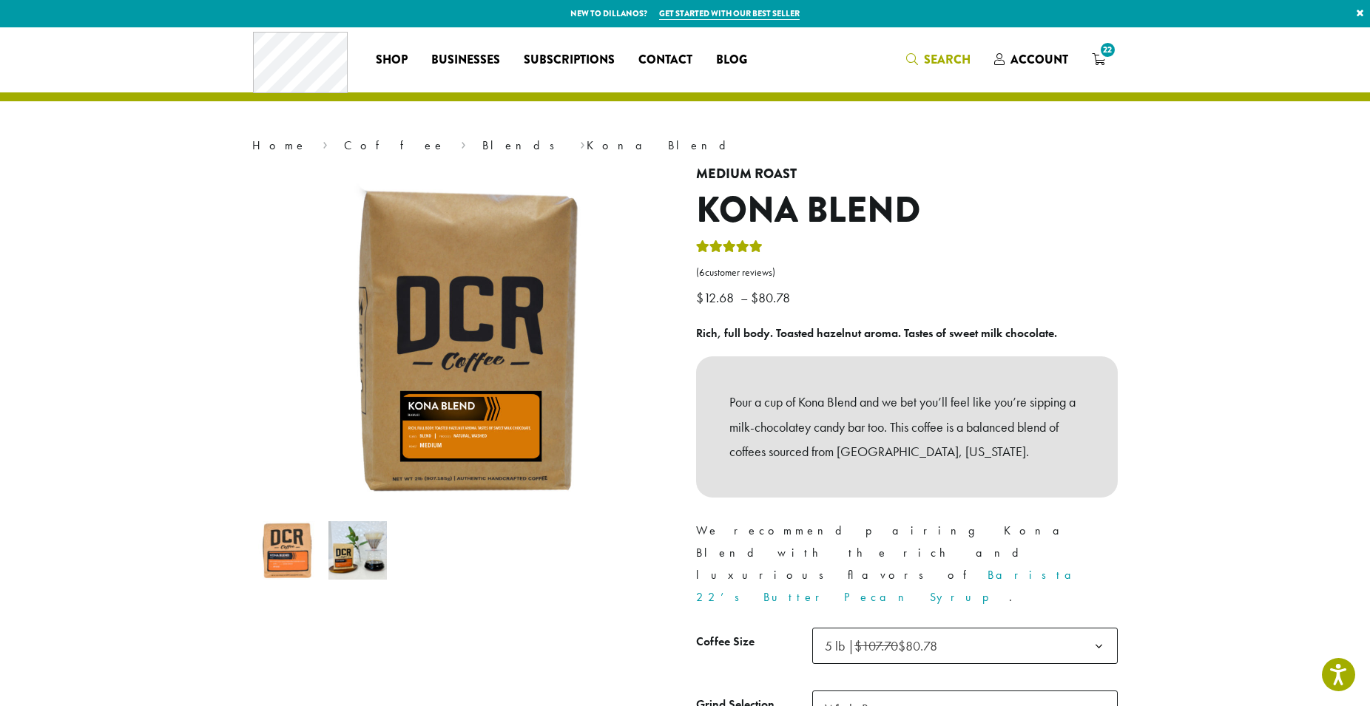
click at [918, 55] on icon "Search" at bounding box center [912, 59] width 12 height 12
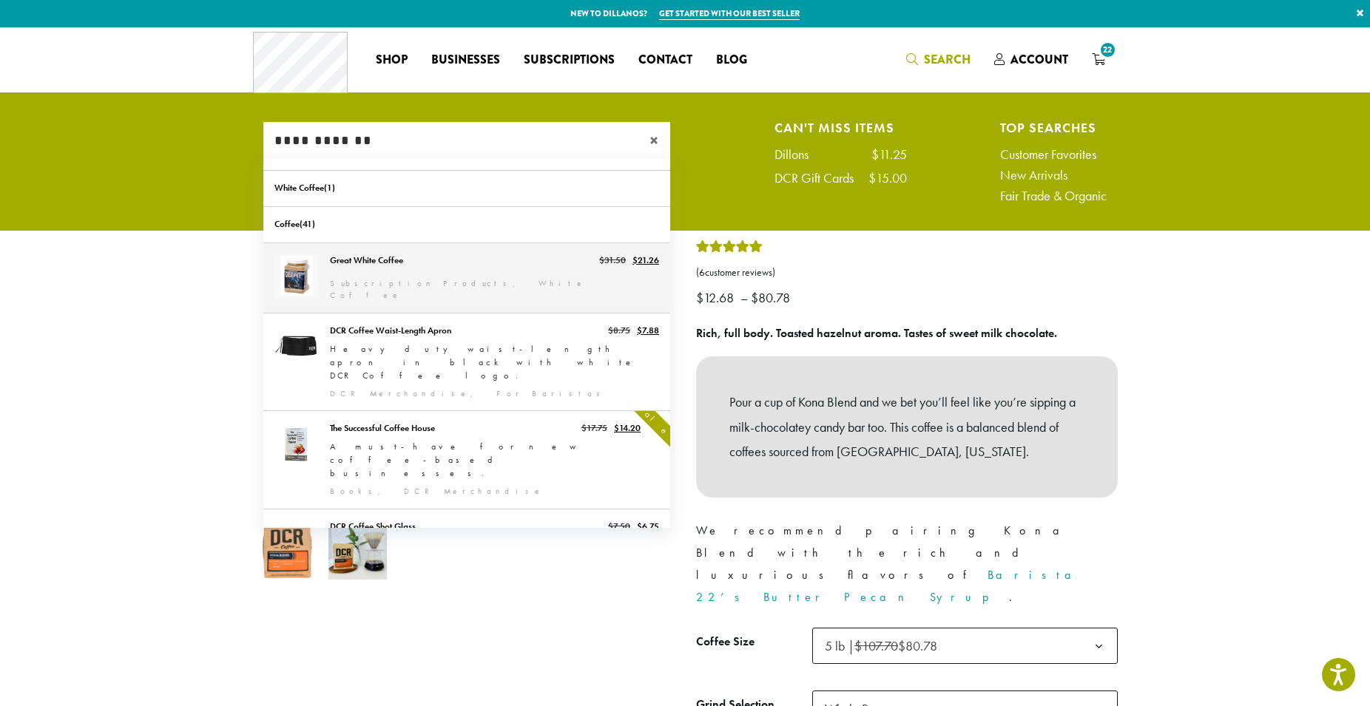
type input "**********"
click at [478, 271] on link "Great White Coffee" at bounding box center [466, 278] width 407 height 70
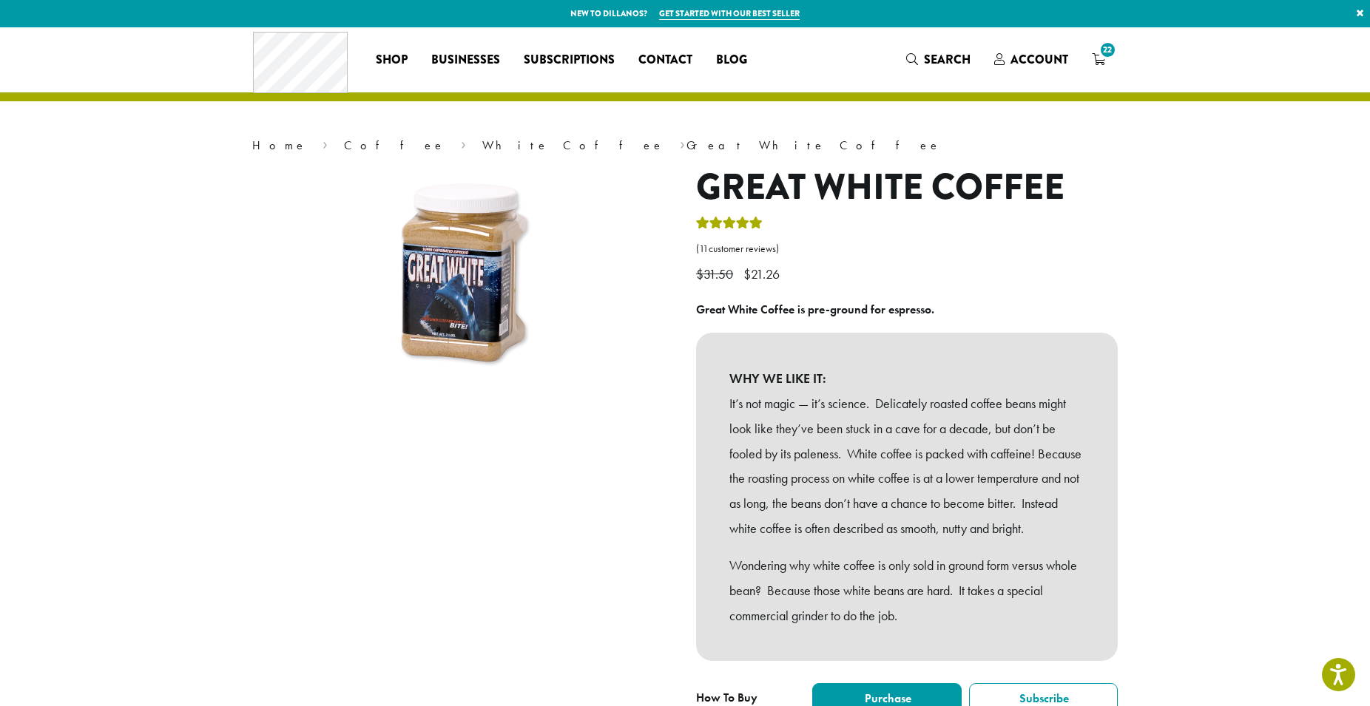
scroll to position [206, 0]
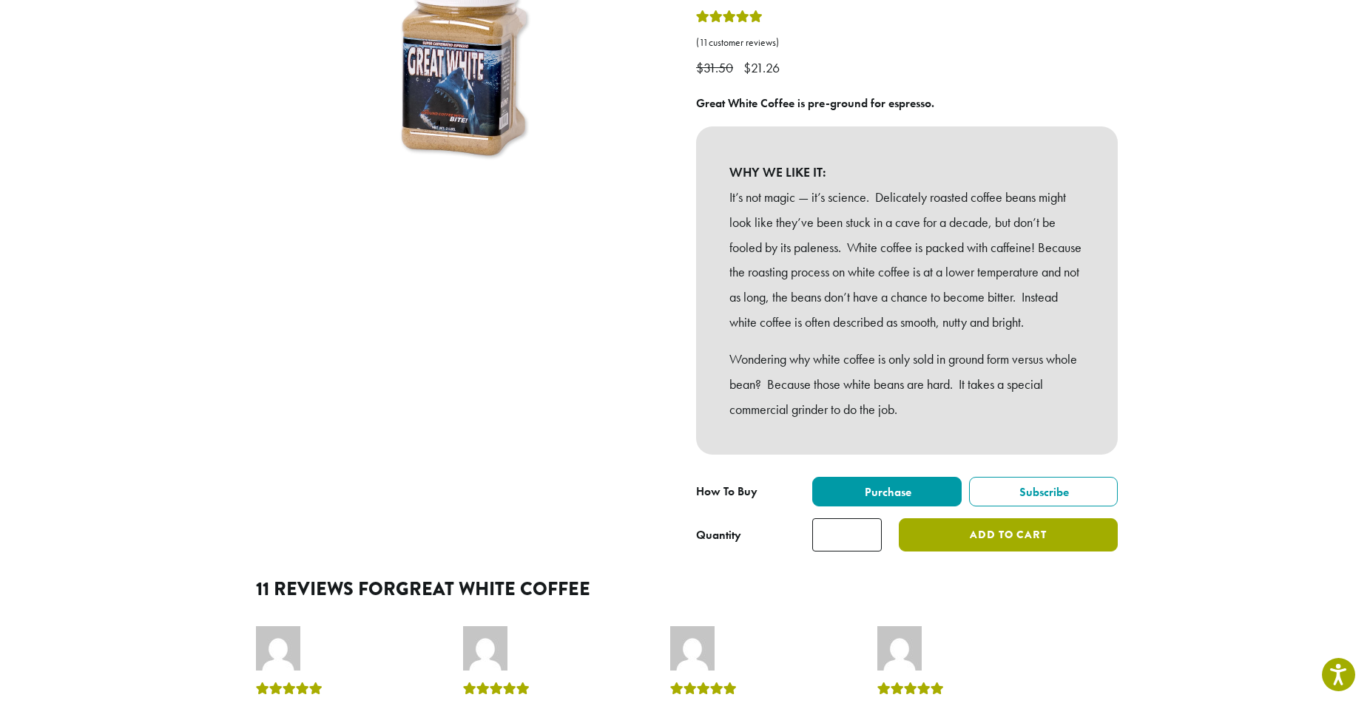
click at [934, 549] on button "Add to cart" at bounding box center [1008, 534] width 219 height 33
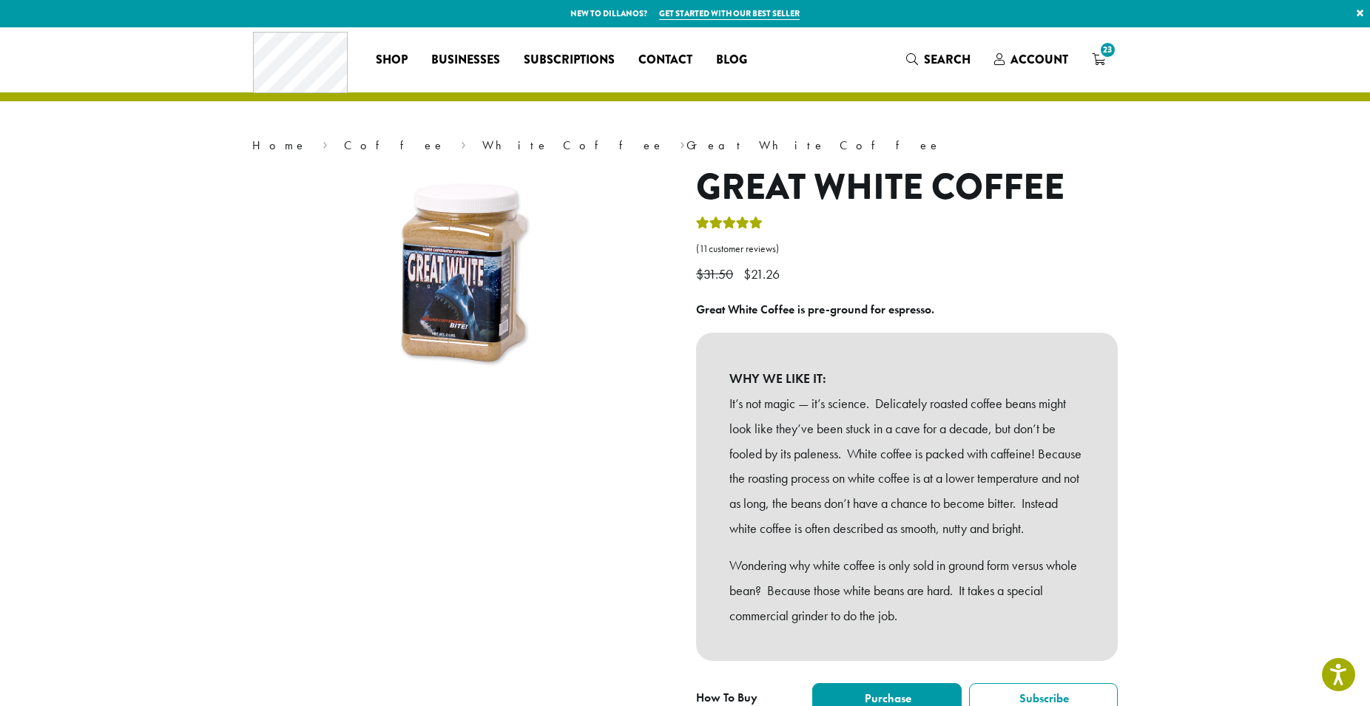
click at [1100, 53] on span "23" at bounding box center [1107, 50] width 20 height 20
drag, startPoint x: 1100, startPoint y: 53, endPoint x: 1058, endPoint y: 81, distance: 50.7
click at [1058, 81] on div "Coffee All Coffees Best Sellers Blends Single Origins Dillanos Limited Organic …" at bounding box center [685, 59] width 864 height 61
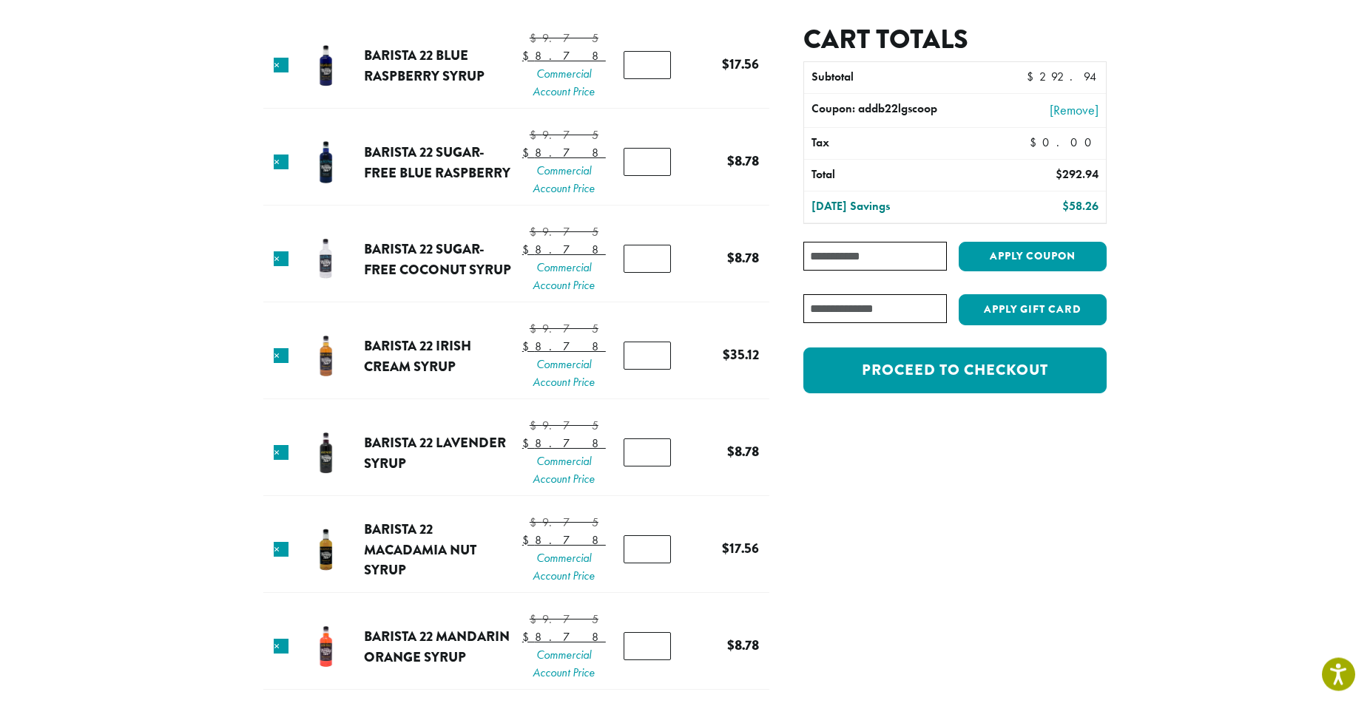
scroll to position [116, 0]
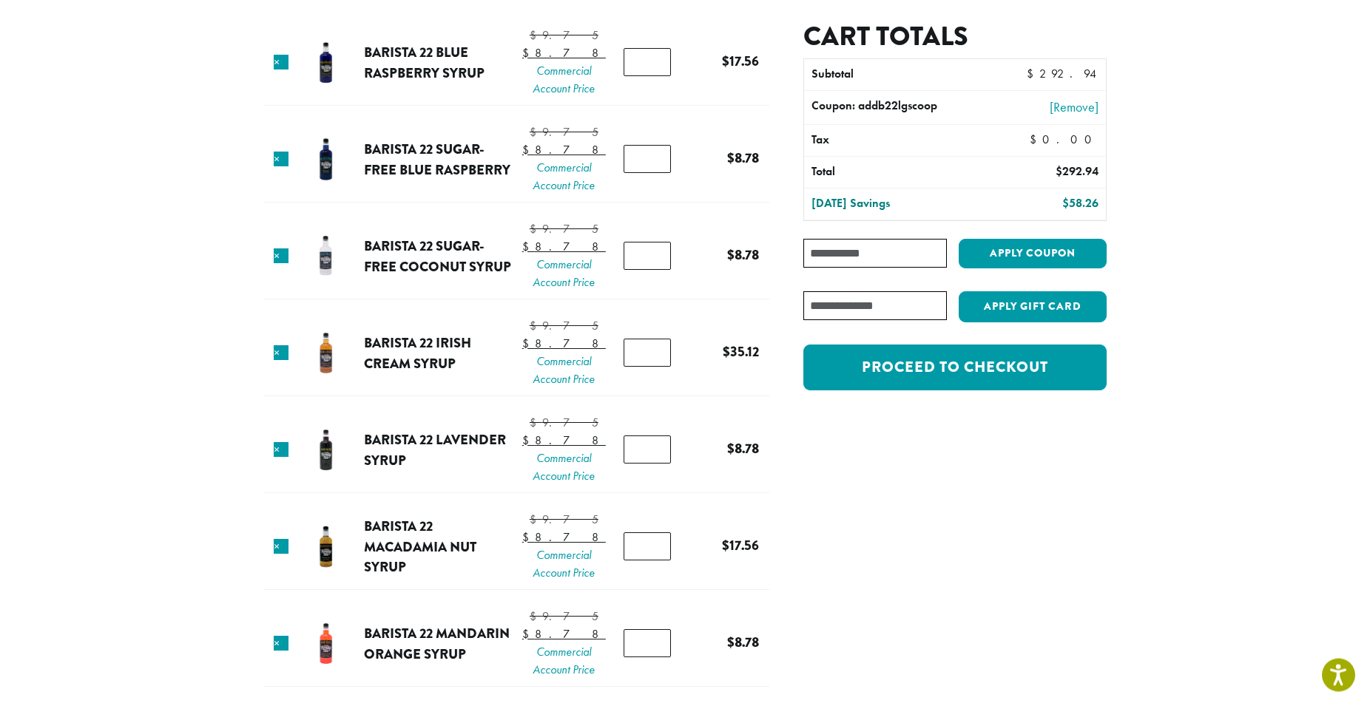
click at [623, 367] on input "*" at bounding box center [646, 353] width 47 height 28
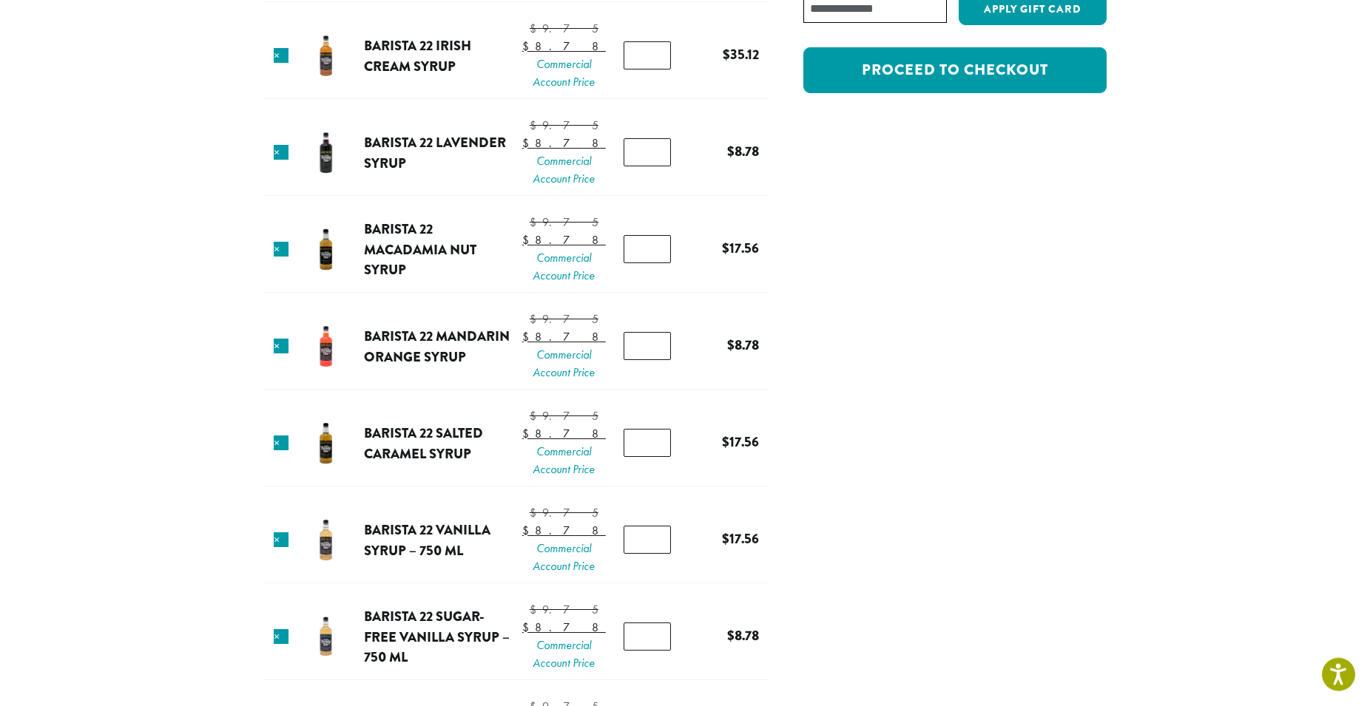
scroll to position [414, 0]
type input "*"
drag, startPoint x: 649, startPoint y: 123, endPoint x: 716, endPoint y: 162, distance: 77.2
click at [716, 98] on tr "× Barista 22 Irish Cream Syrup $ 9.75 Original price was: $9.75. $ 8.78 Current…" at bounding box center [516, 55] width 506 height 85
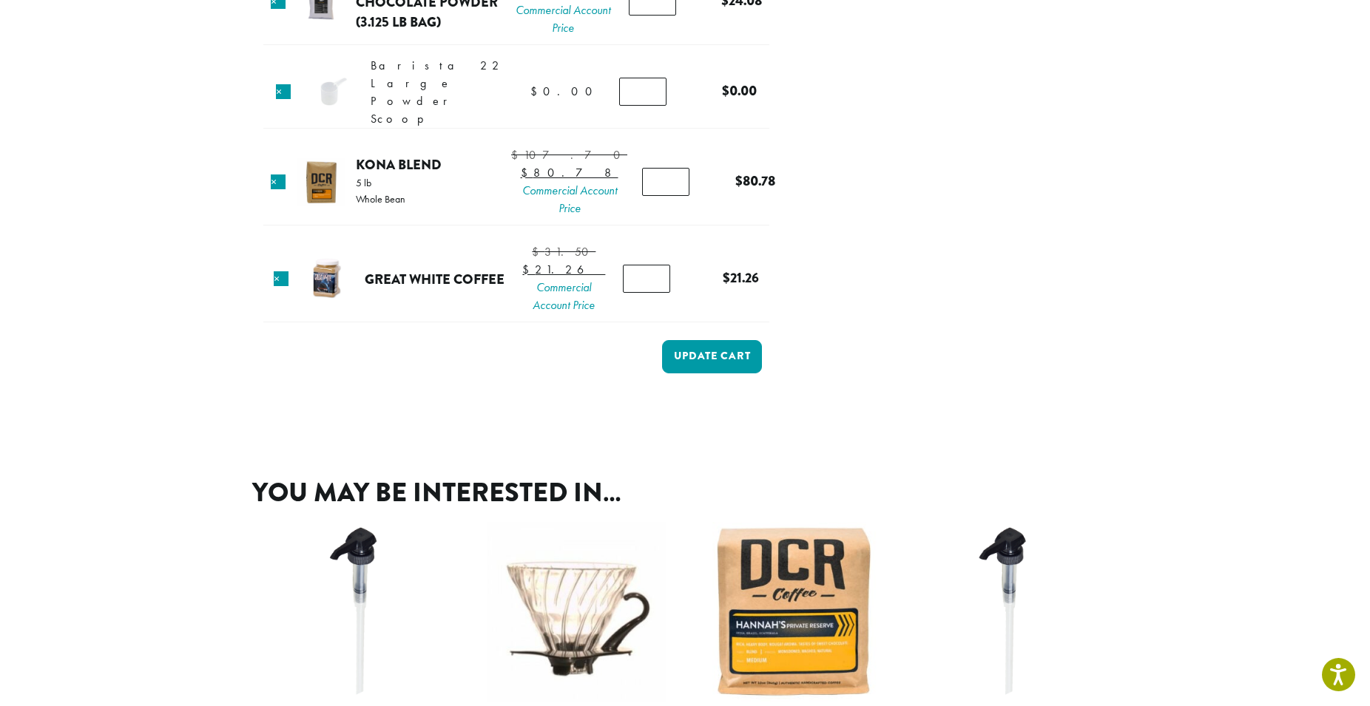
scroll to position [1243, 0]
type input "*"
click at [729, 373] on button "Update cart" at bounding box center [712, 355] width 100 height 33
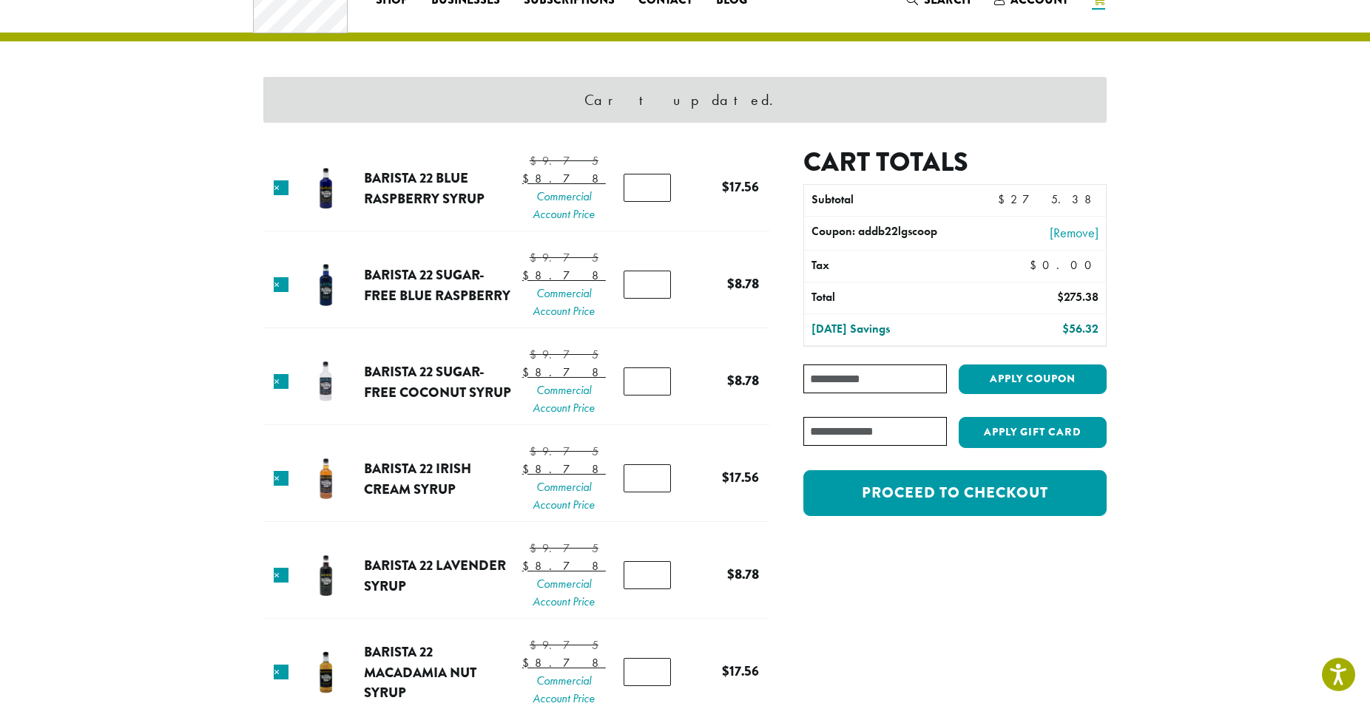
scroll to position [59, 0]
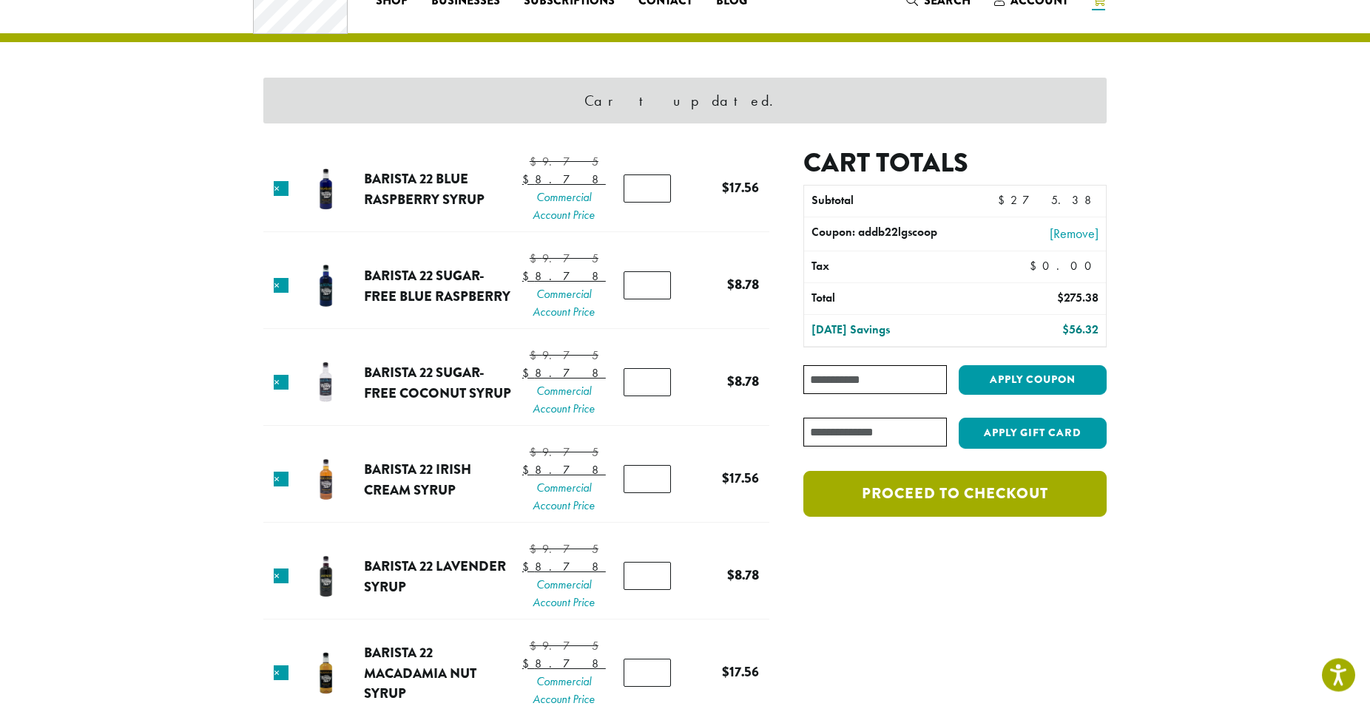
click at [879, 478] on link "Proceed to checkout" at bounding box center [954, 494] width 303 height 46
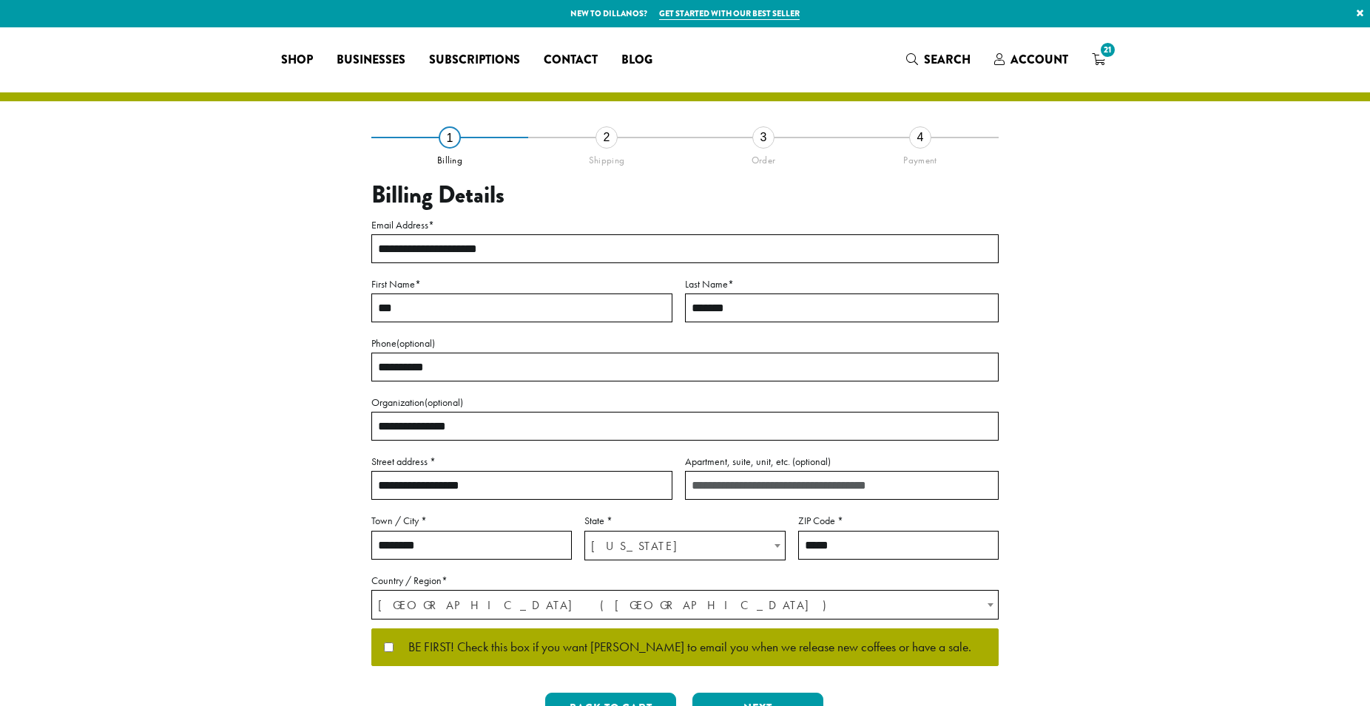
select select "**"
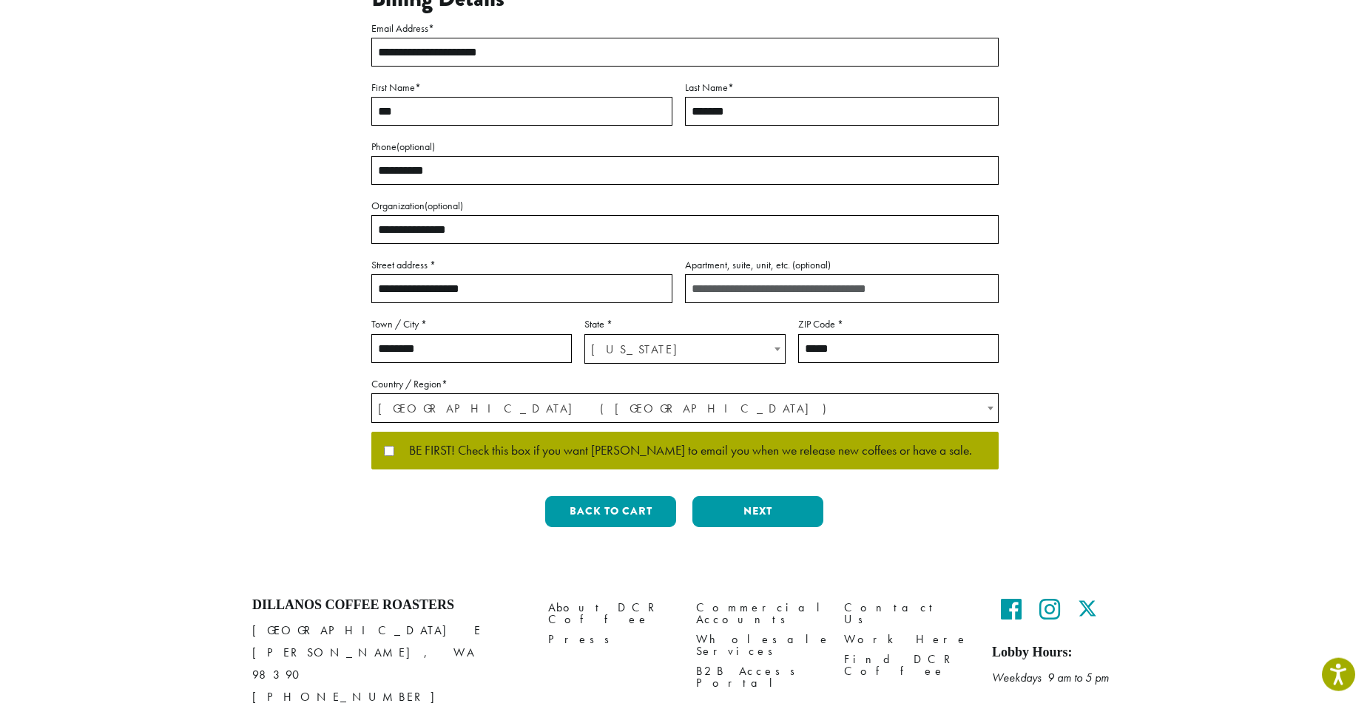
scroll to position [211, 0]
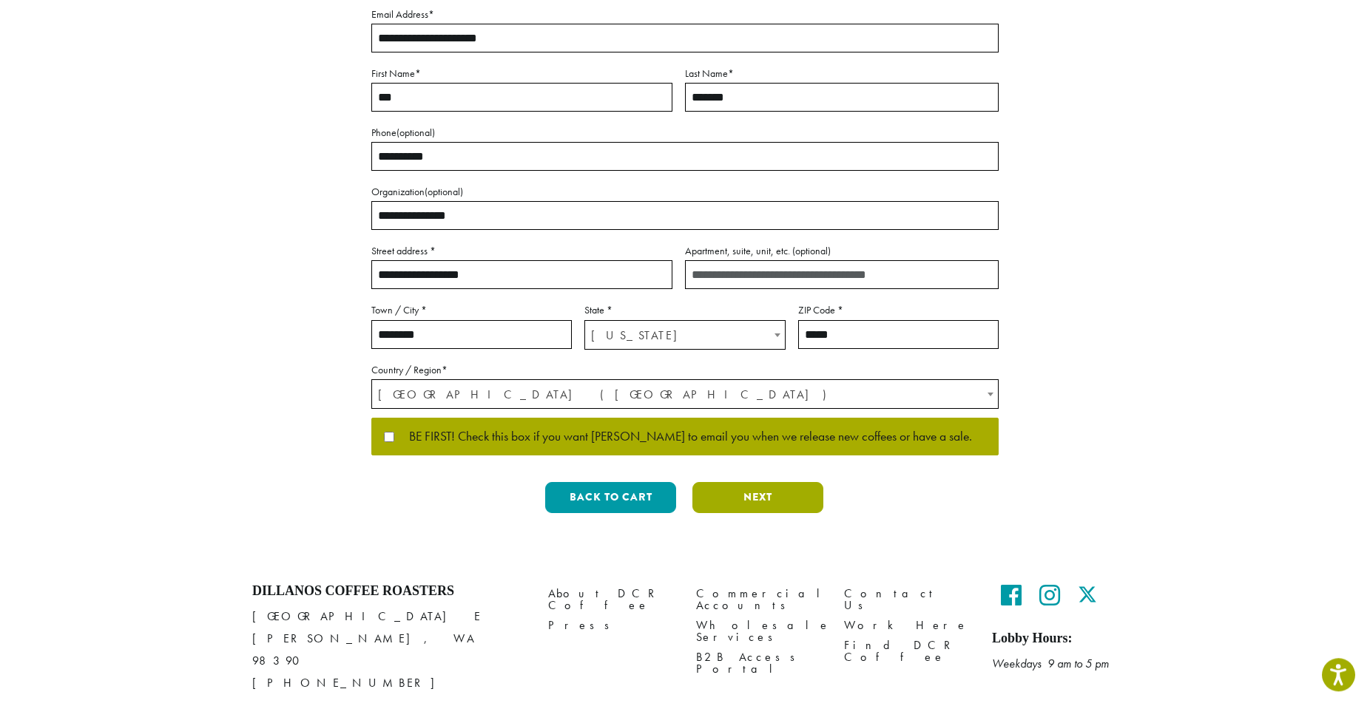
click at [776, 493] on button "Next" at bounding box center [757, 497] width 131 height 31
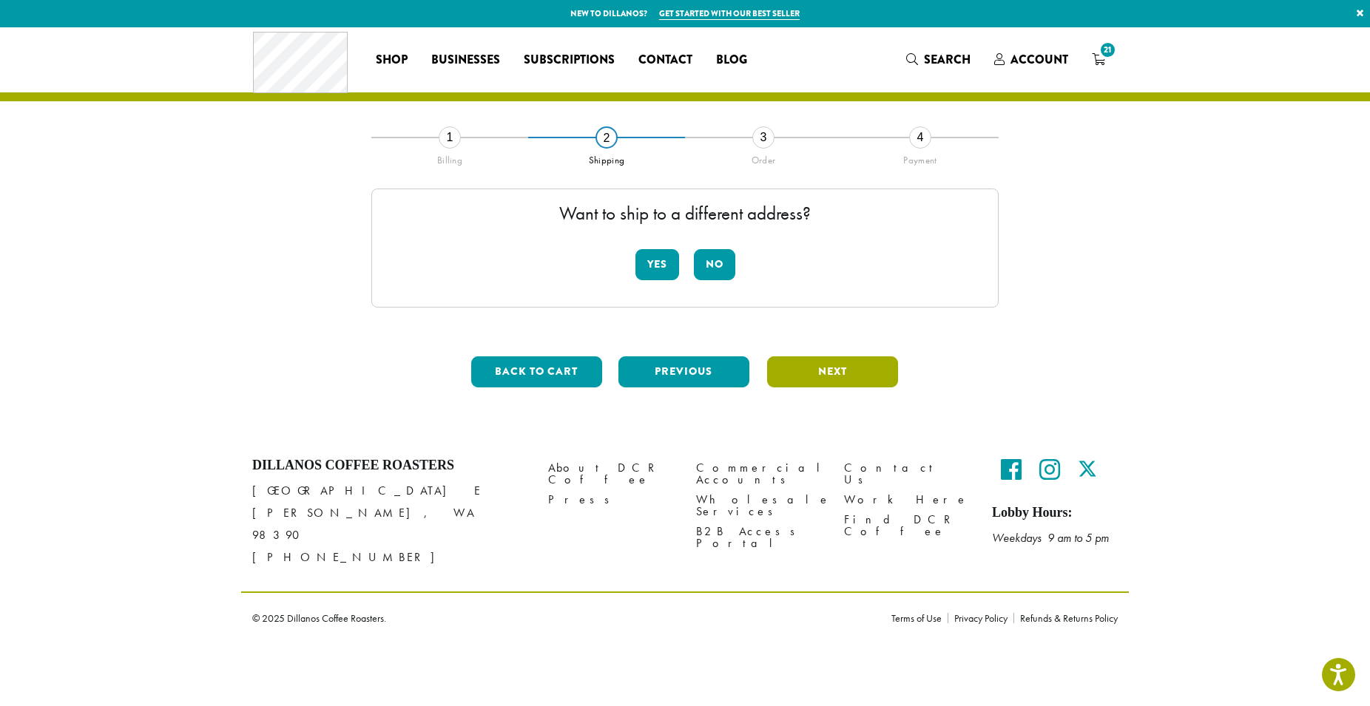
scroll to position [0, 0]
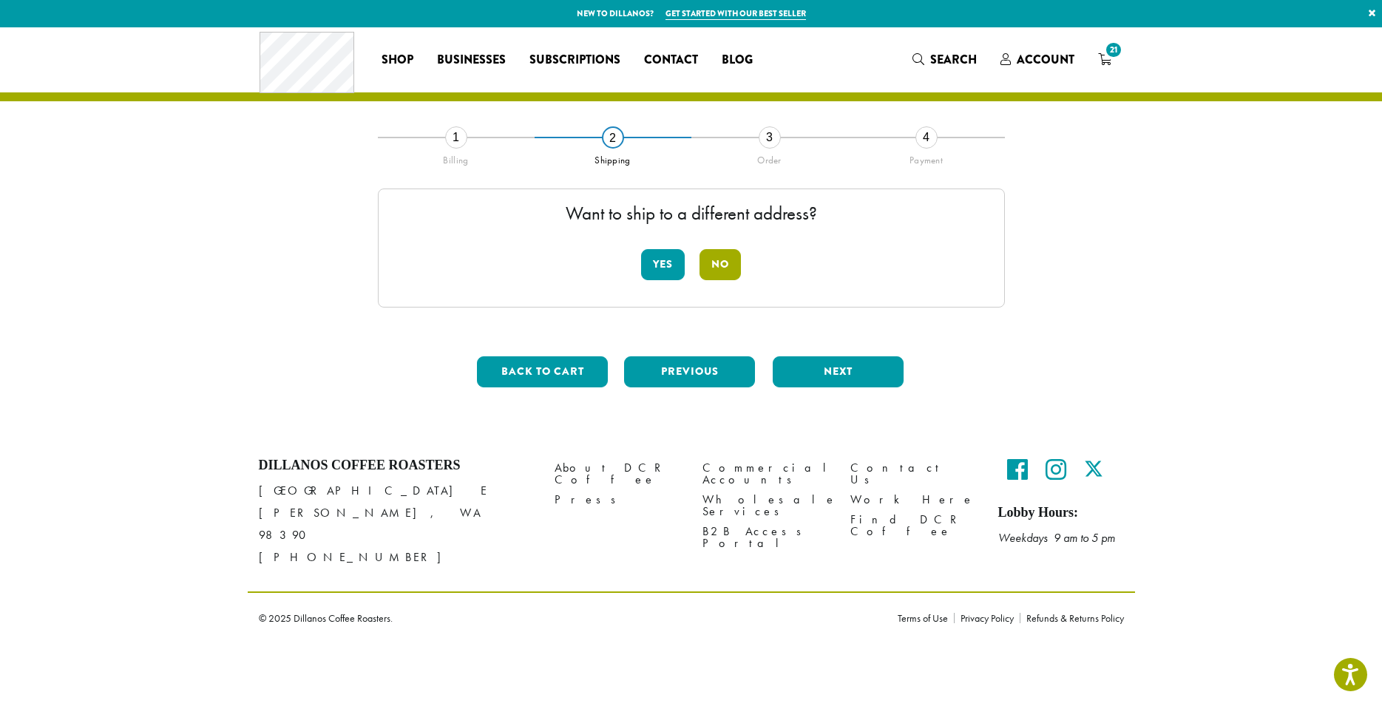
click at [734, 255] on button "No" at bounding box center [720, 264] width 41 height 31
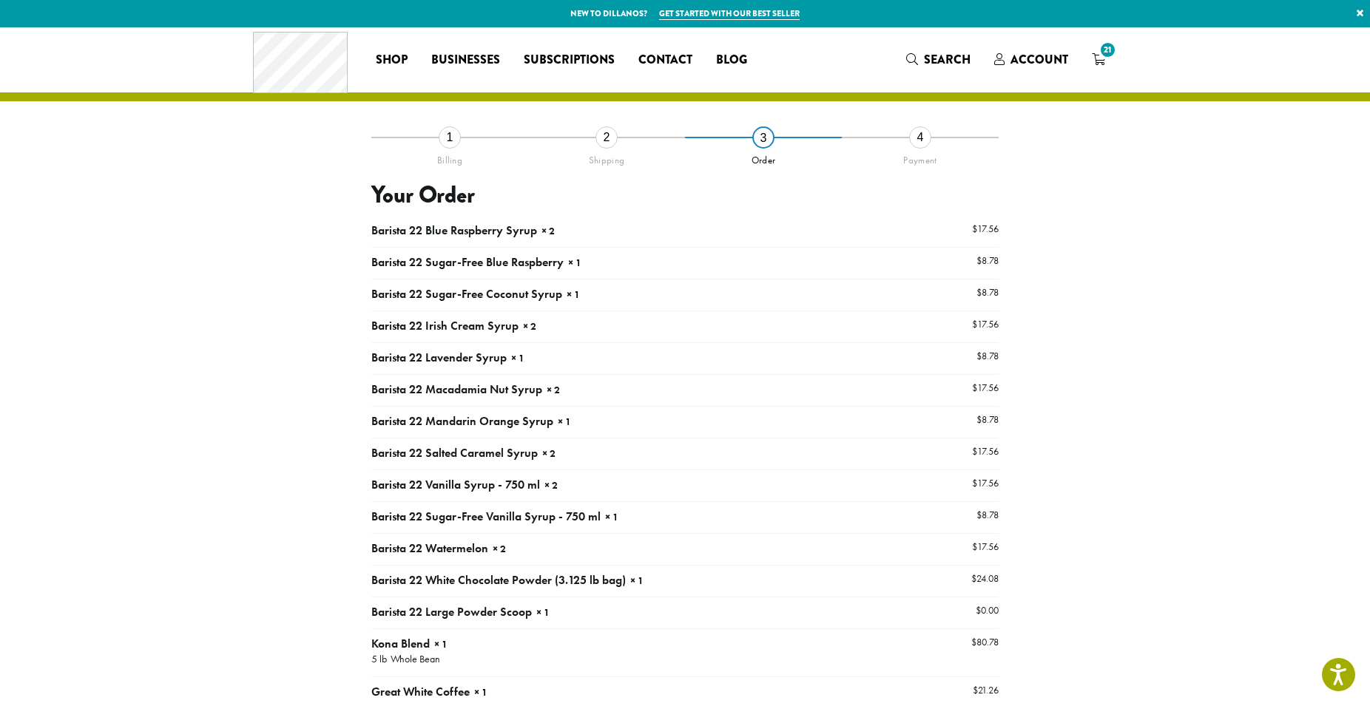
click at [776, 317] on td "Barista 22 Irish Cream Syrup × 2" at bounding box center [606, 327] width 470 height 32
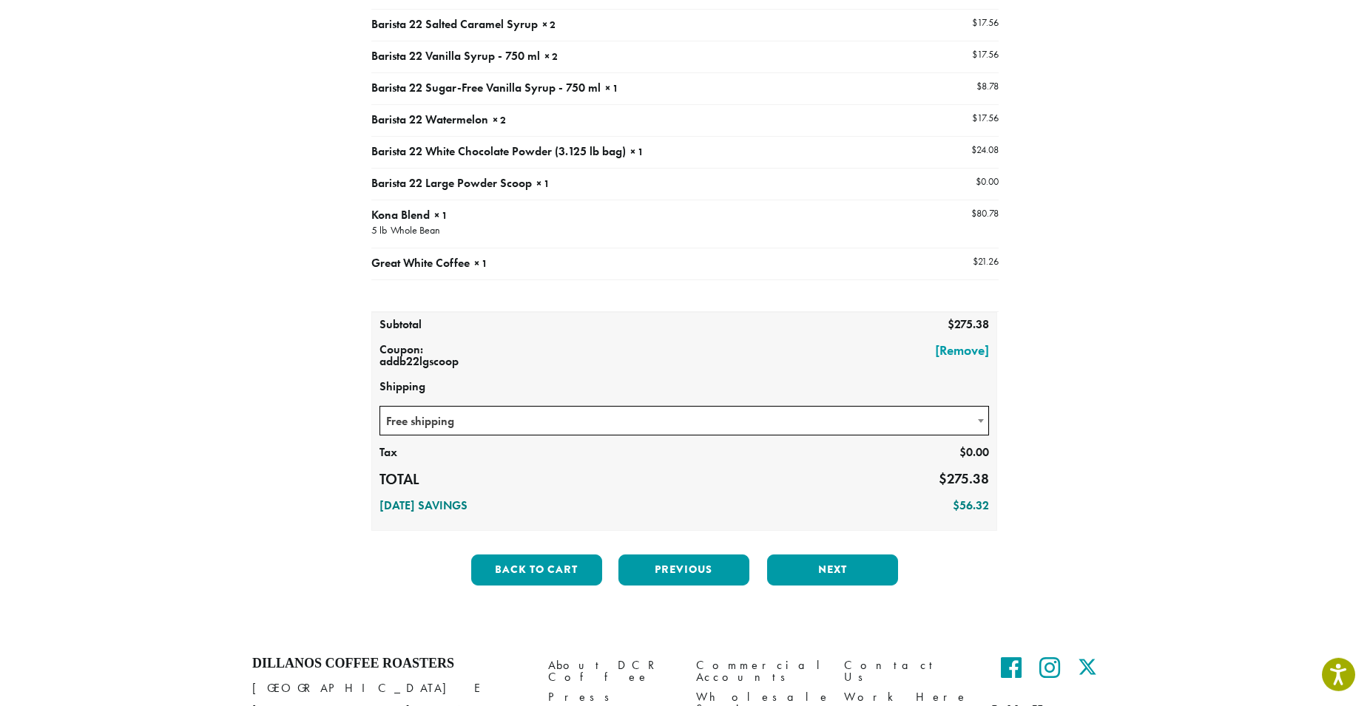
scroll to position [436, 0]
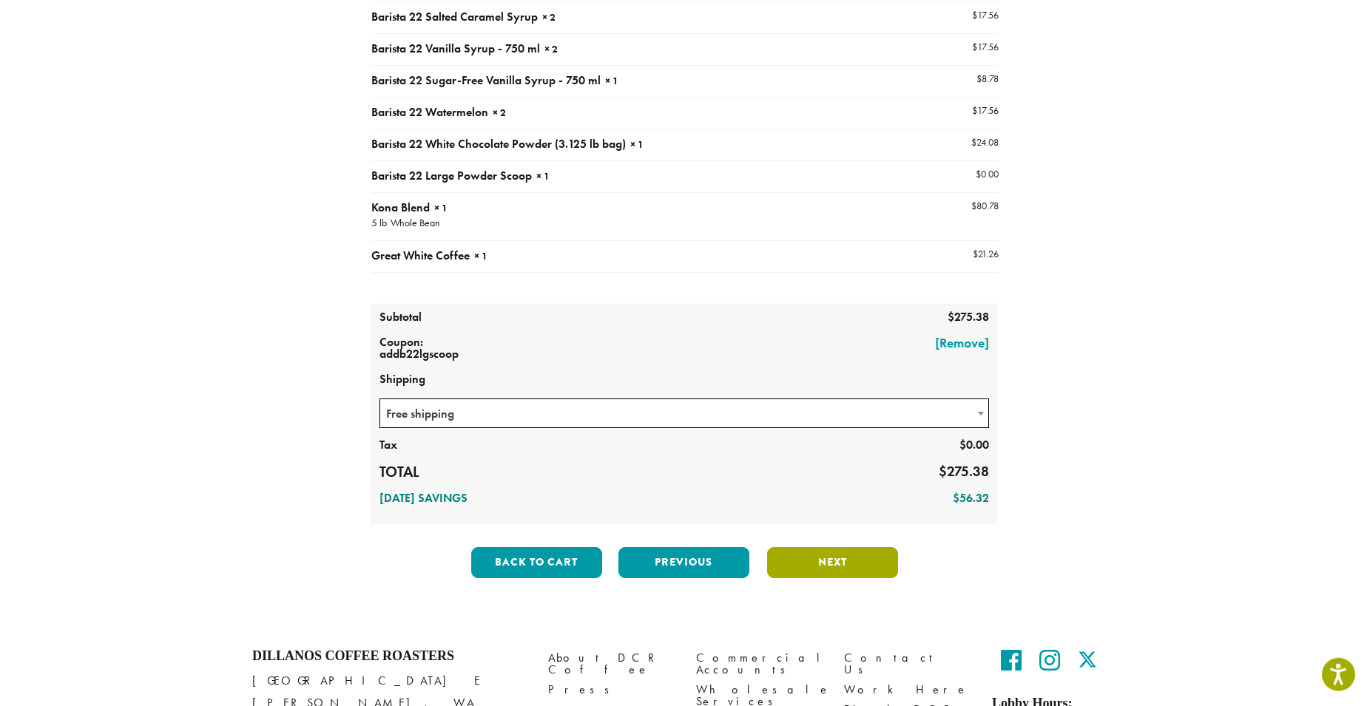
click at [814, 548] on button "Next" at bounding box center [832, 562] width 131 height 31
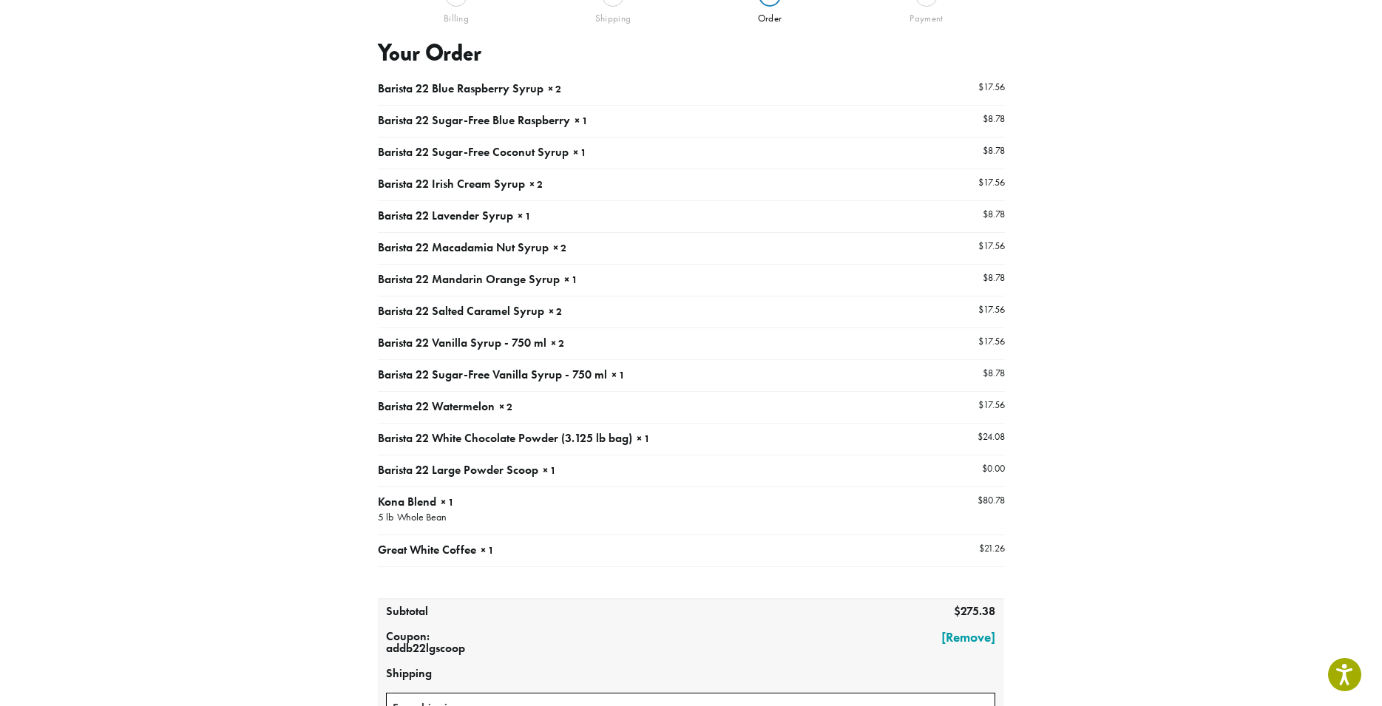
scroll to position [55, 0]
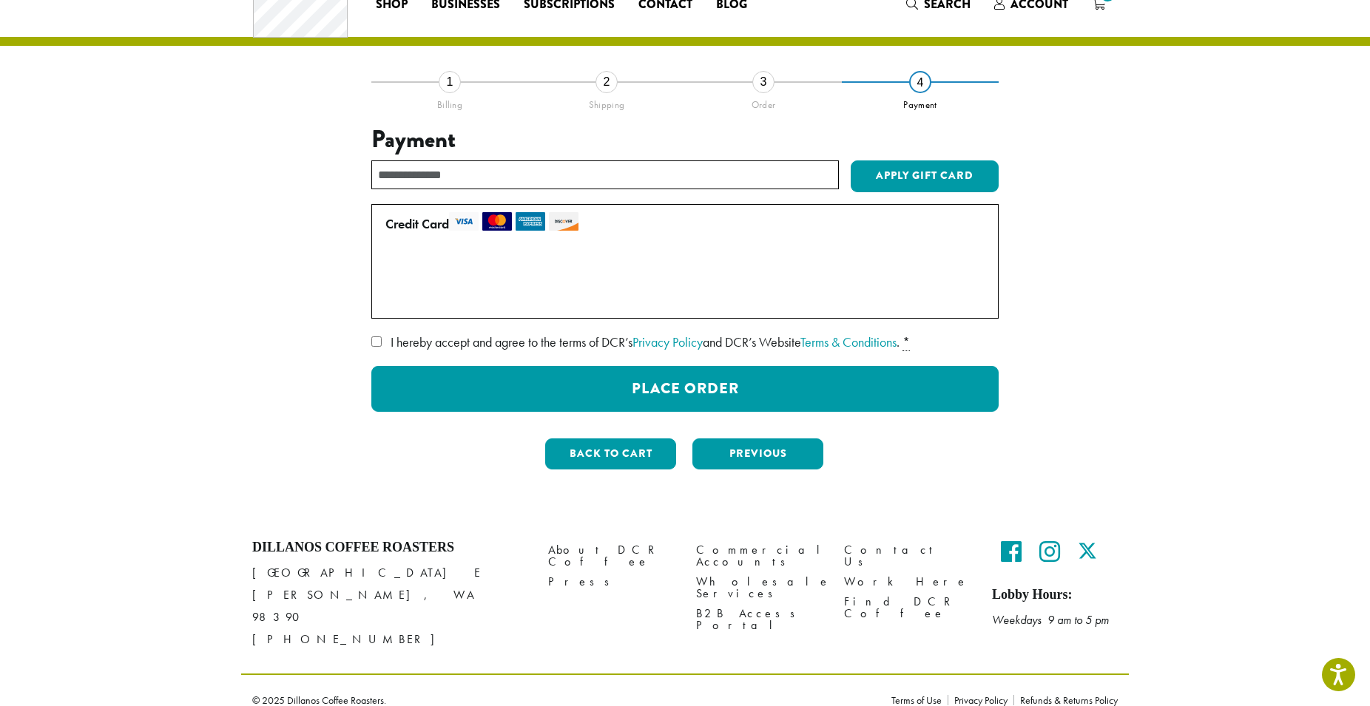
click at [481, 347] on span "I hereby accept and agree to the terms of DCR’s Privacy Policy and DCR’s Websit…" at bounding box center [644, 342] width 509 height 17
click at [703, 362] on div "WEBSITE TERMS OF USE OVERVIEW Effective Date/Last Modified: [DATE]. Welcome to …" at bounding box center [684, 371] width 627 height 81
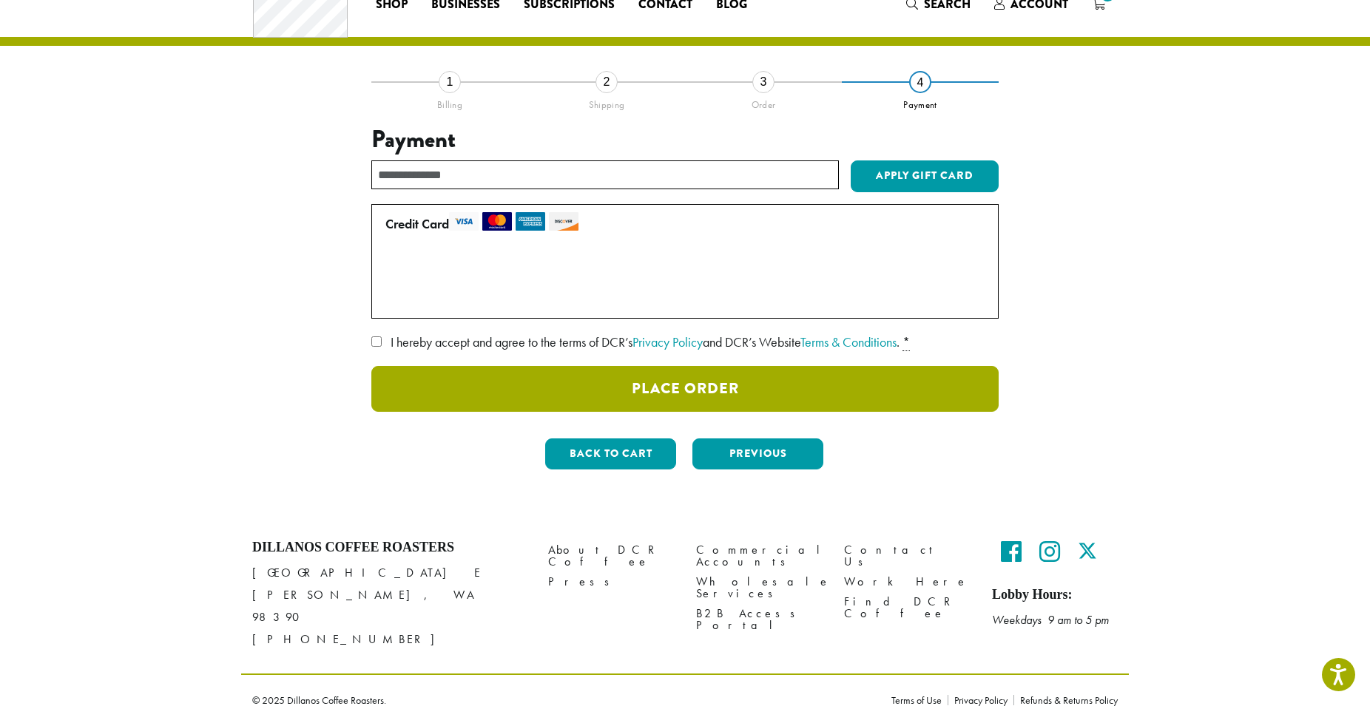
click at [693, 379] on button "Place Order" at bounding box center [684, 389] width 627 height 46
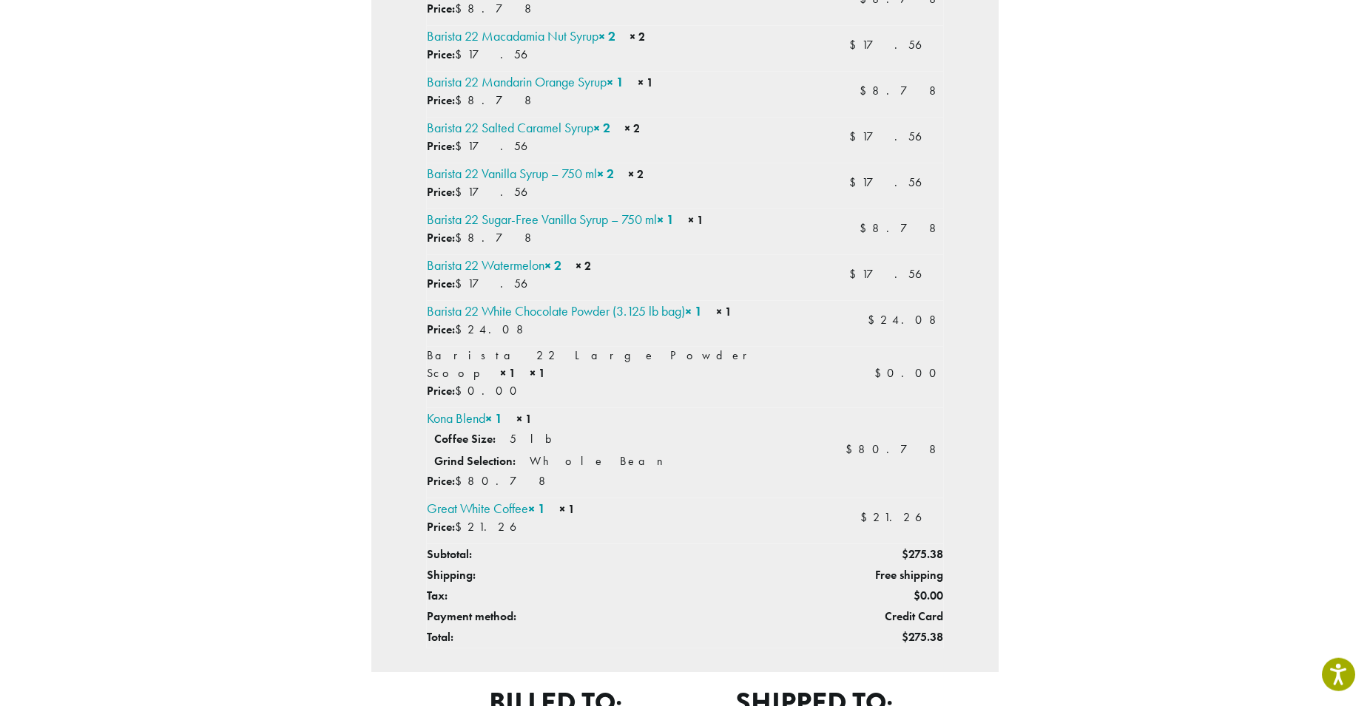
scroll to position [678, 0]
